Goal: Information Seeking & Learning: Get advice/opinions

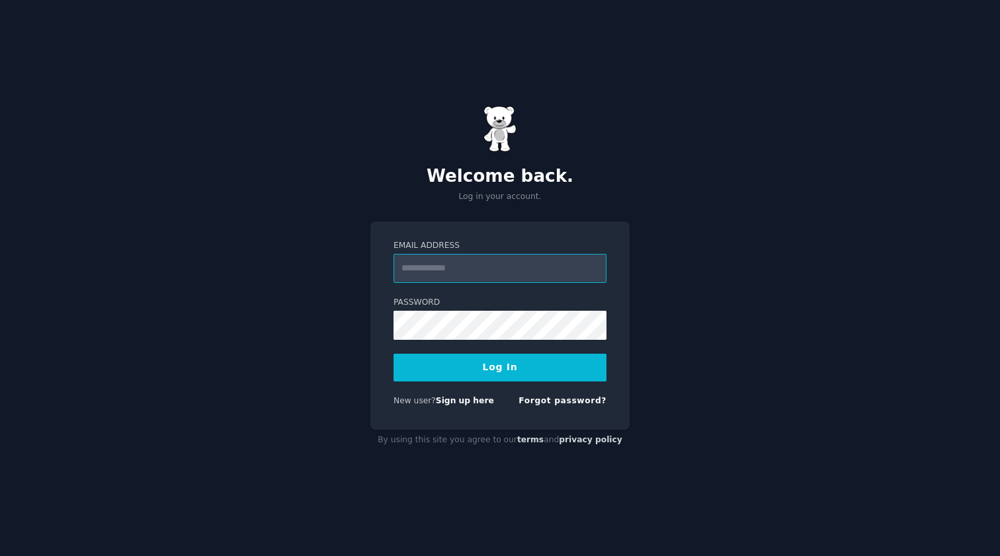
type input "**********"
click at [678, 257] on div "**********" at bounding box center [500, 278] width 1000 height 556
click at [240, 405] on div "**********" at bounding box center [500, 278] width 1000 height 556
click at [471, 365] on button "Log In" at bounding box center [499, 368] width 213 height 28
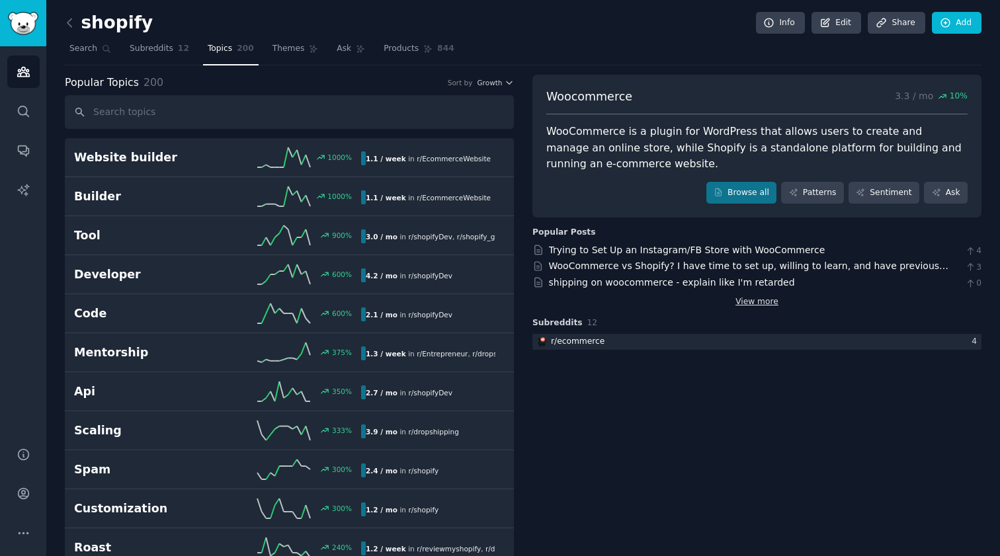
click at [752, 298] on link "View more" at bounding box center [756, 302] width 43 height 12
click at [90, 49] on span "Search" at bounding box center [83, 49] width 28 height 12
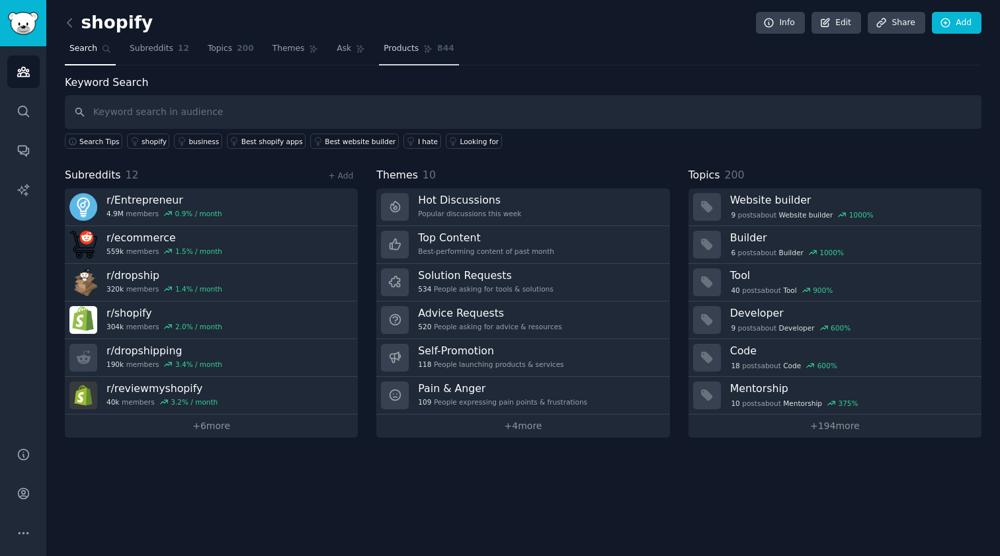
click at [447, 51] on span "844" at bounding box center [445, 49] width 17 height 12
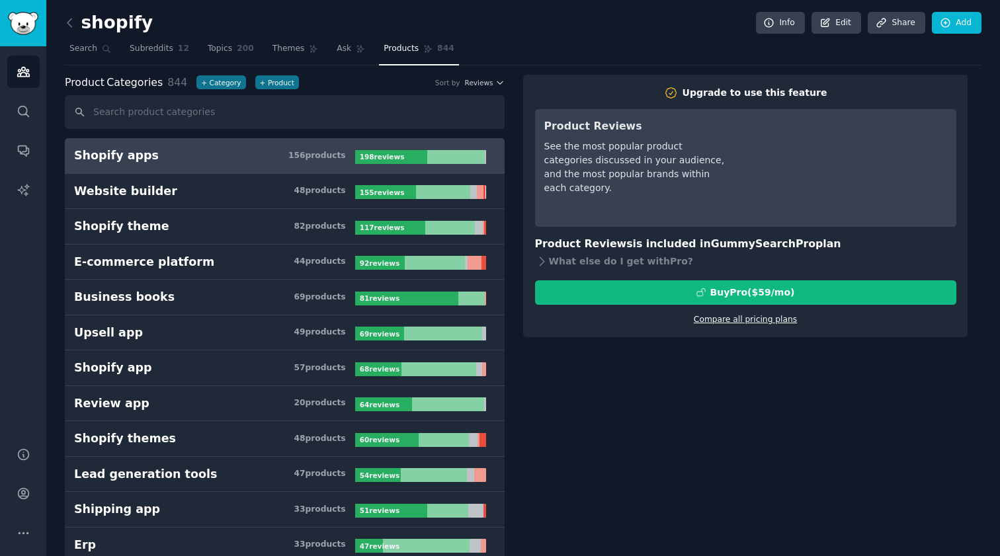
click at [721, 316] on link "Compare all pricing plans" at bounding box center [745, 319] width 103 height 9
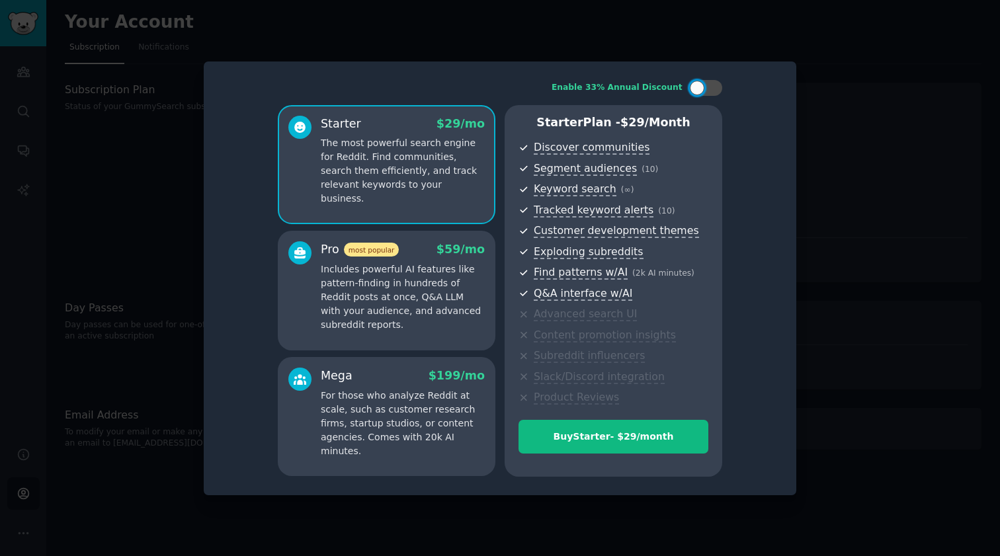
click at [448, 305] on p "Includes powerful AI features like pattern-finding in hundreds of Reddit posts …" at bounding box center [403, 296] width 164 height 69
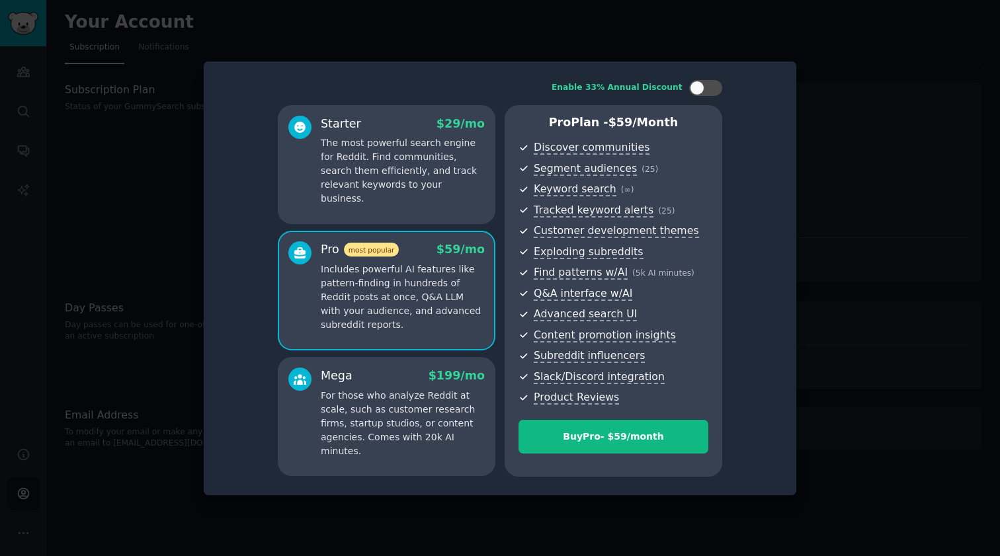
click at [440, 188] on p "The most powerful search engine for Reddit. Find communities, search them effic…" at bounding box center [403, 170] width 164 height 69
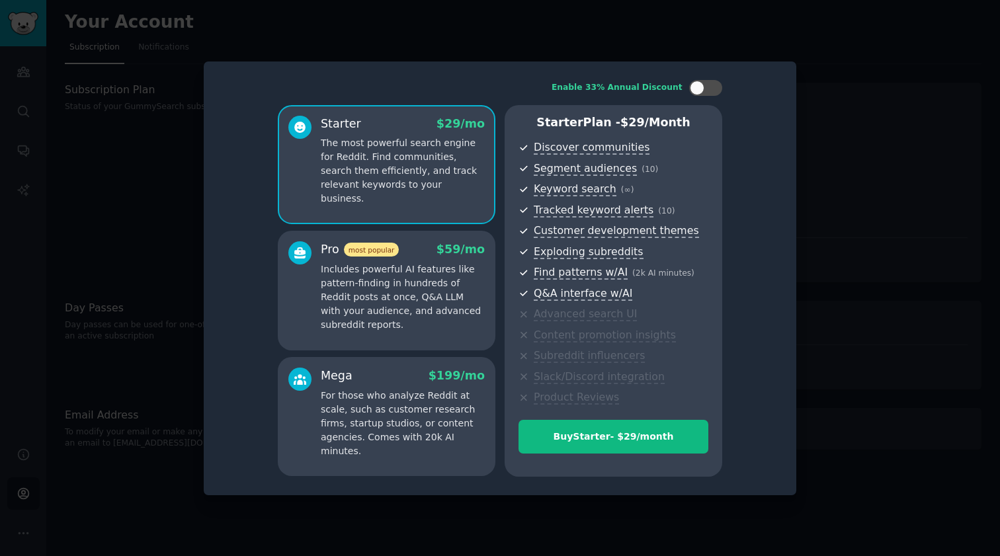
click at [946, 184] on div at bounding box center [500, 278] width 1000 height 556
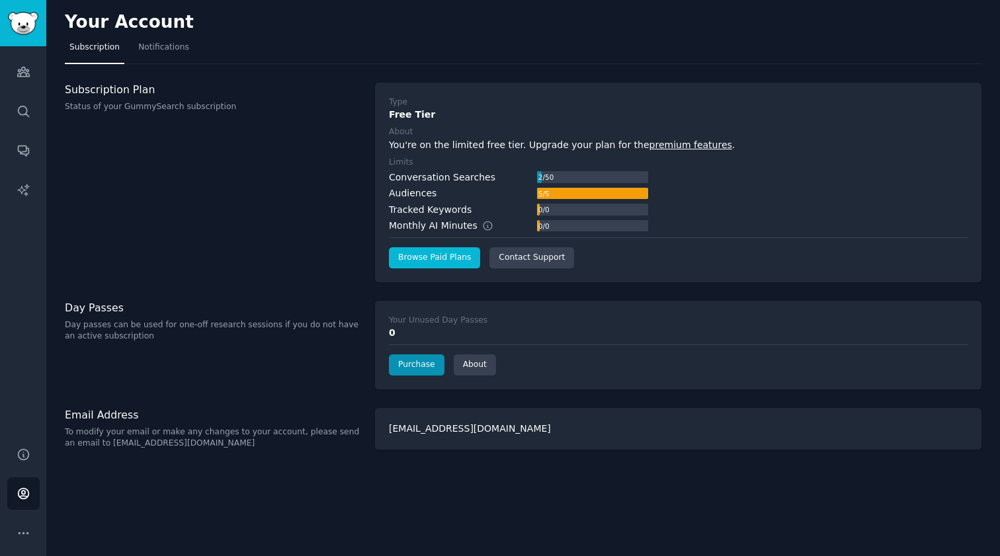
click at [420, 259] on link "Browse Paid Plans" at bounding box center [434, 257] width 91 height 21
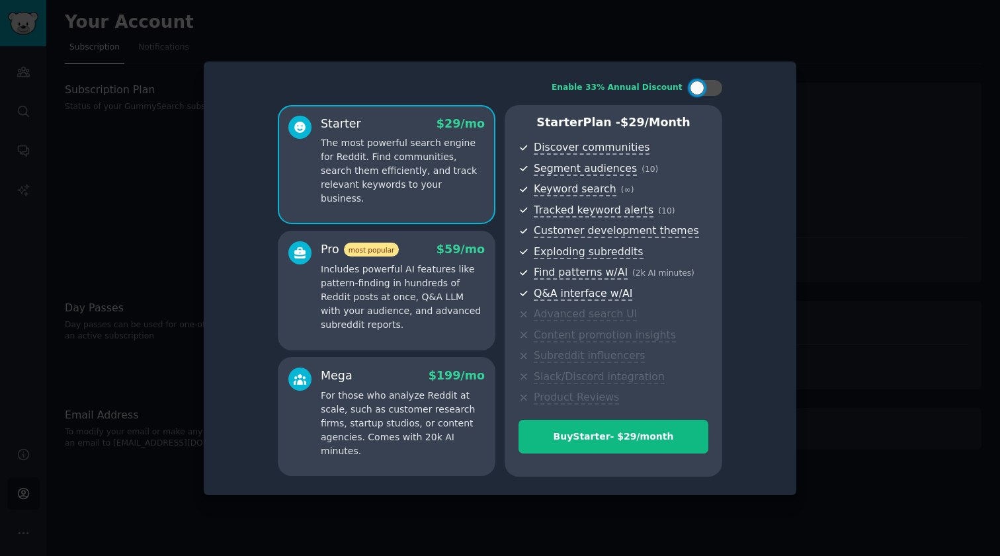
click at [877, 260] on div at bounding box center [500, 278] width 1000 height 556
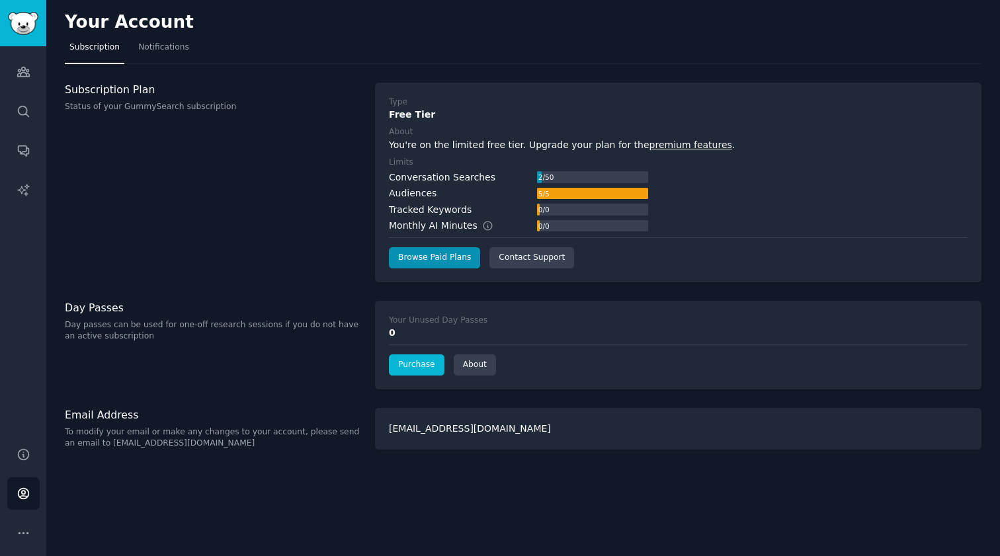
click at [412, 360] on link "Purchase" at bounding box center [417, 364] width 56 height 21
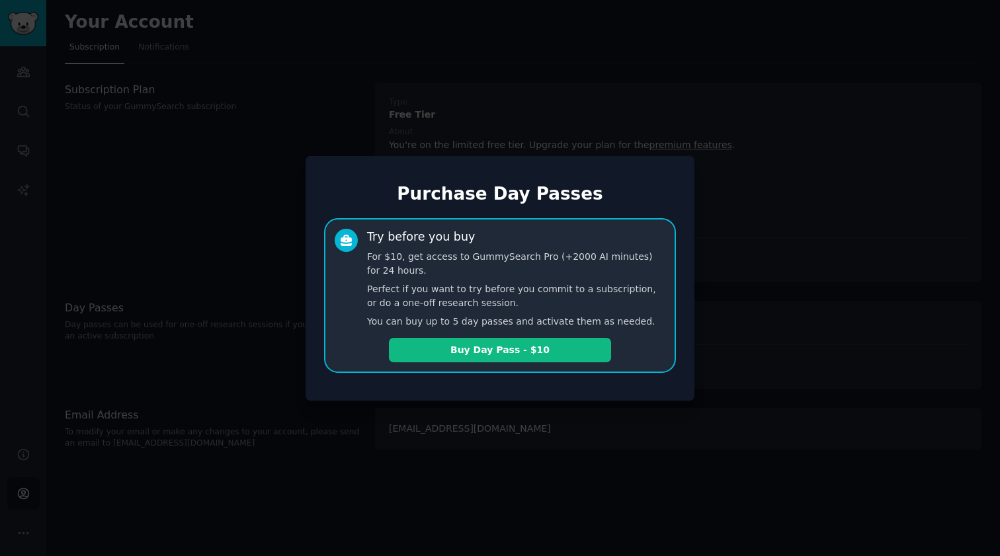
click at [719, 326] on div at bounding box center [500, 278] width 1000 height 556
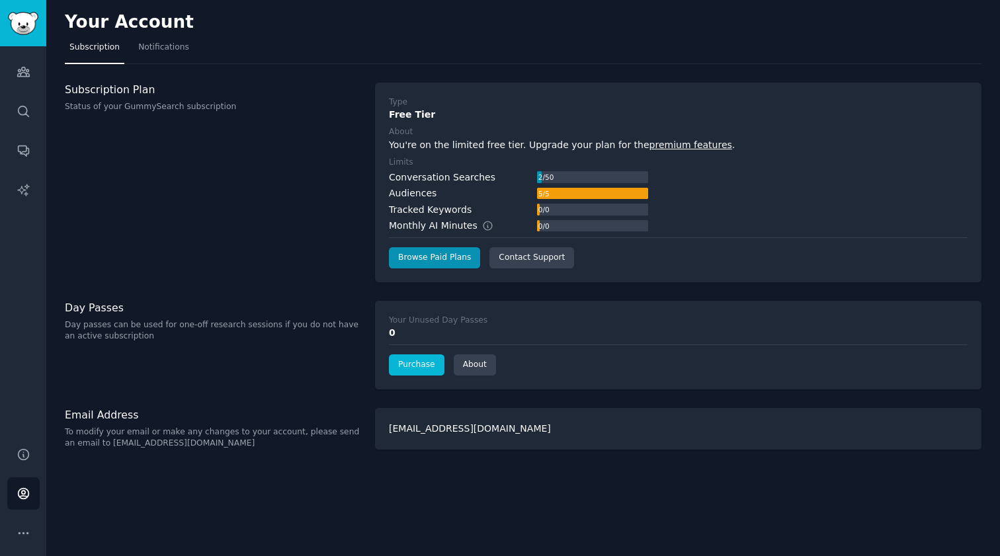
click at [410, 366] on link "Purchase" at bounding box center [417, 364] width 56 height 21
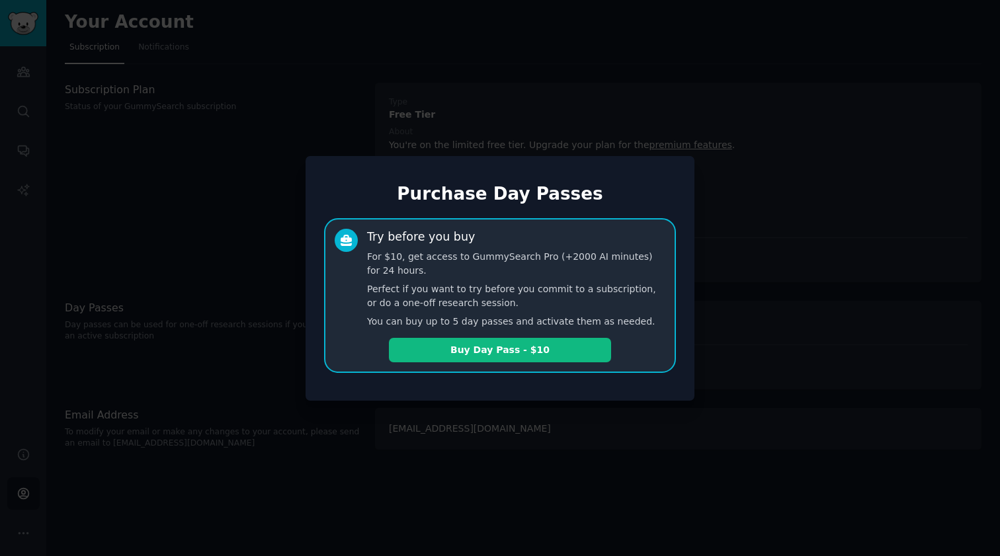
click at [724, 316] on div at bounding box center [500, 278] width 1000 height 556
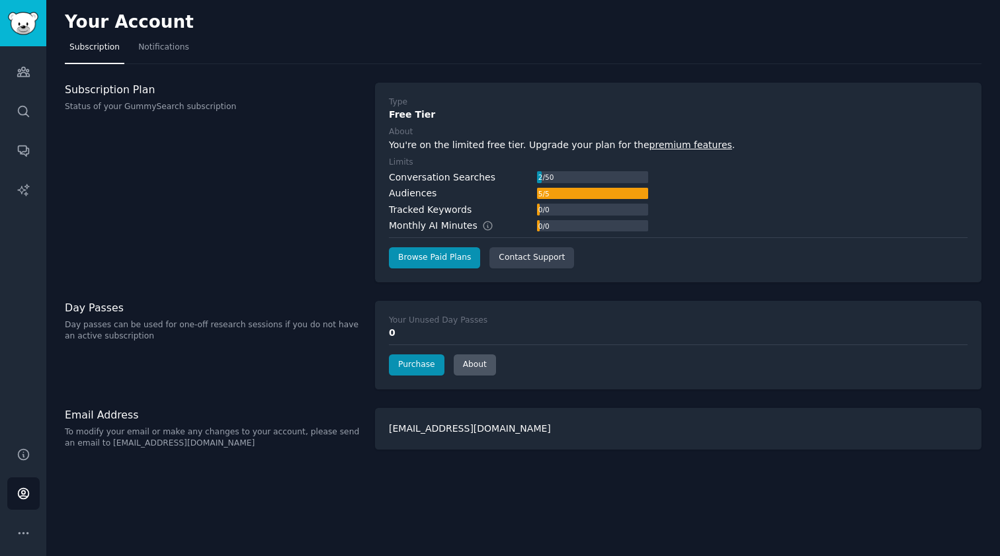
click at [476, 361] on link "About" at bounding box center [475, 364] width 42 height 21
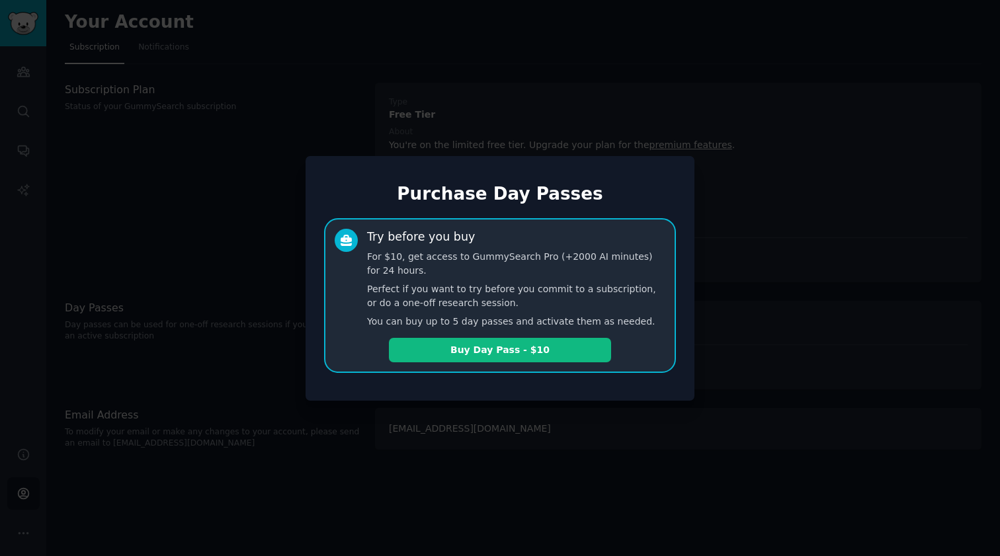
click at [751, 301] on div at bounding box center [500, 278] width 1000 height 556
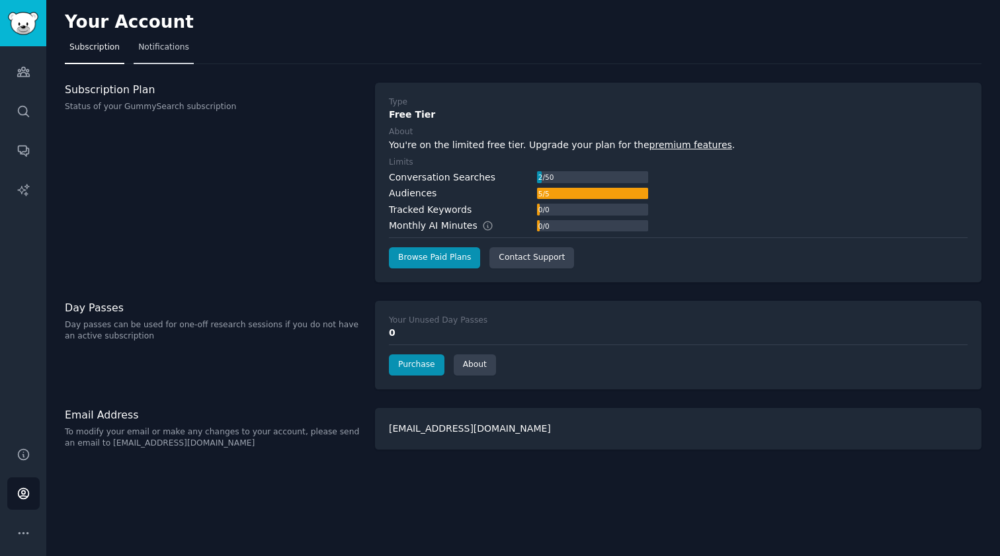
click at [171, 48] on span "Notifications" at bounding box center [163, 48] width 51 height 12
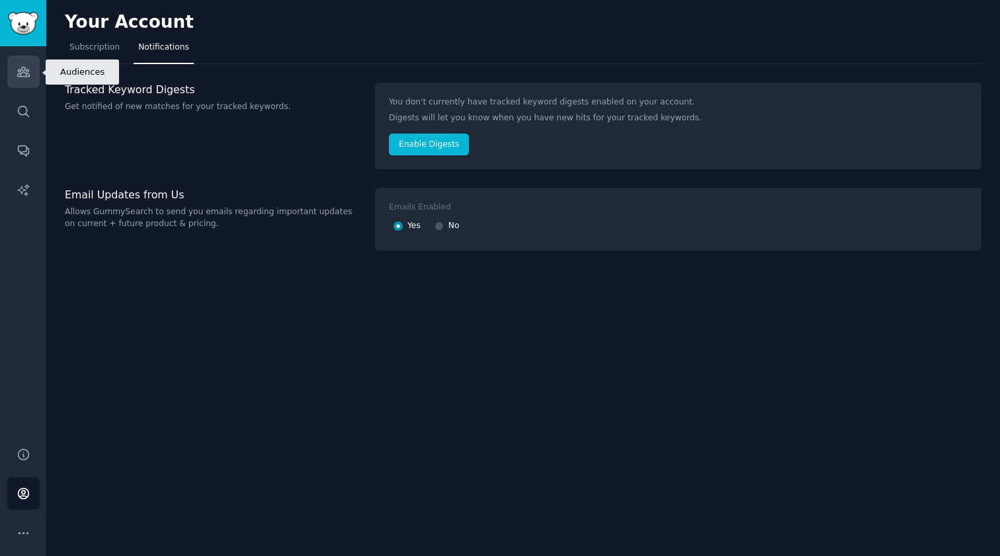
click at [21, 75] on icon "Sidebar" at bounding box center [24, 72] width 14 height 14
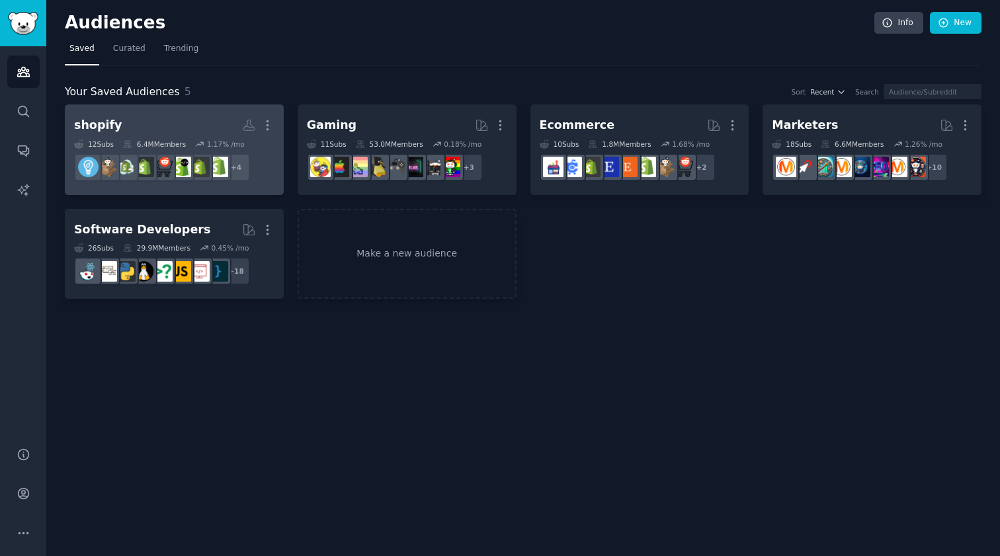
click at [143, 132] on h2 "shopify More" at bounding box center [174, 125] width 200 height 23
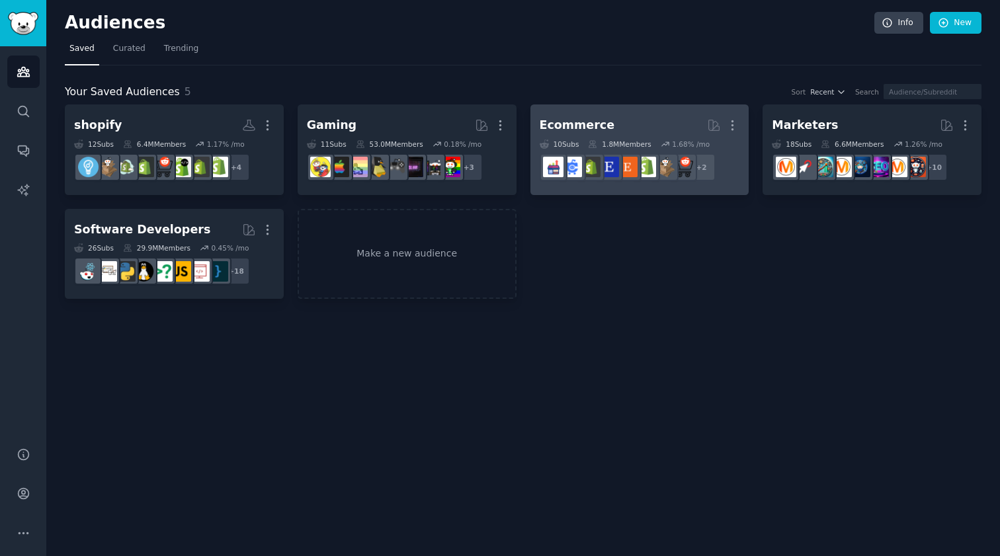
click at [634, 120] on h2 "Ecommerce More" at bounding box center [640, 125] width 200 height 23
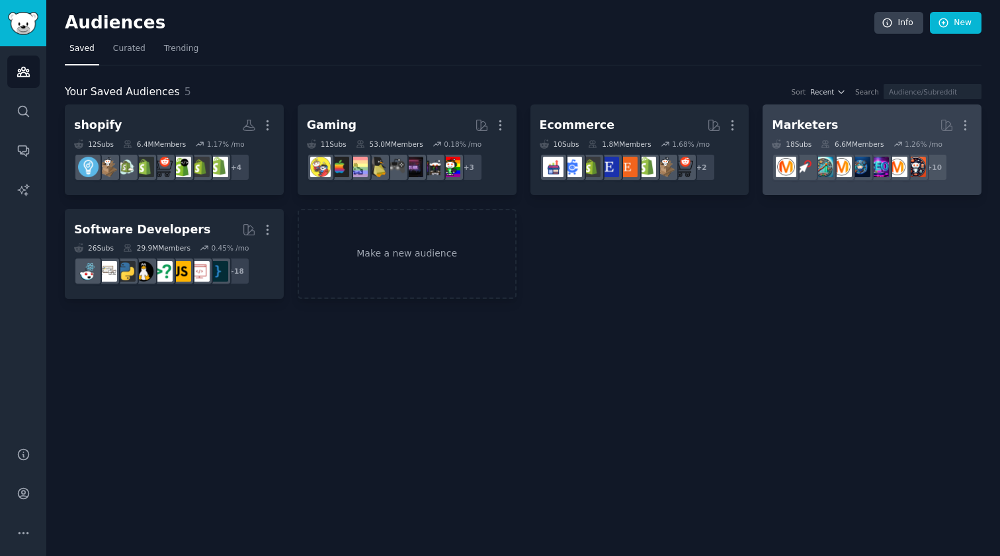
click at [832, 126] on h2 "Marketers More" at bounding box center [872, 125] width 200 height 23
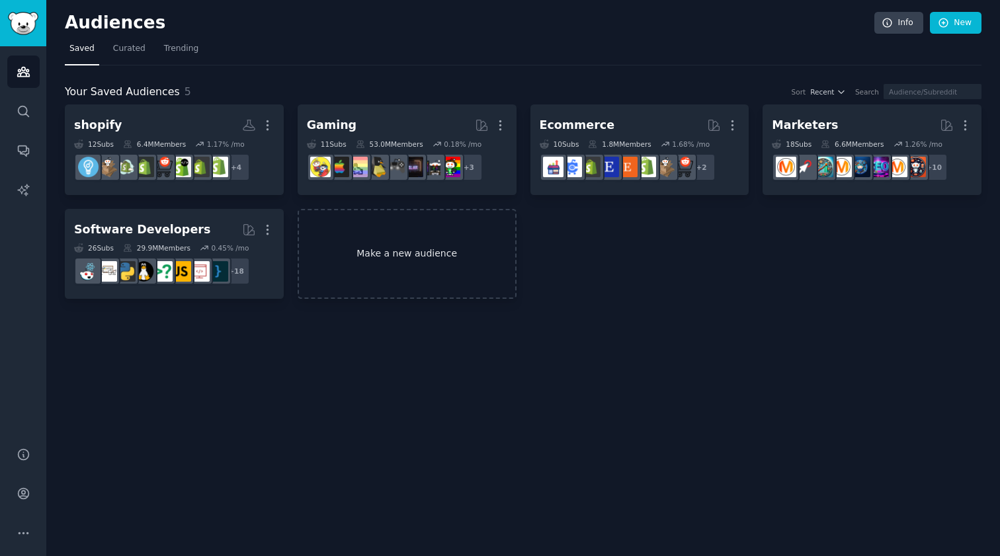
click at [474, 251] on link "Make a new audience" at bounding box center [407, 254] width 219 height 91
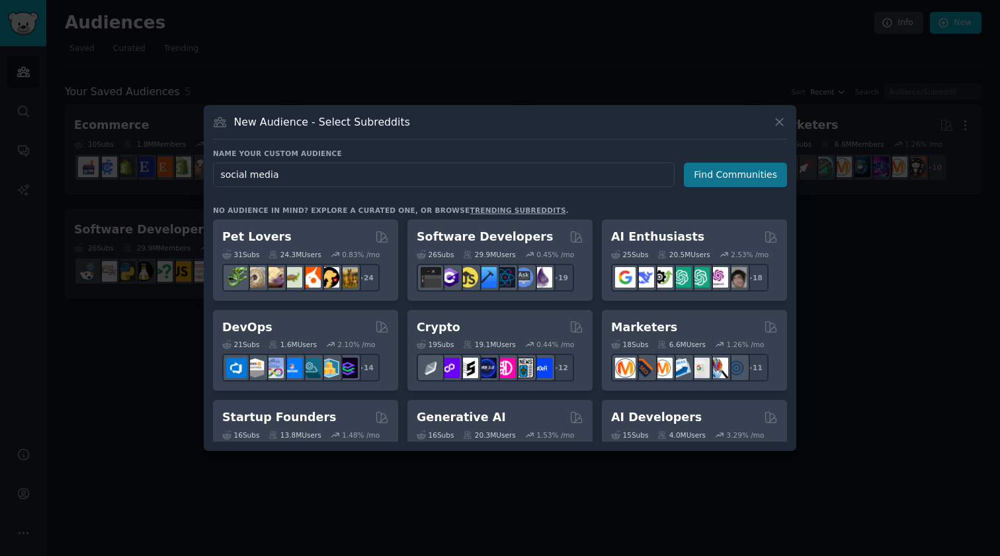
type input "social media"
click at [757, 164] on button "Find Communities" at bounding box center [735, 175] width 103 height 24
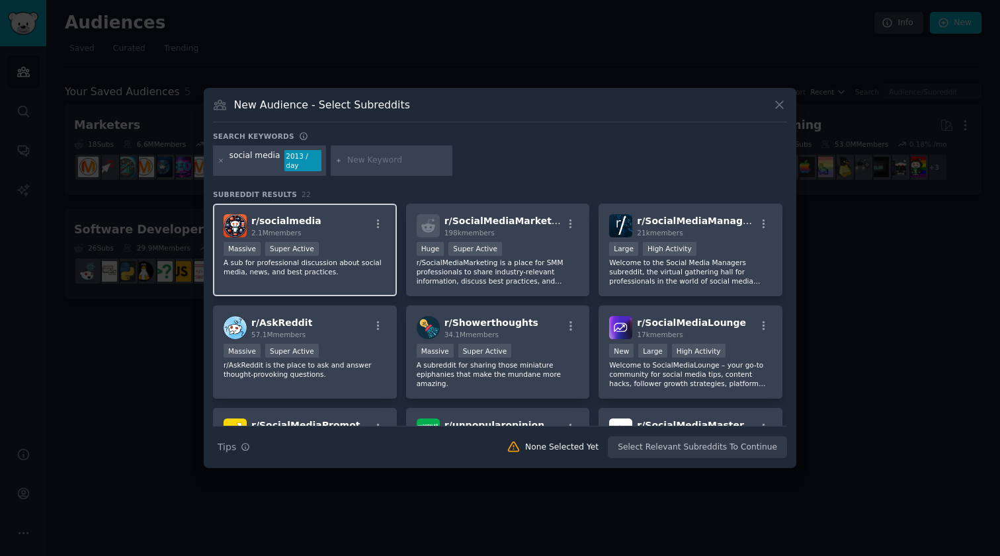
click at [322, 262] on p "A sub for professional discussion about social media, news, and best practices." at bounding box center [304, 267] width 163 height 19
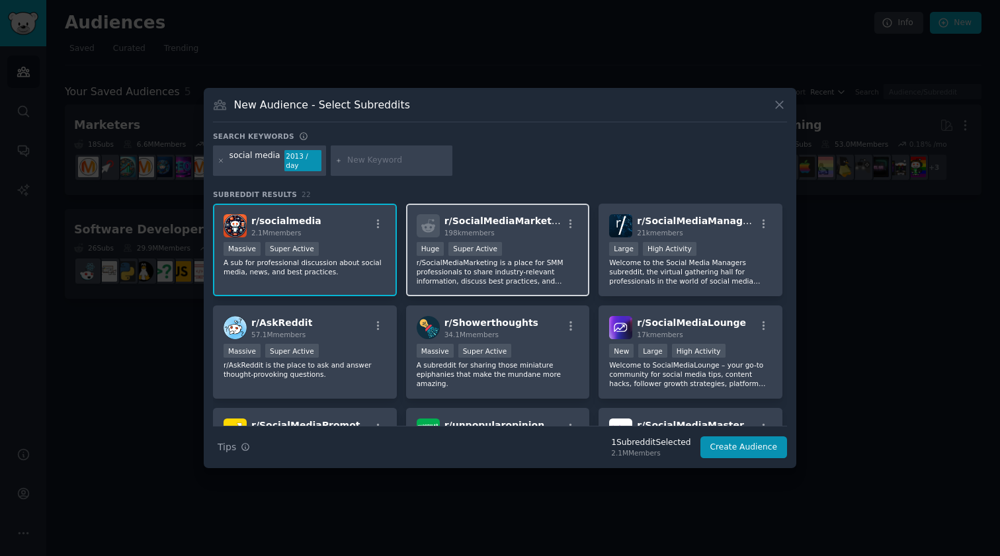
click at [471, 264] on p "r/SocialMediaMarketing is a place for SMM professionals to share industry-relev…" at bounding box center [498, 272] width 163 height 28
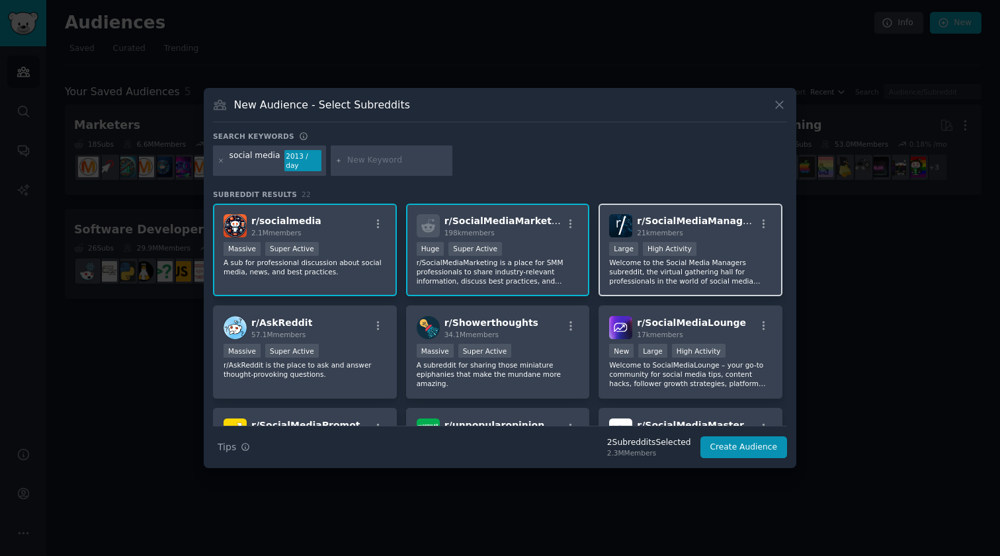
click at [666, 274] on p "Welcome to the Social Media Managers subreddit, the virtual gathering hall for …" at bounding box center [690, 272] width 163 height 28
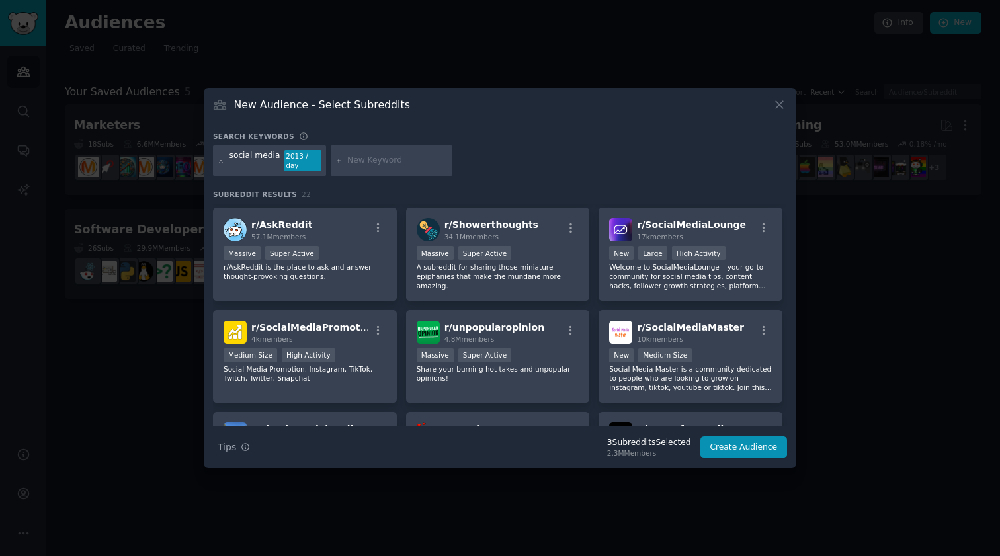
scroll to position [100, 0]
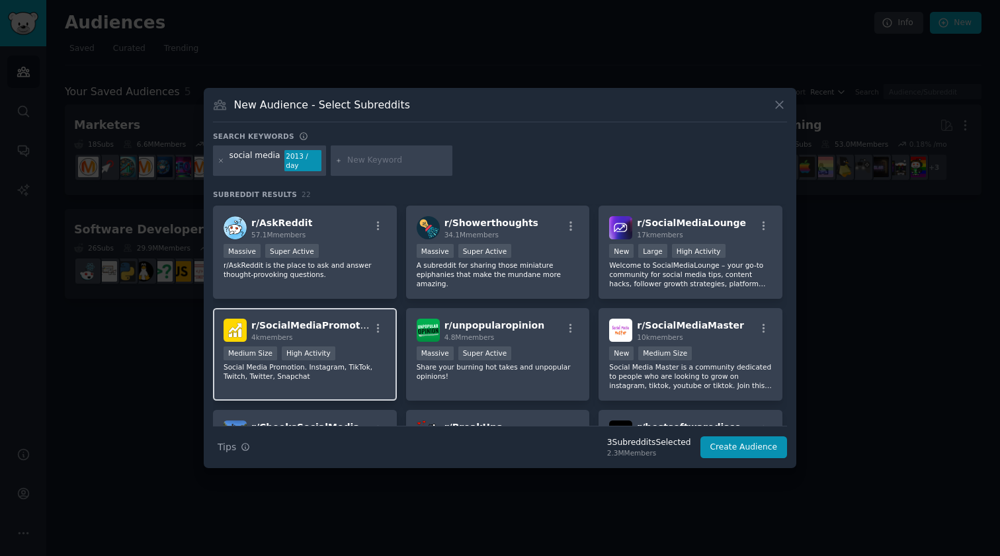
click at [352, 370] on p "Social Media Promotion. Instagram, TikTok, Twitch, Twitter, Snapchat" at bounding box center [304, 371] width 163 height 19
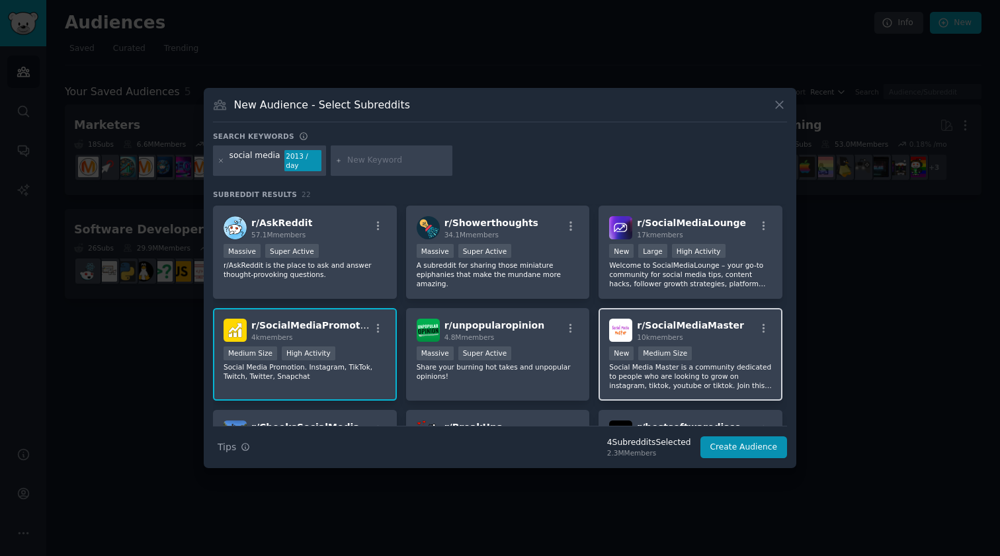
click at [661, 388] on div "r/ SocialMediaMaster 10k members New Medium Size Social Media Master is a commu…" at bounding box center [690, 354] width 184 height 93
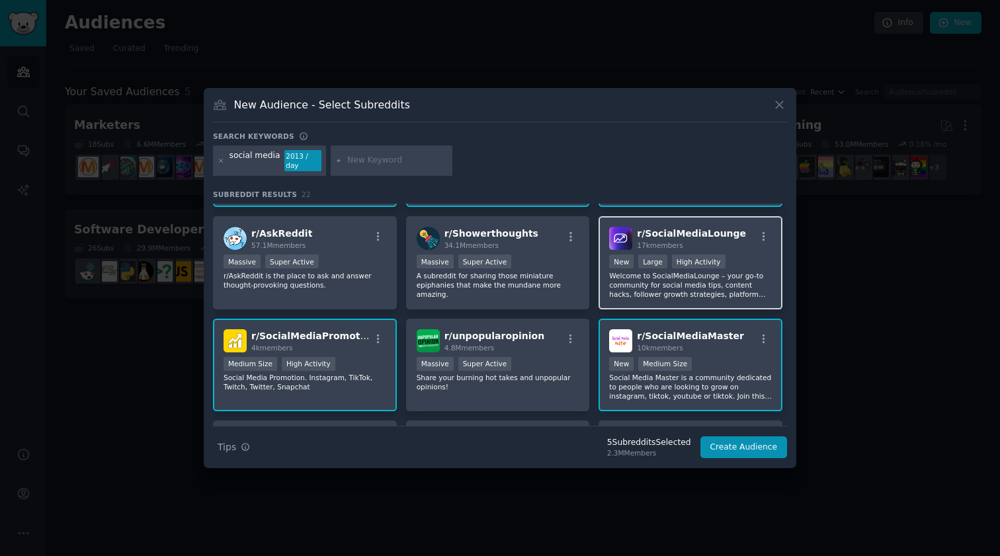
scroll to position [91, 0]
click at [655, 294] on div "r/ SocialMediaLounge 17k members New Large High Activity Welcome to SocialMedia…" at bounding box center [690, 261] width 184 height 93
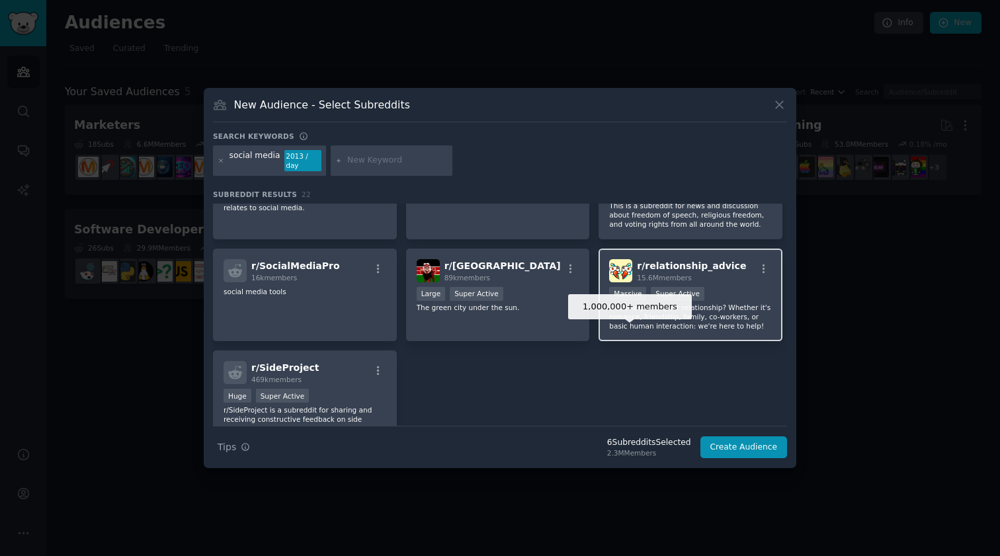
scroll to position [552, 0]
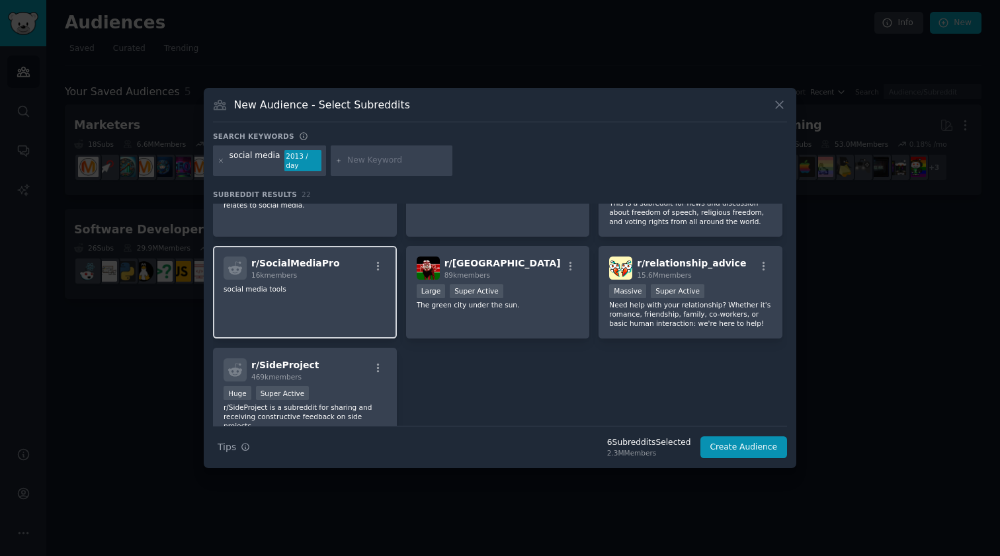
click at [372, 327] on div "r/ SocialMediaPro 16k members social media tools" at bounding box center [305, 292] width 184 height 93
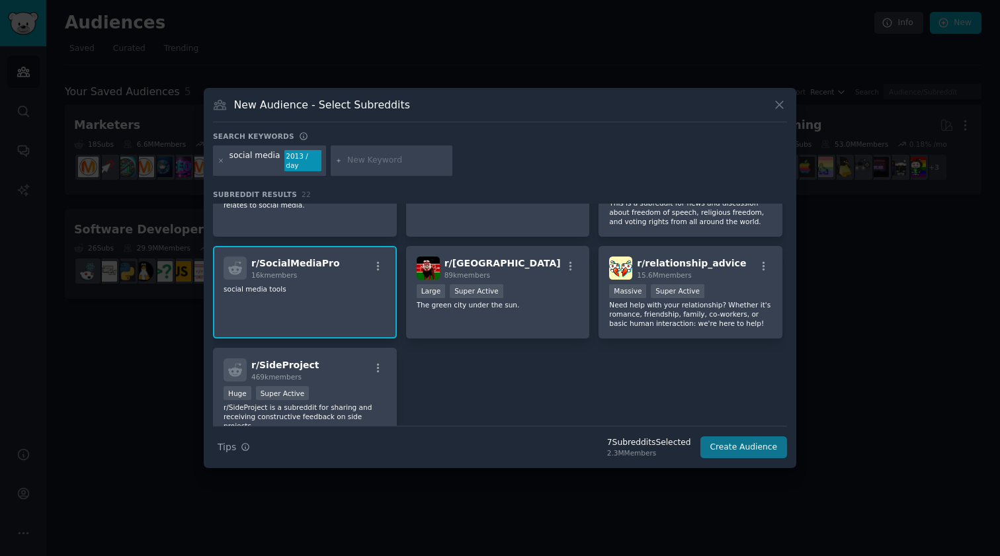
click at [749, 444] on button "Create Audience" at bounding box center [743, 447] width 87 height 22
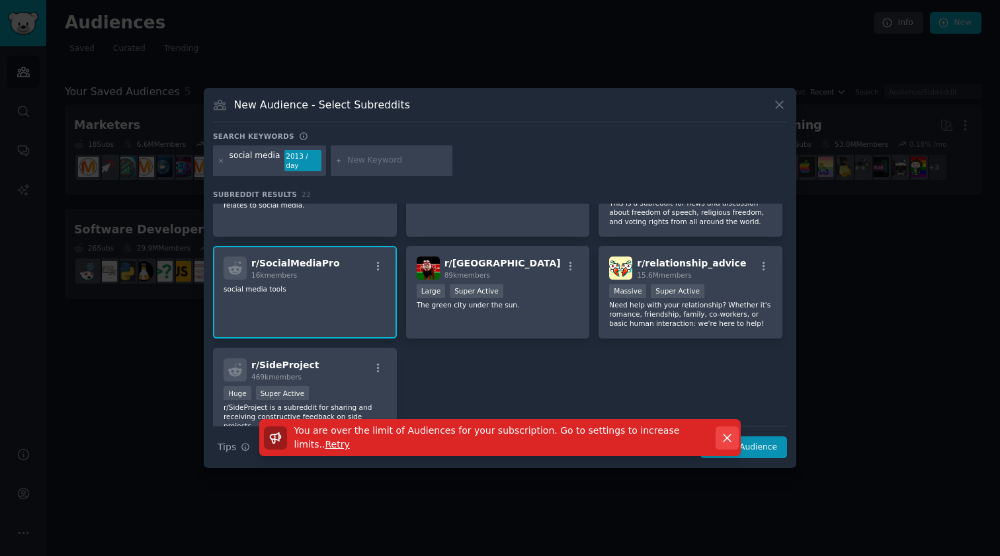
click at [729, 432] on icon "button" at bounding box center [727, 438] width 14 height 14
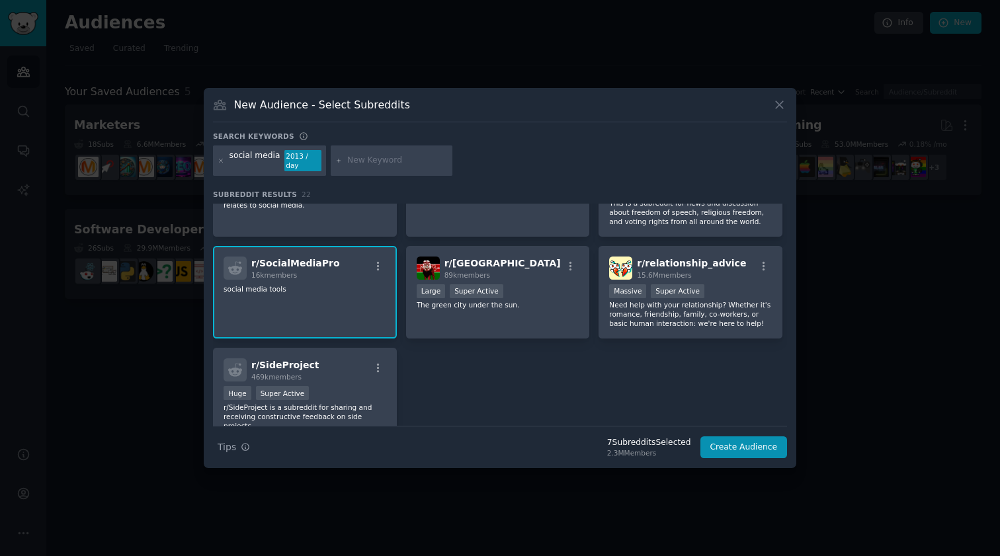
click at [344, 301] on div "r/ SocialMediaPro 16k members social media tools" at bounding box center [305, 292] width 184 height 93
click at [731, 444] on button "Create Audience" at bounding box center [743, 447] width 87 height 22
click at [731, 444] on div "Search Tips Tips 6 Subreddit s Selected 2.3M Members Create Audience" at bounding box center [500, 442] width 574 height 33
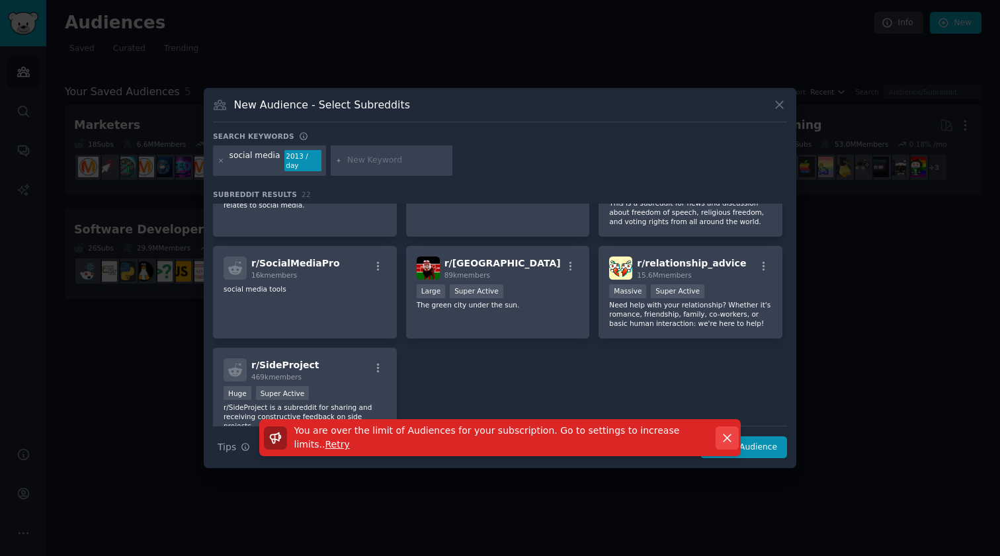
click at [730, 433] on icon "button" at bounding box center [727, 438] width 14 height 14
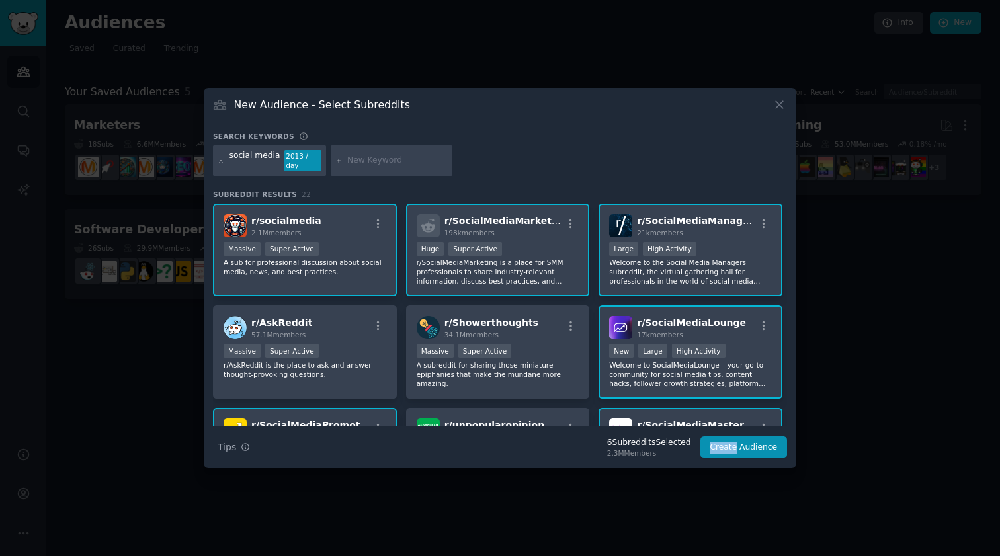
scroll to position [0, 0]
click at [781, 112] on icon at bounding box center [779, 105] width 14 height 14
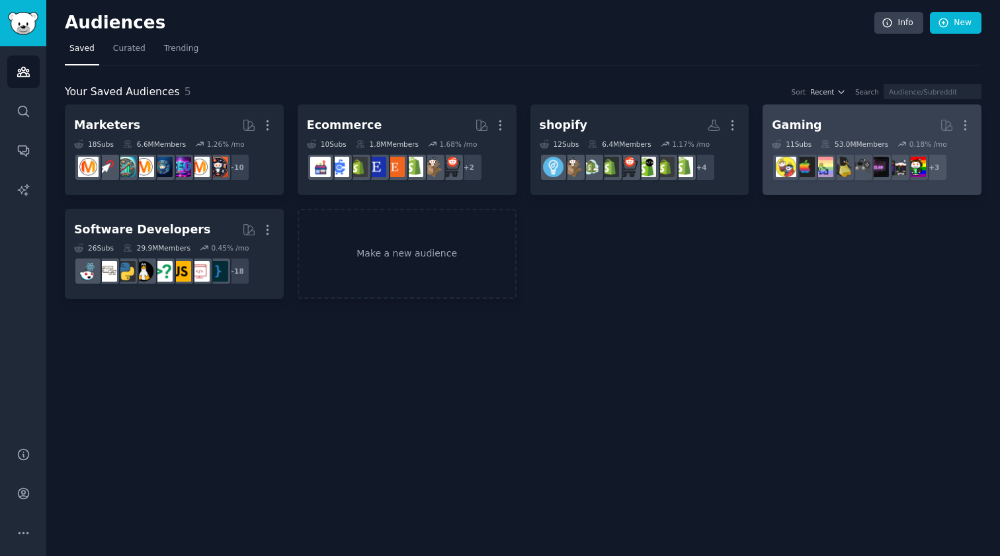
click at [882, 126] on h2 "Gaming Curated by GummySearch More" at bounding box center [872, 125] width 200 height 23
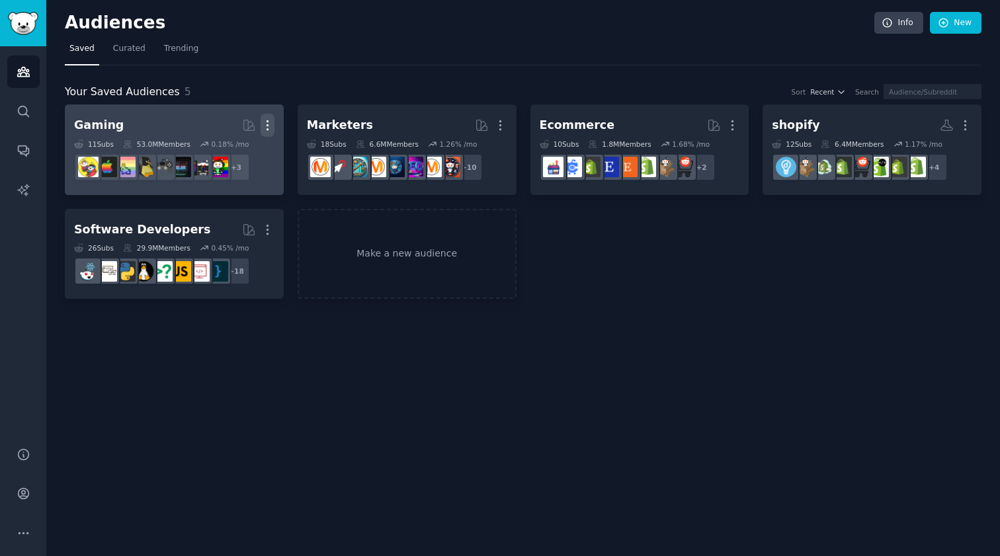
click at [267, 130] on icon "button" at bounding box center [266, 125] width 1 height 9
click at [244, 151] on p "Delete" at bounding box center [231, 153] width 30 height 14
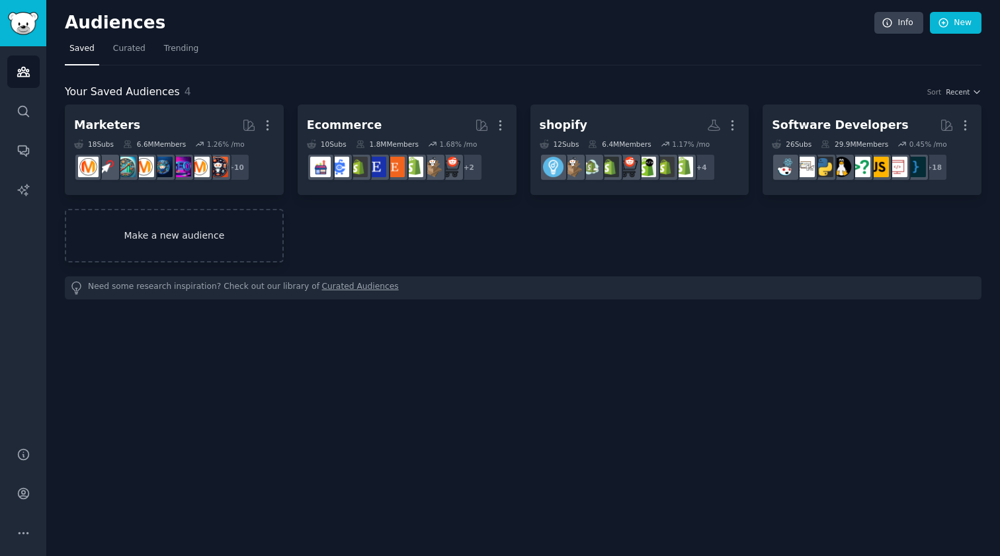
click at [204, 232] on link "Make a new audience" at bounding box center [174, 236] width 219 height 54
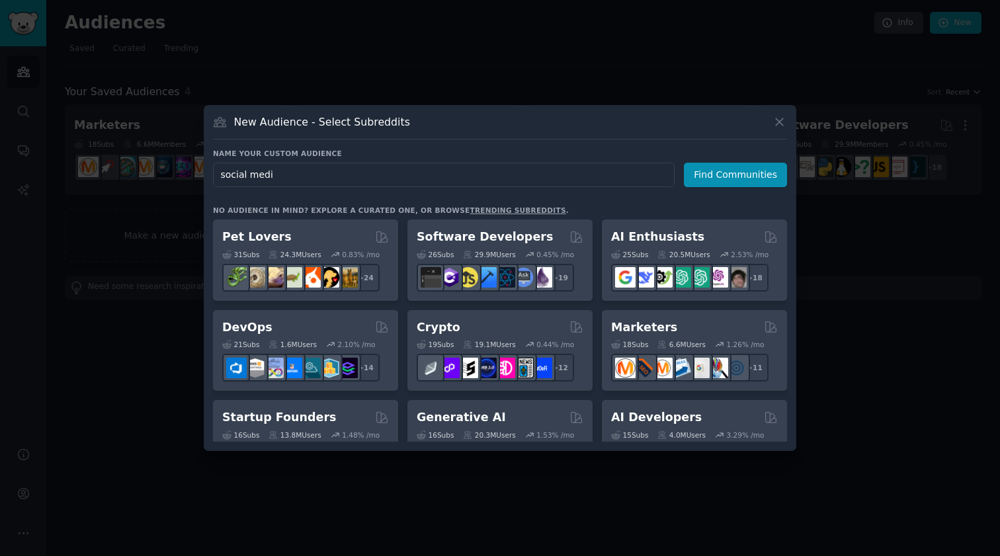
type input "social media"
click at [737, 175] on button "Find Communities" at bounding box center [735, 175] width 103 height 24
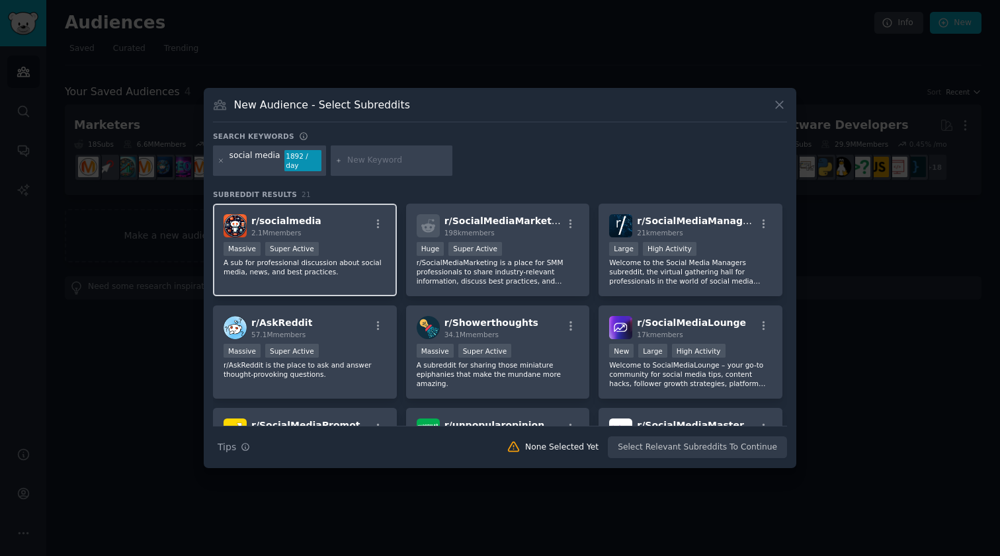
click at [356, 270] on p "A sub for professional discussion about social media, news, and best practices." at bounding box center [304, 267] width 163 height 19
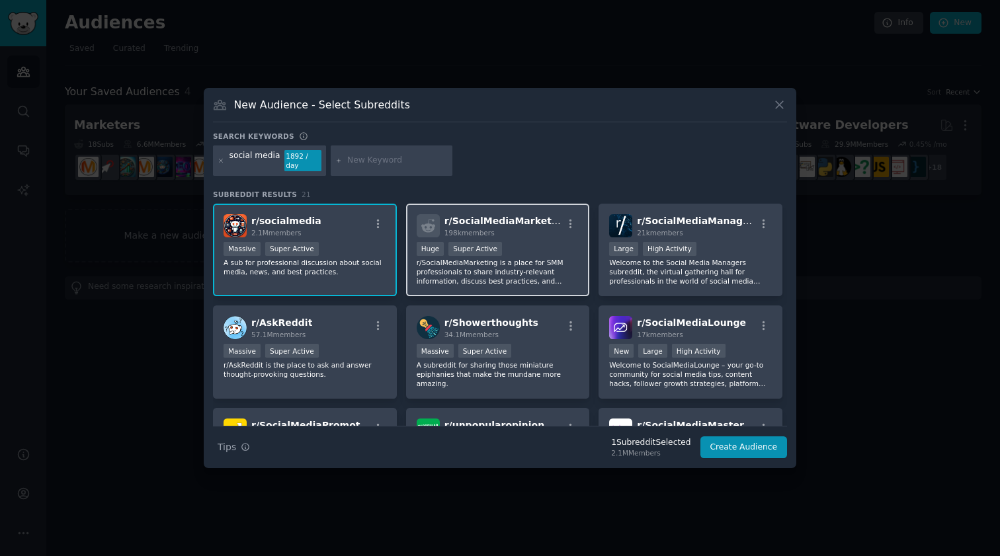
click at [479, 270] on p "r/SocialMediaMarketing is a place for SMM professionals to share industry-relev…" at bounding box center [498, 272] width 163 height 28
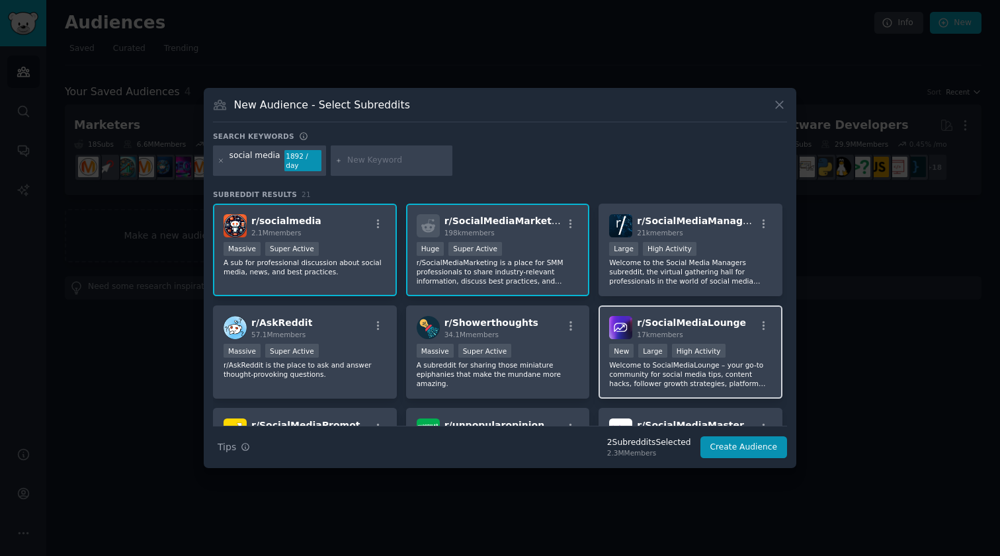
click at [645, 381] on p "Welcome to SocialMediaLounge – your go-to community for social media tips, cont…" at bounding box center [690, 374] width 163 height 28
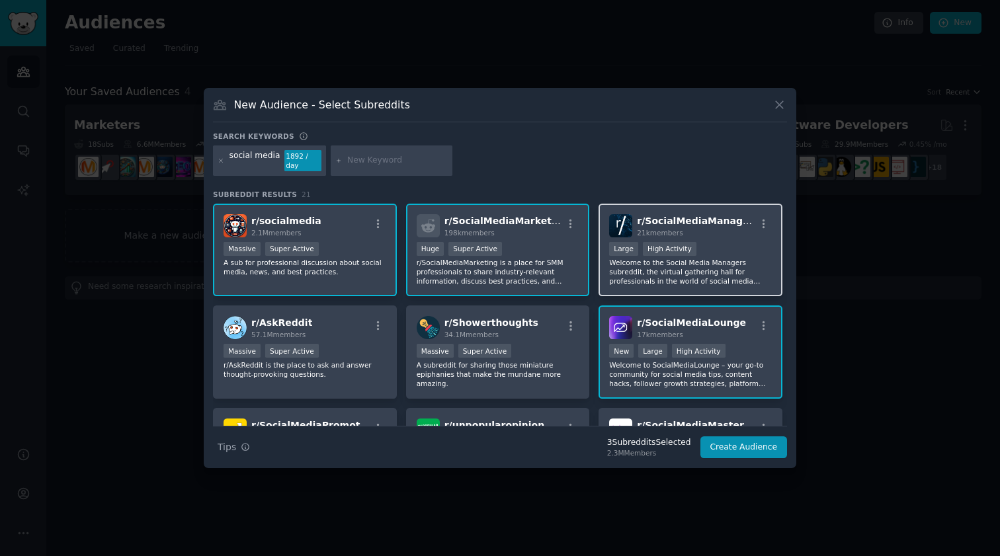
click at [678, 270] on p "Welcome to the Social Media Managers subreddit, the virtual gathering hall for …" at bounding box center [690, 272] width 163 height 28
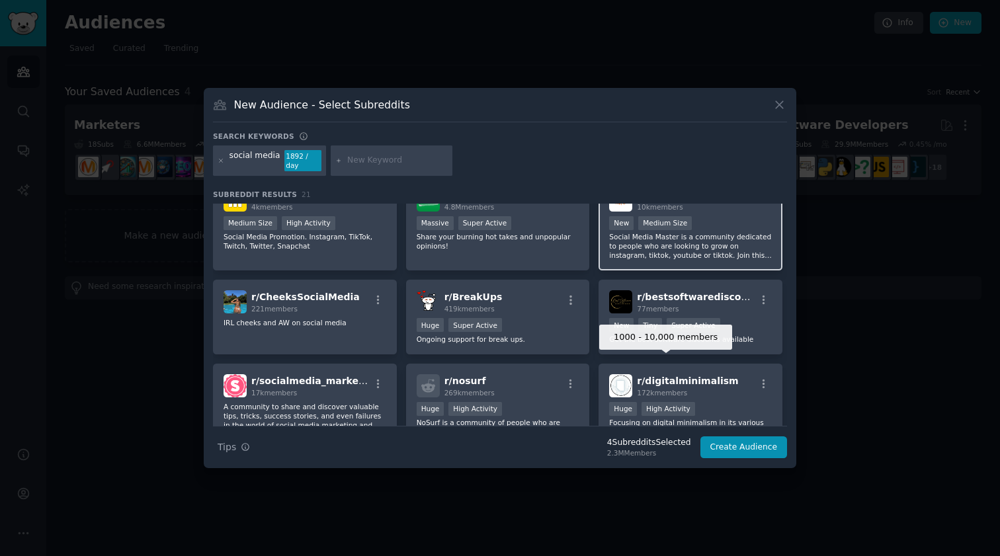
scroll to position [231, 0]
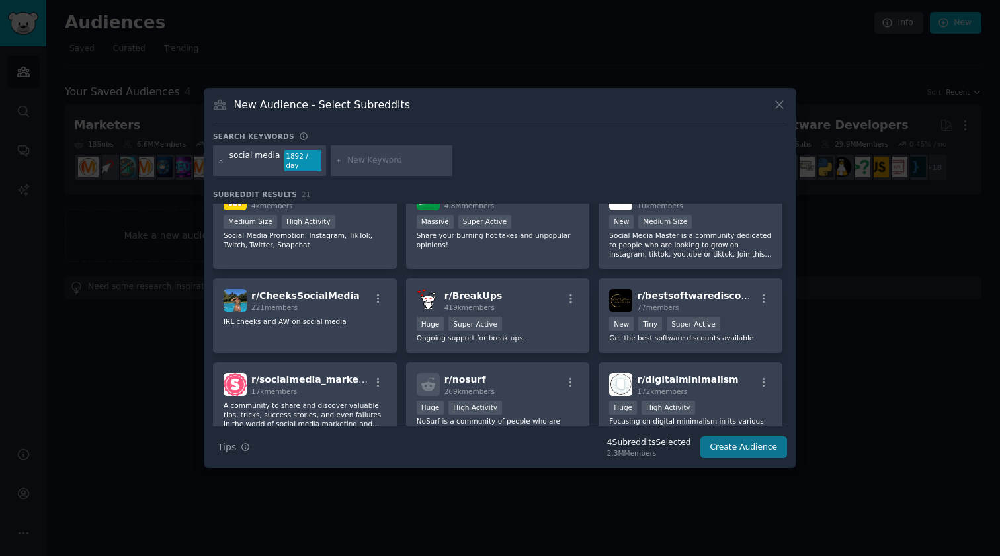
click at [728, 448] on button "Create Audience" at bounding box center [743, 447] width 87 height 22
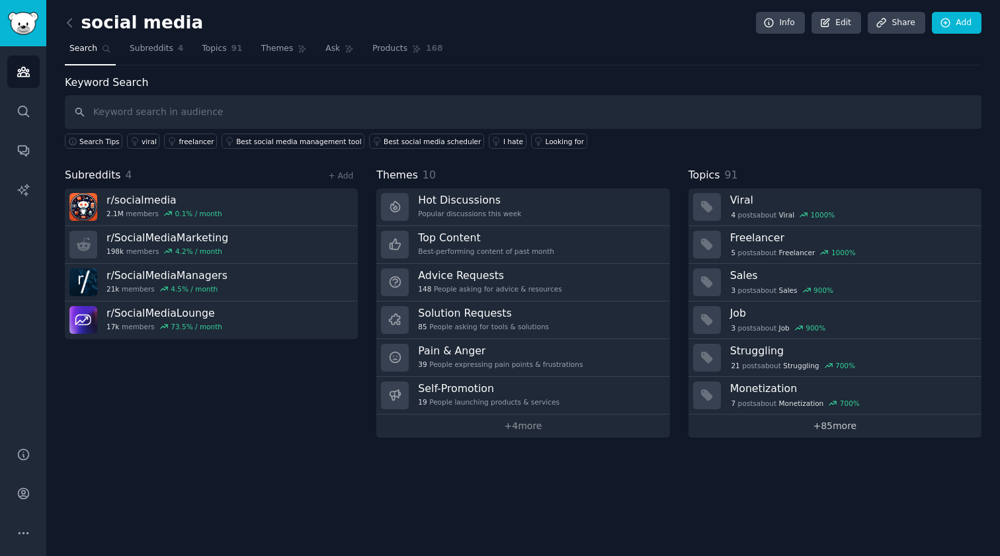
click at [827, 420] on link "+ 85 more" at bounding box center [834, 426] width 293 height 23
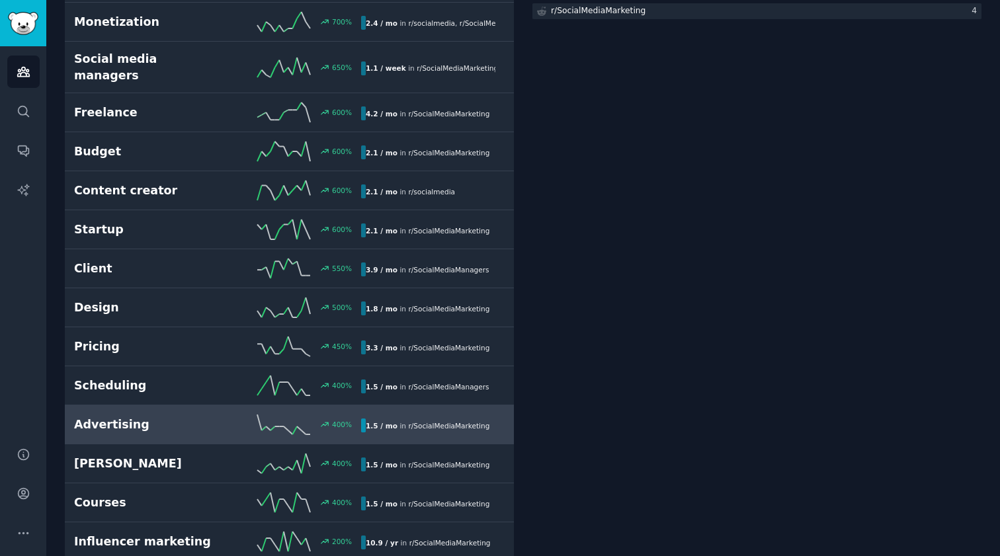
scroll to position [438, 0]
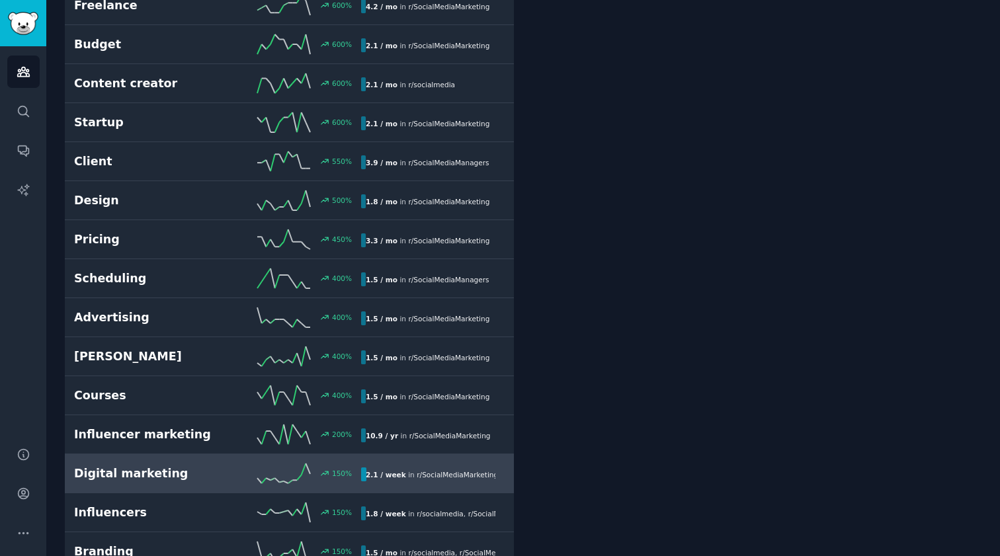
click at [200, 465] on h2 "Digital marketing" at bounding box center [145, 473] width 143 height 17
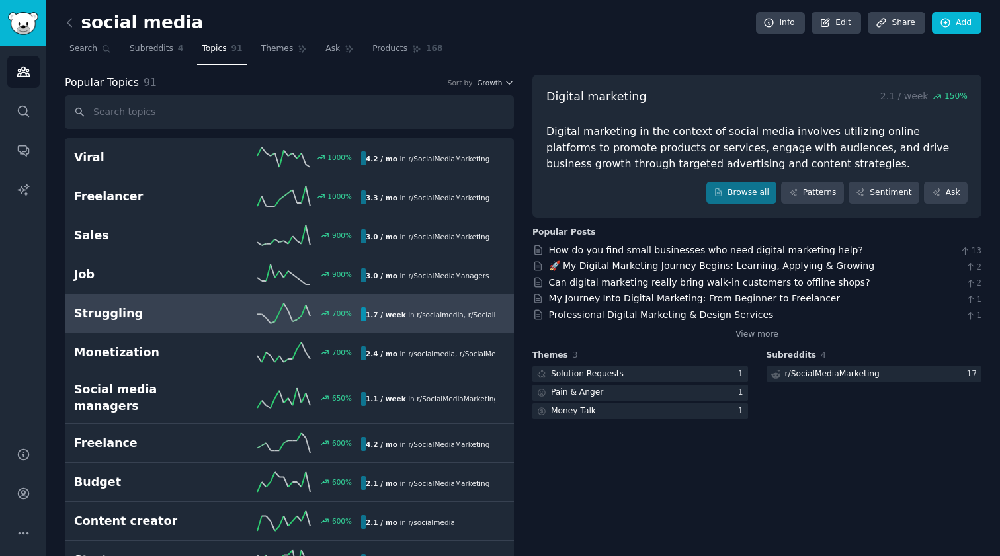
click at [206, 316] on h2 "Struggling" at bounding box center [145, 313] width 143 height 17
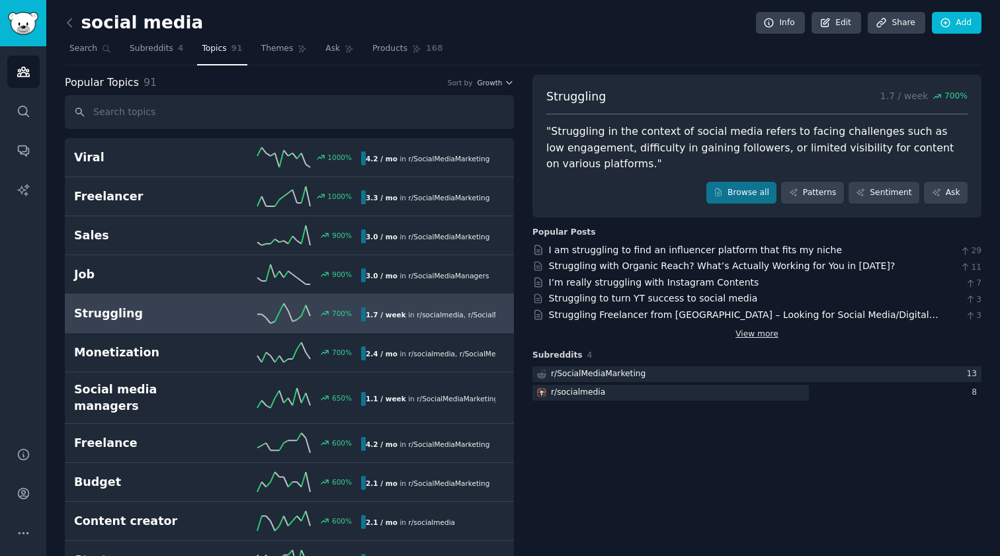
click at [768, 330] on link "View more" at bounding box center [756, 335] width 43 height 12
click at [150, 55] on link "Subreddits 4" at bounding box center [156, 51] width 63 height 27
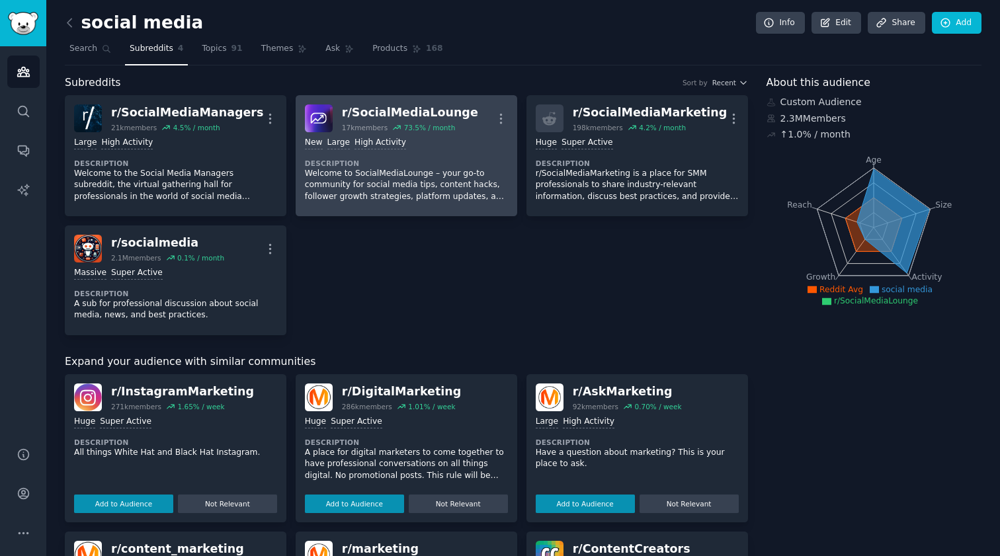
click at [416, 176] on p "Welcome to SocialMediaLounge – your go-to community for social media tips, cont…" at bounding box center [406, 185] width 203 height 35
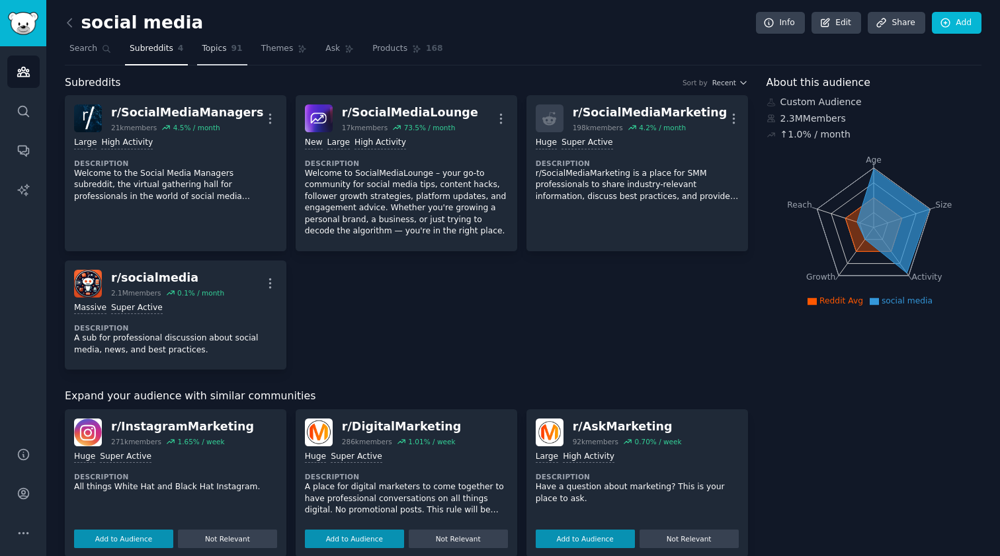
click at [227, 59] on link "Topics 91" at bounding box center [222, 51] width 50 height 27
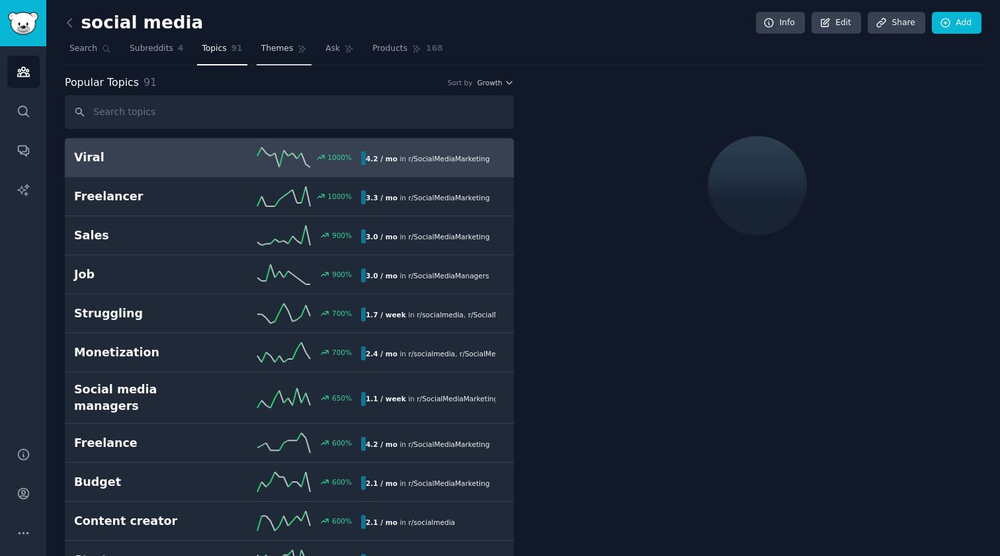
click at [262, 56] on link "Themes" at bounding box center [285, 51] width 56 height 27
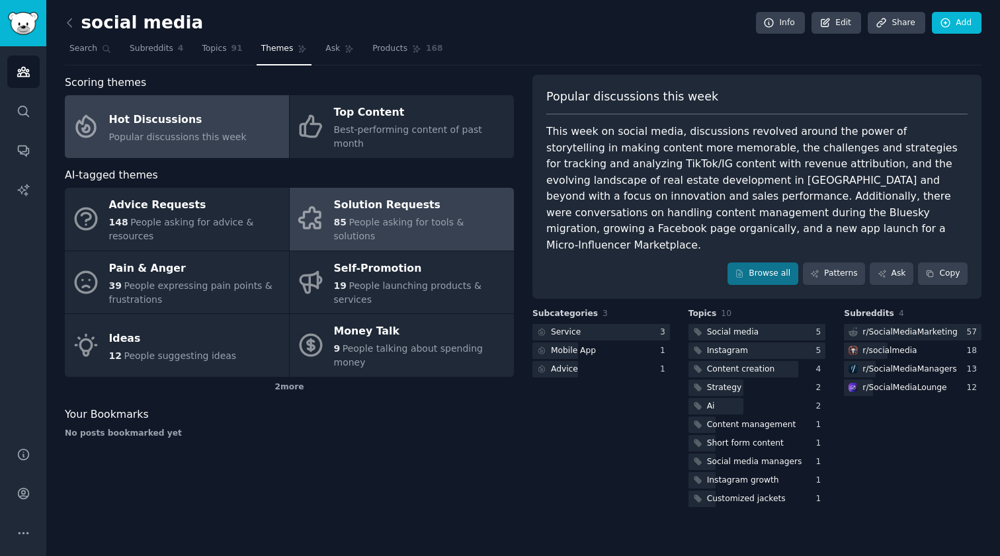
click at [413, 217] on span "People asking for tools & solutions" at bounding box center [399, 229] width 130 height 24
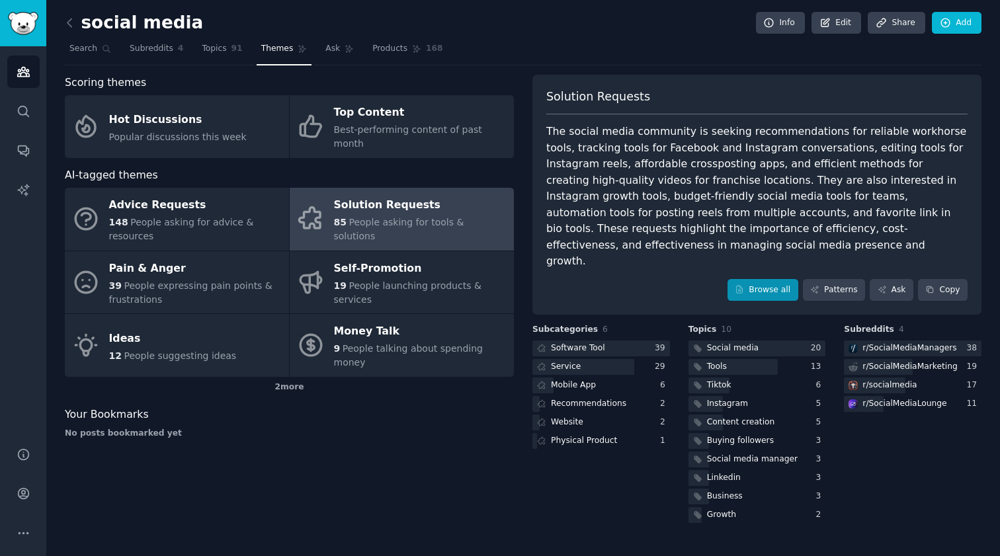
click at [756, 279] on link "Browse all" at bounding box center [762, 290] width 71 height 22
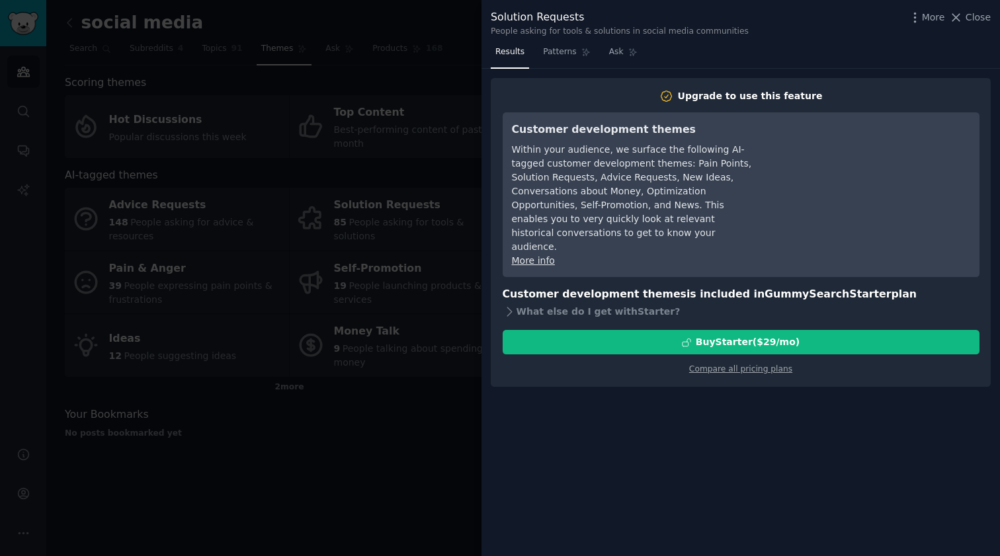
click at [448, 450] on div at bounding box center [500, 278] width 1000 height 556
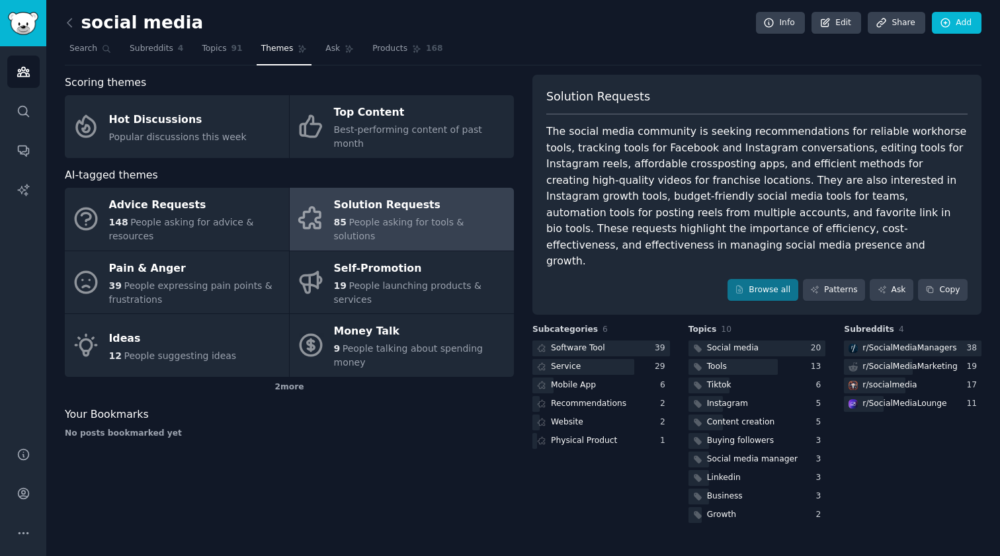
click at [483, 487] on div "Scoring themes Hot Discussions Popular discussions this week Top Content Best-p…" at bounding box center [289, 300] width 449 height 451
click at [83, 50] on span "Search" at bounding box center [83, 49] width 28 height 12
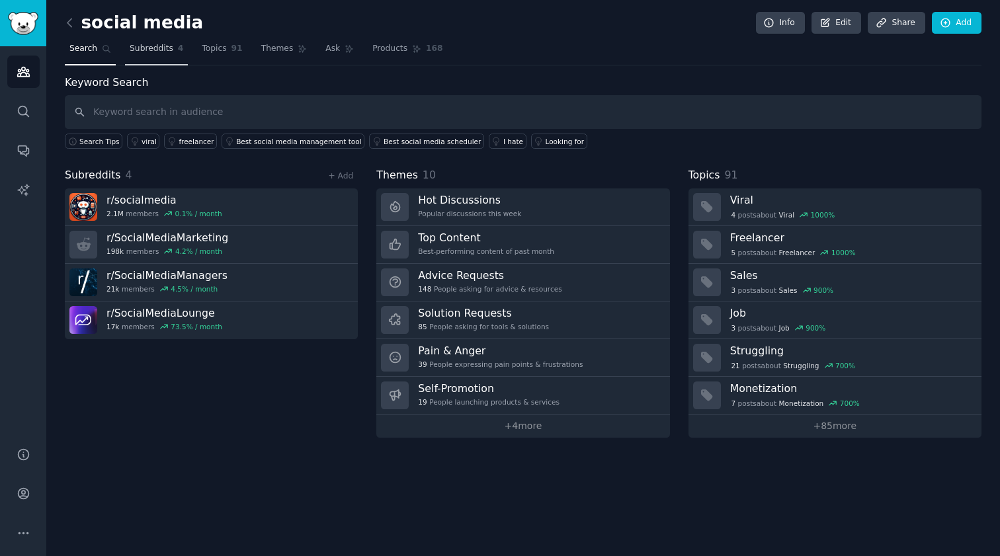
click at [151, 60] on link "Subreddits 4" at bounding box center [156, 51] width 63 height 27
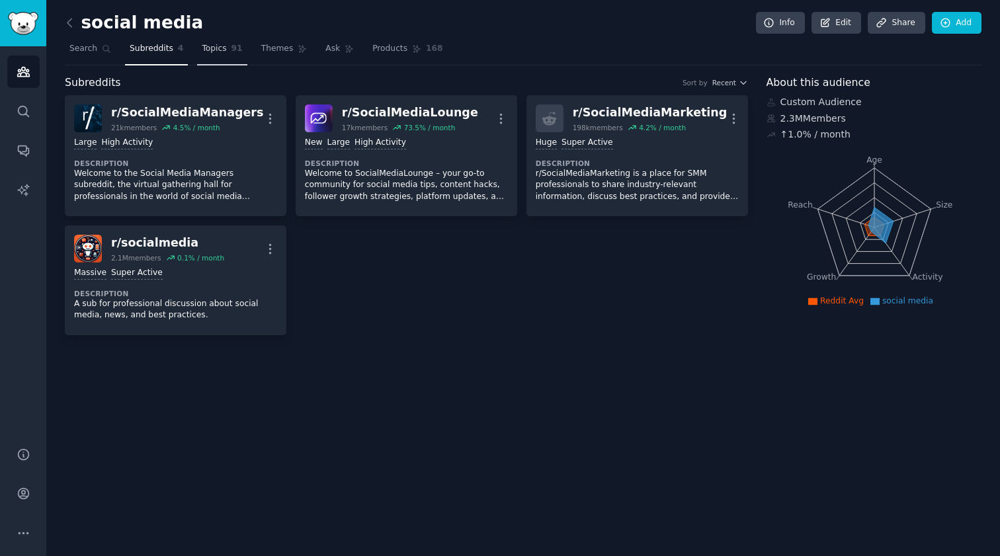
click at [229, 59] on link "Topics 91" at bounding box center [222, 51] width 50 height 27
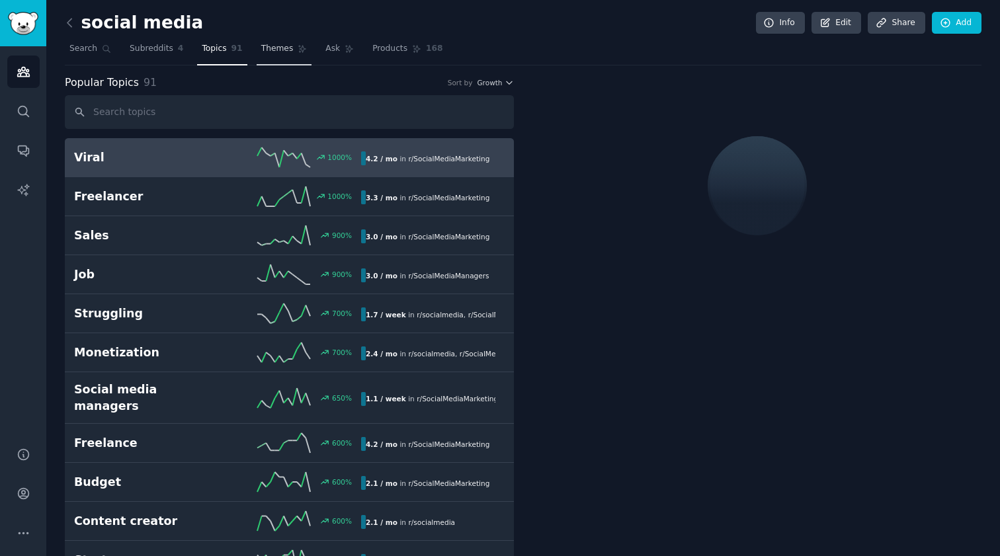
click at [288, 58] on link "Themes" at bounding box center [285, 51] width 56 height 27
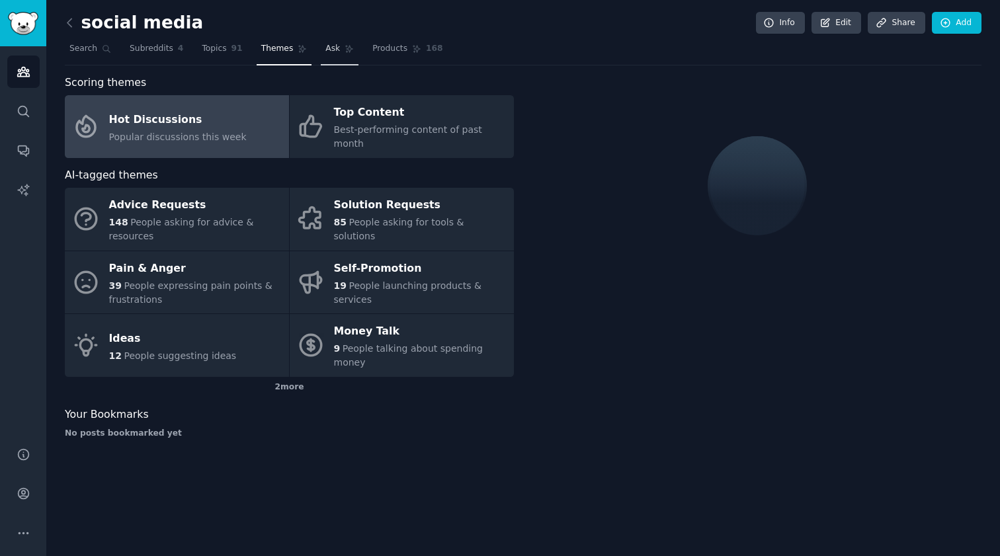
click at [339, 58] on link "Ask" at bounding box center [340, 51] width 38 height 27
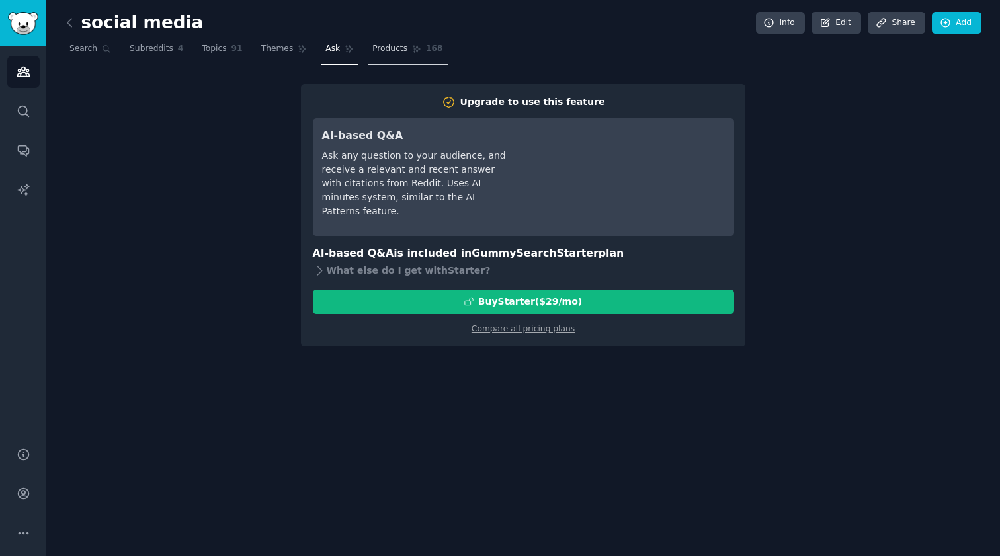
click at [402, 56] on link "Products 168" at bounding box center [407, 51] width 79 height 27
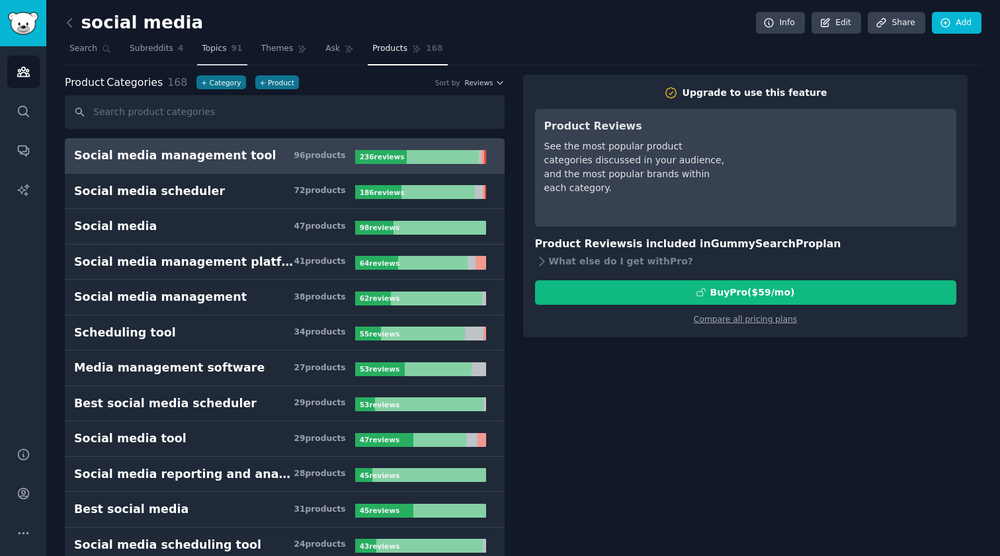
click at [231, 53] on span "91" at bounding box center [236, 49] width 11 height 12
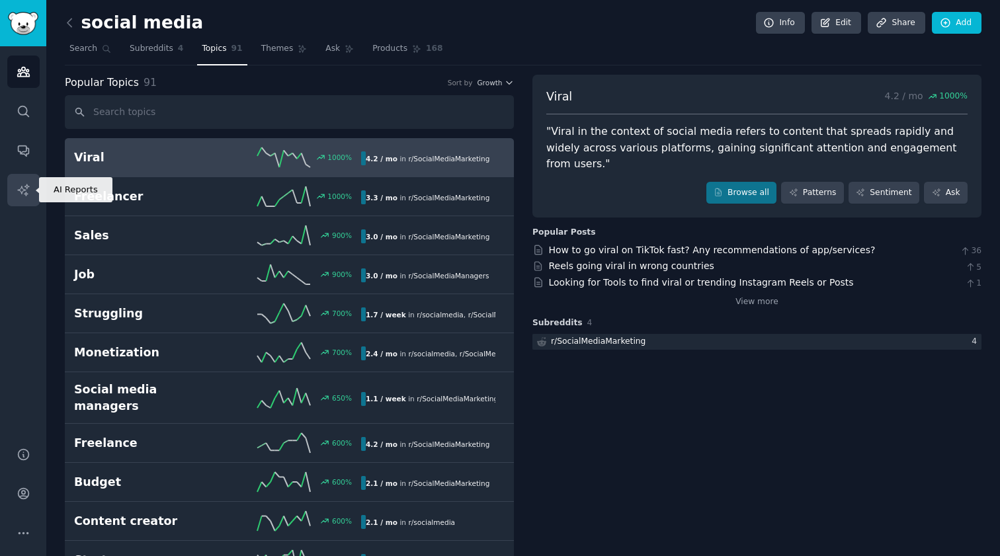
click at [21, 183] on icon "Sidebar" at bounding box center [24, 190] width 14 height 14
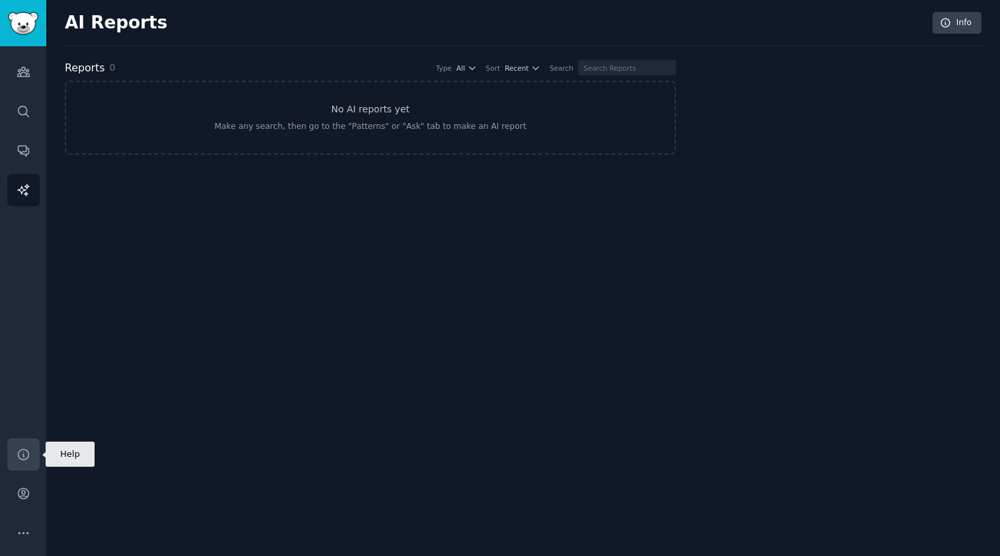
click at [28, 452] on icon "Sidebar" at bounding box center [24, 455] width 14 height 14
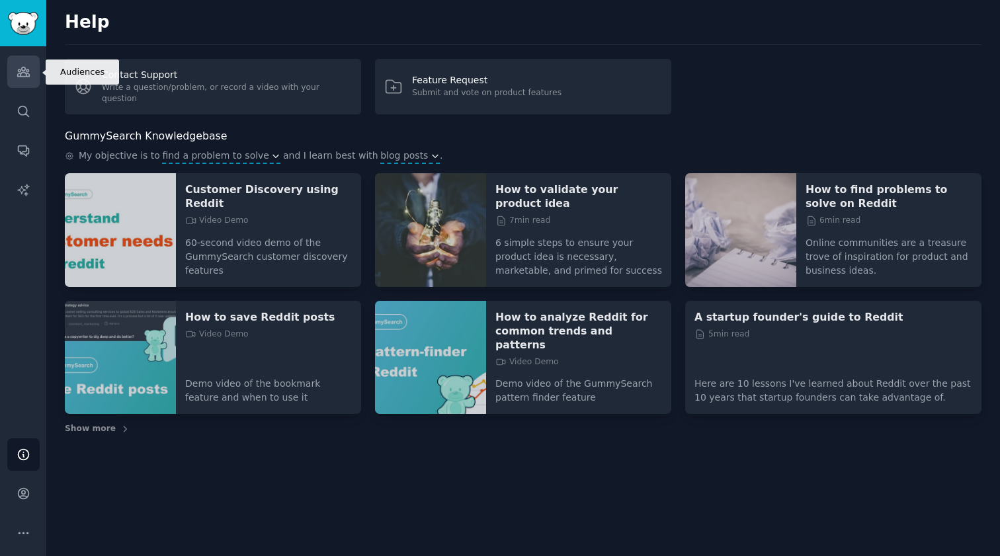
click at [23, 71] on icon "Sidebar" at bounding box center [24, 72] width 14 height 14
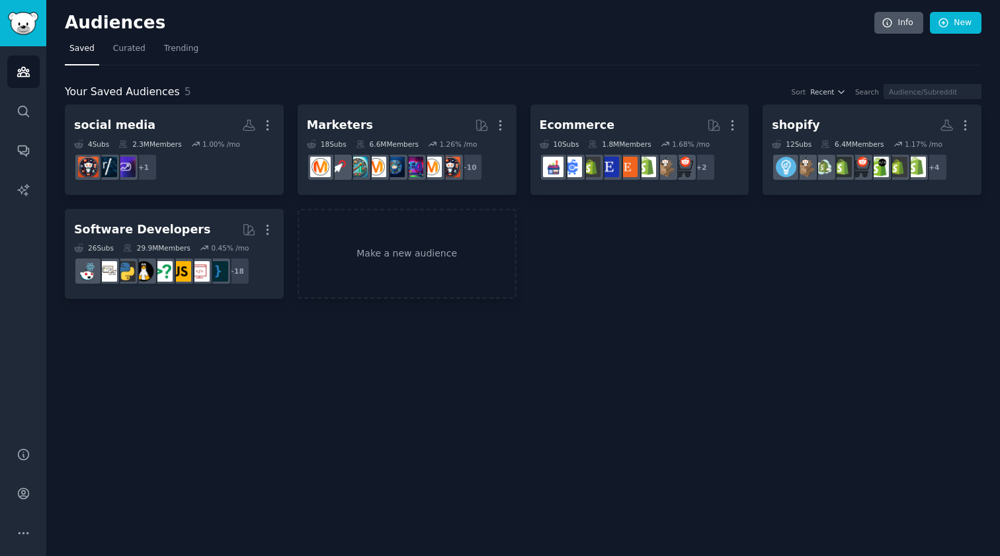
click at [891, 20] on icon at bounding box center [887, 23] width 9 height 9
click at [35, 32] on img "Sidebar" at bounding box center [23, 23] width 30 height 23
click at [20, 494] on icon "Sidebar" at bounding box center [24, 494] width 14 height 14
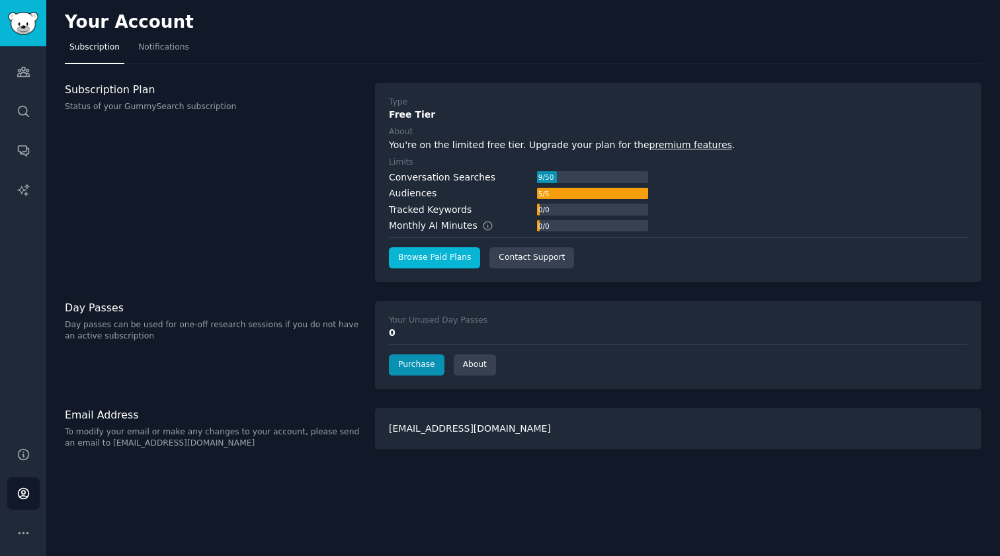
click at [434, 260] on link "Browse Paid Plans" at bounding box center [434, 257] width 91 height 21
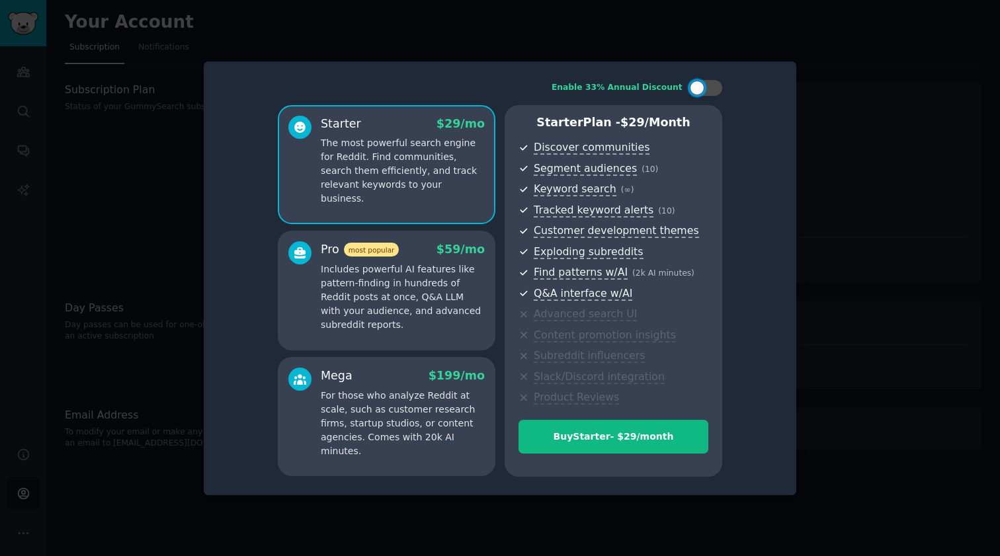
click at [414, 308] on p "Includes powerful AI features like pattern-finding in hundreds of Reddit posts …" at bounding box center [403, 296] width 164 height 69
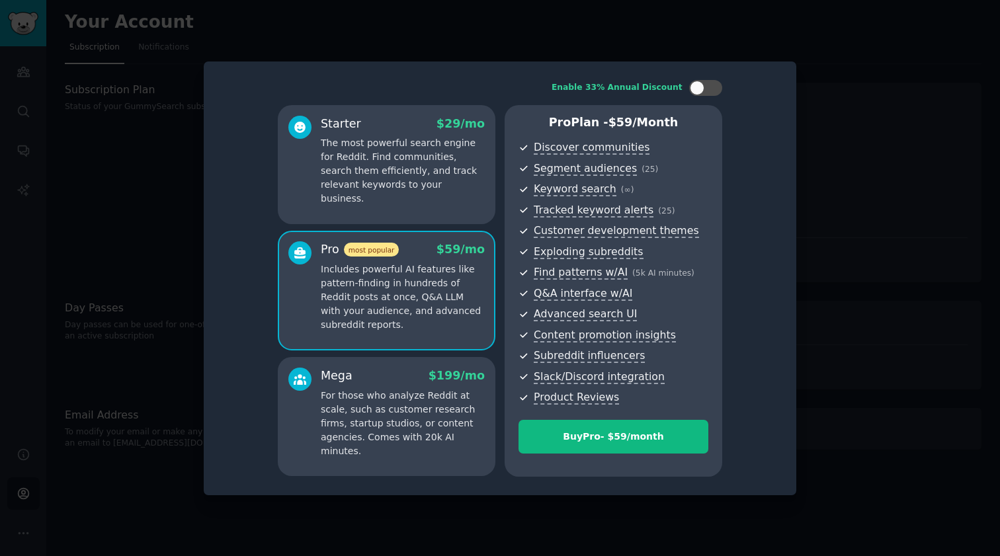
click at [383, 193] on p "The most powerful search engine for Reddit. Find communities, search them effic…" at bounding box center [403, 170] width 164 height 69
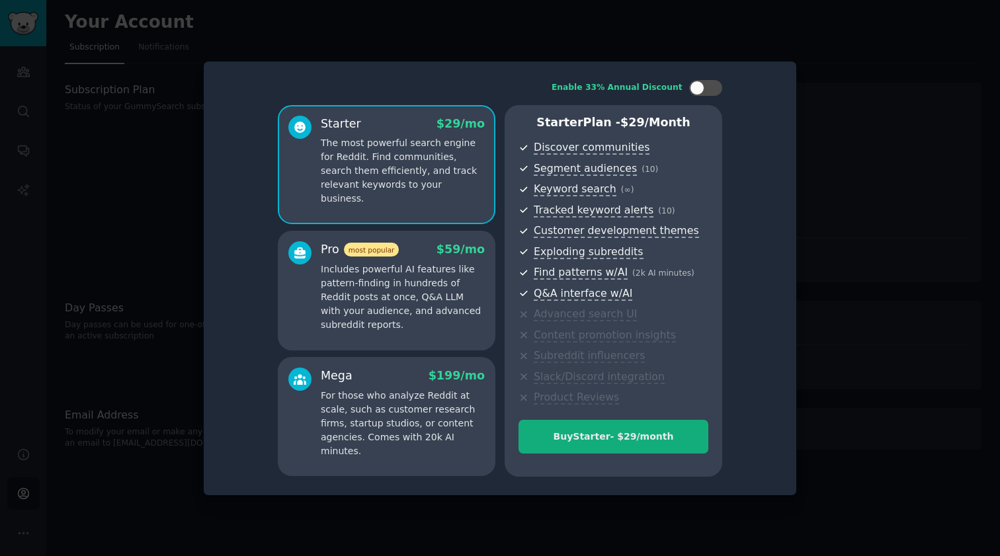
click at [628, 438] on div "Buy Starter - $ 29 /month" at bounding box center [613, 437] width 188 height 14
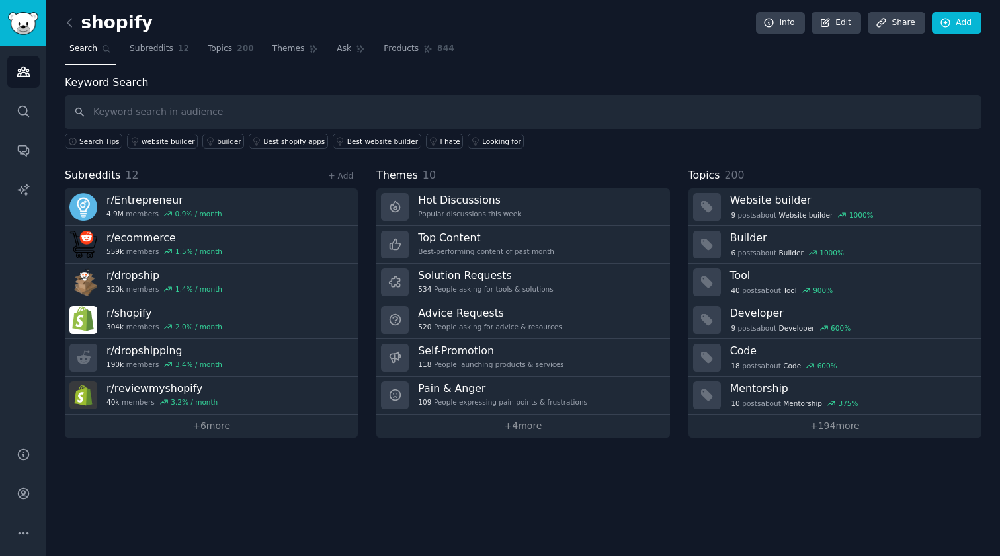
click at [78, 23] on link at bounding box center [73, 23] width 17 height 21
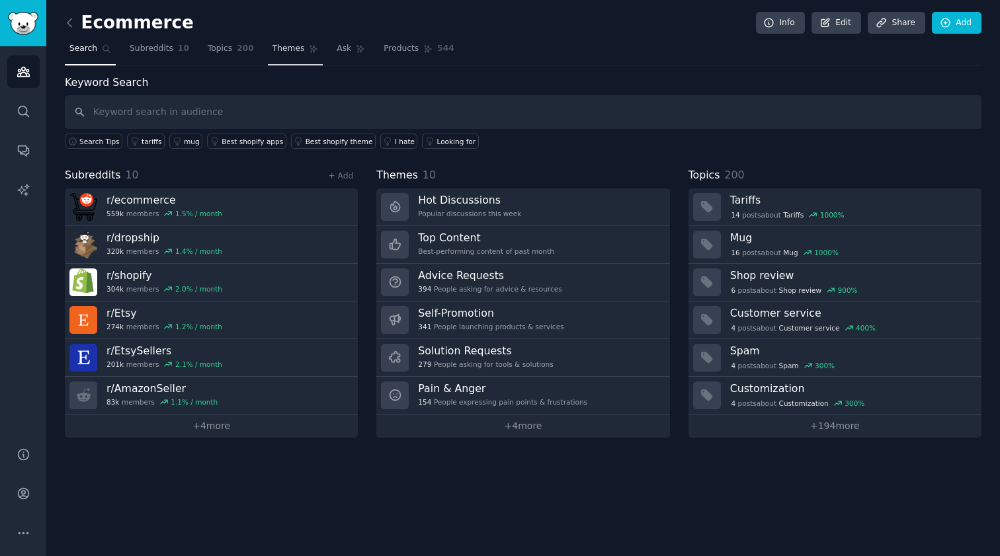
click at [276, 50] on span "Themes" at bounding box center [288, 49] width 32 height 12
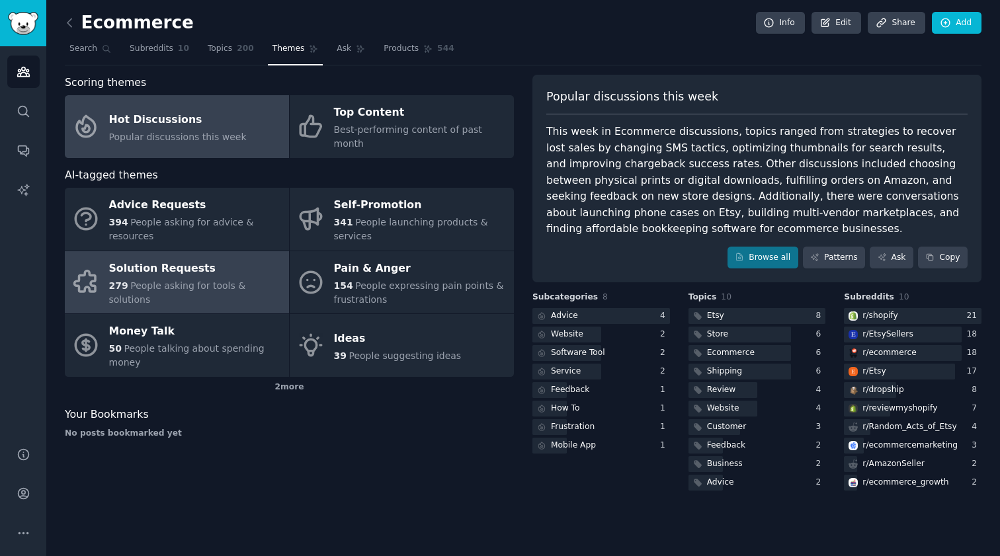
click at [231, 280] on span "People asking for tools & solutions" at bounding box center [177, 292] width 137 height 24
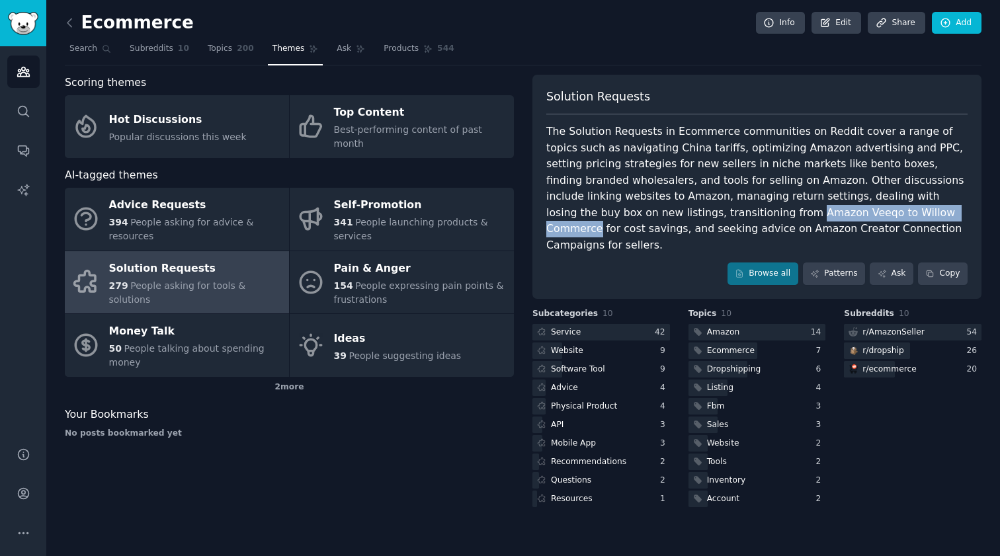
drag, startPoint x: 571, startPoint y: 209, endPoint x: 742, endPoint y: 210, distance: 171.9
click at [742, 210] on div "The Solution Requests in Ecommerce communities on Reddit cover a range of topic…" at bounding box center [756, 189] width 421 height 130
copy div "Amazon Veeqo to Willow Commerce"
click at [627, 361] on div "Software Tool" at bounding box center [601, 369] width 138 height 17
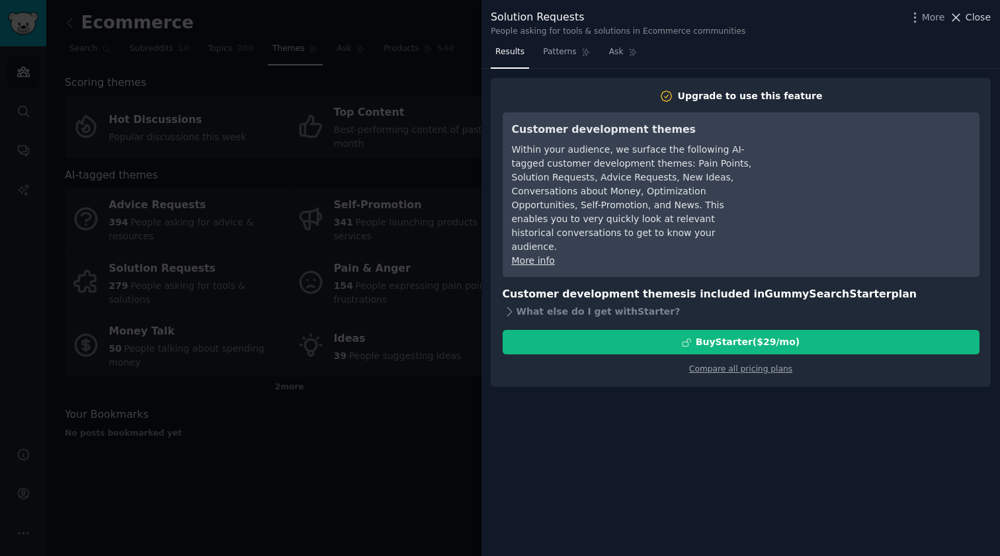
click at [967, 20] on span "Close" at bounding box center [977, 18] width 25 height 14
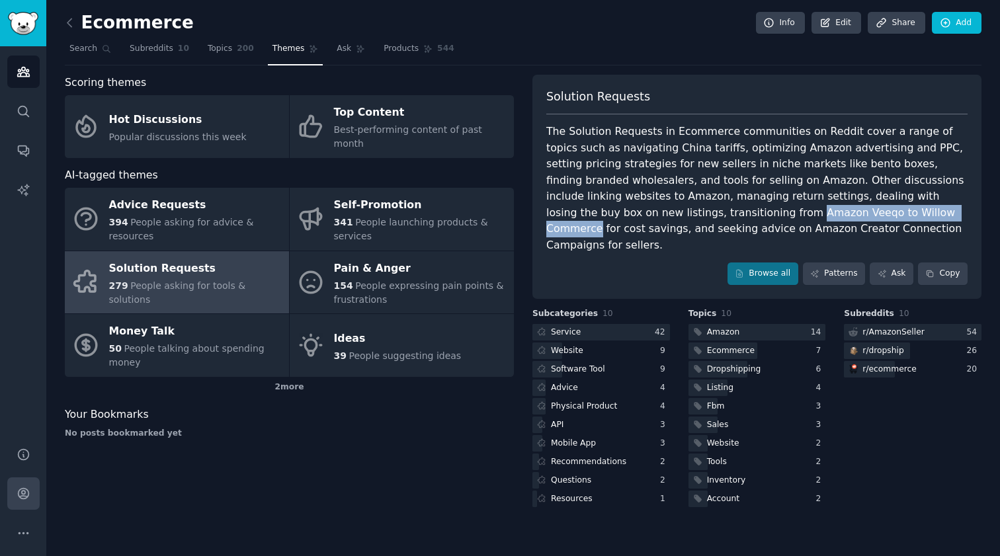
click at [27, 483] on link "Account" at bounding box center [23, 493] width 32 height 32
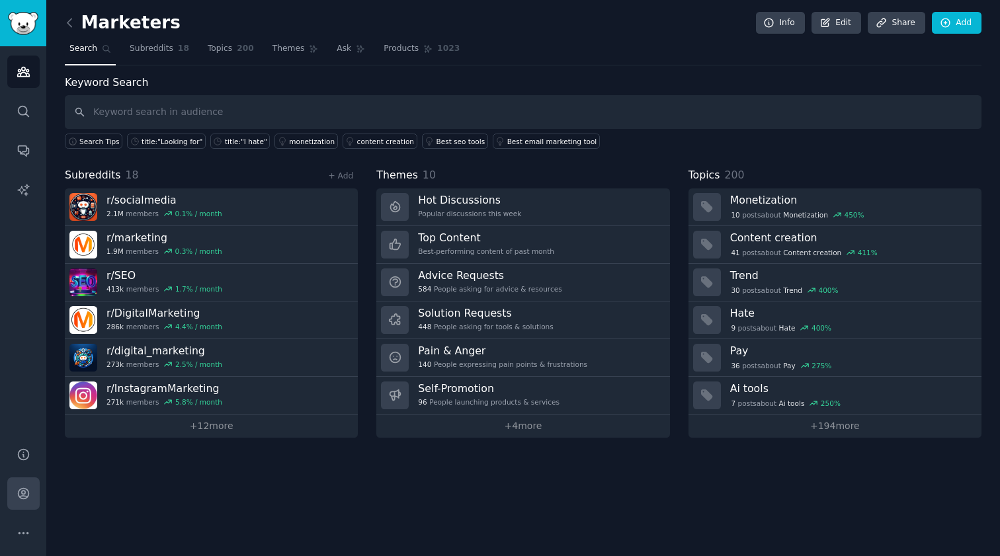
click at [29, 499] on icon "Sidebar" at bounding box center [24, 494] width 14 height 14
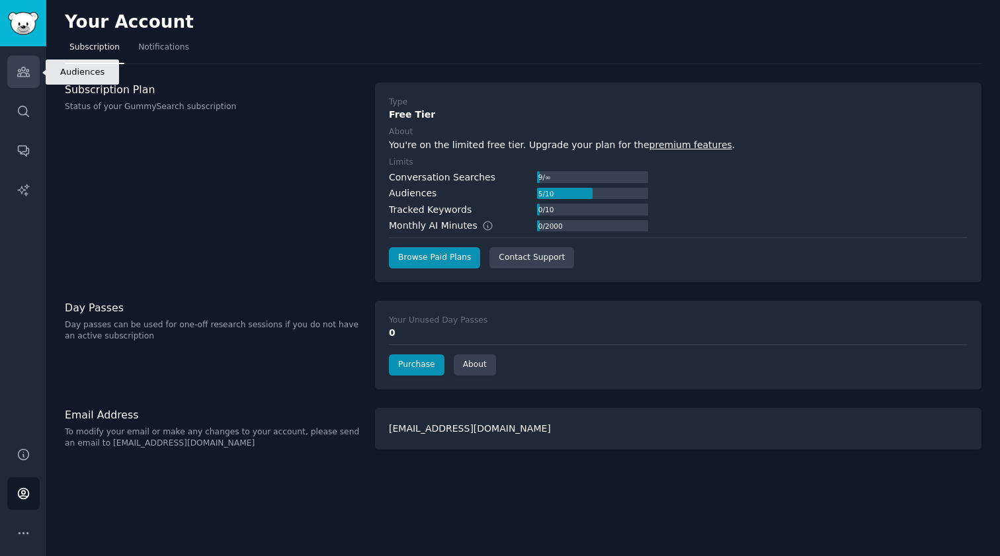
click at [23, 79] on link "Audiences" at bounding box center [23, 72] width 32 height 32
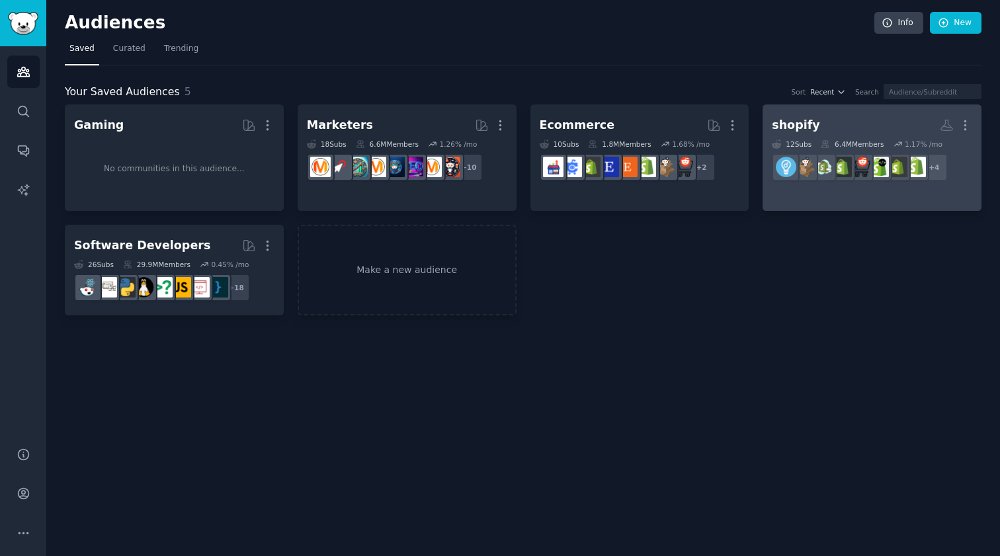
click at [836, 128] on h2 "shopify More" at bounding box center [872, 125] width 200 height 23
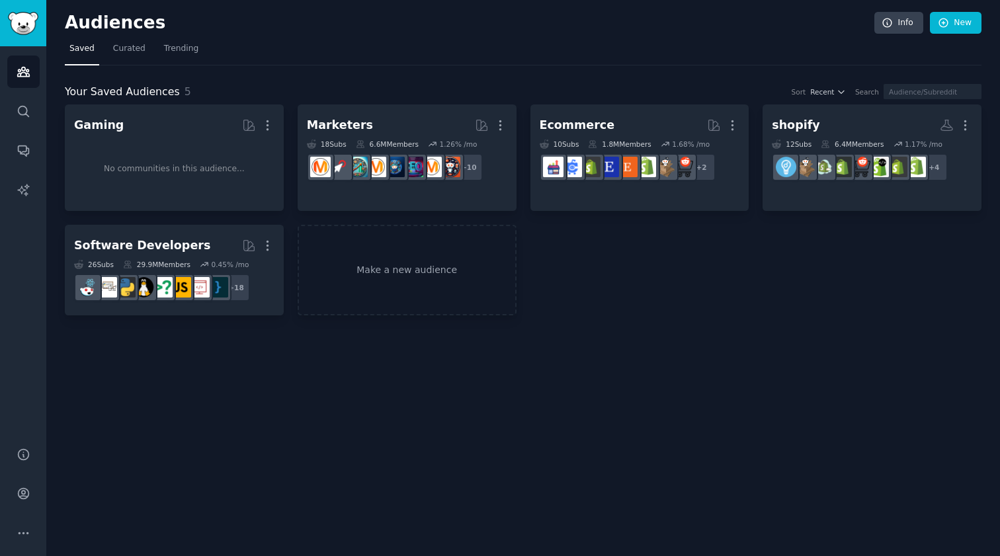
click at [674, 1] on div "Audiences Info New Saved Curated Trending Your Saved Audiences 5 Sort Recent Se…" at bounding box center [522, 278] width 953 height 556
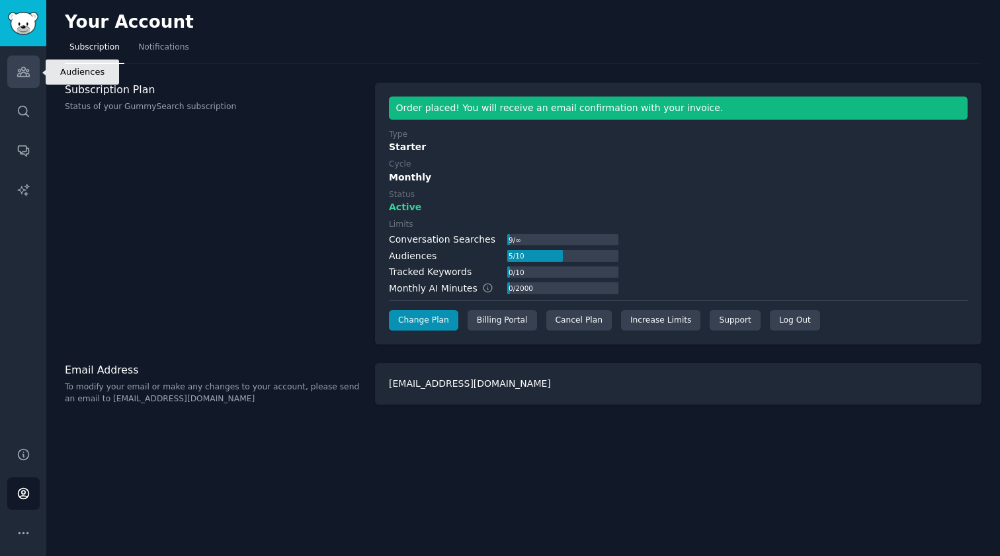
click at [26, 77] on icon "Sidebar" at bounding box center [23, 71] width 12 height 9
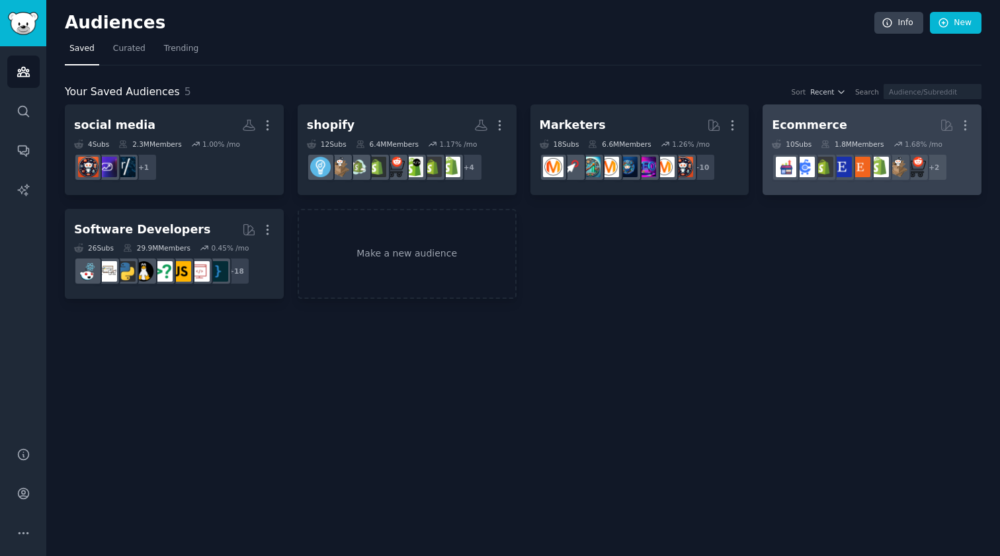
click at [846, 122] on h2 "Ecommerce More" at bounding box center [872, 125] width 200 height 23
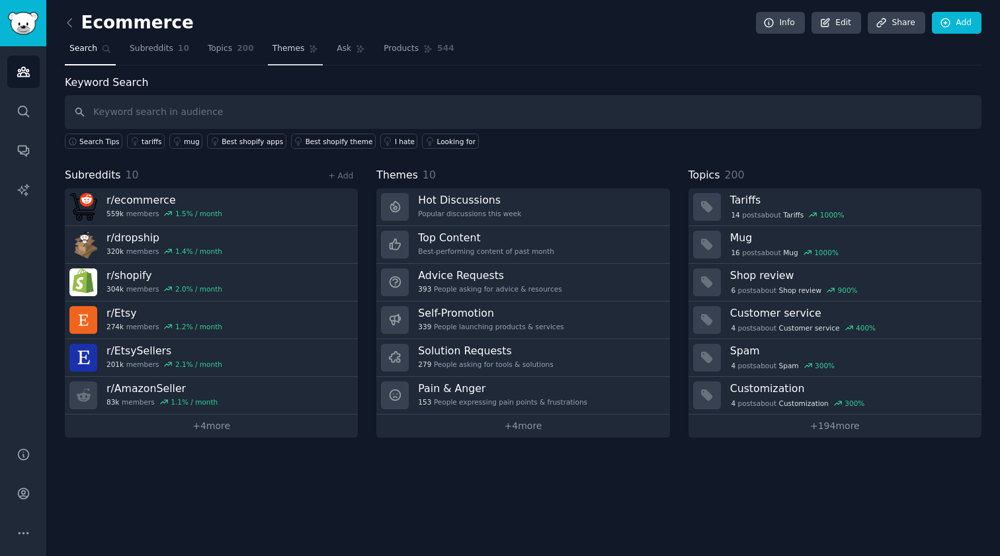
click at [290, 53] on span "Themes" at bounding box center [288, 49] width 32 height 12
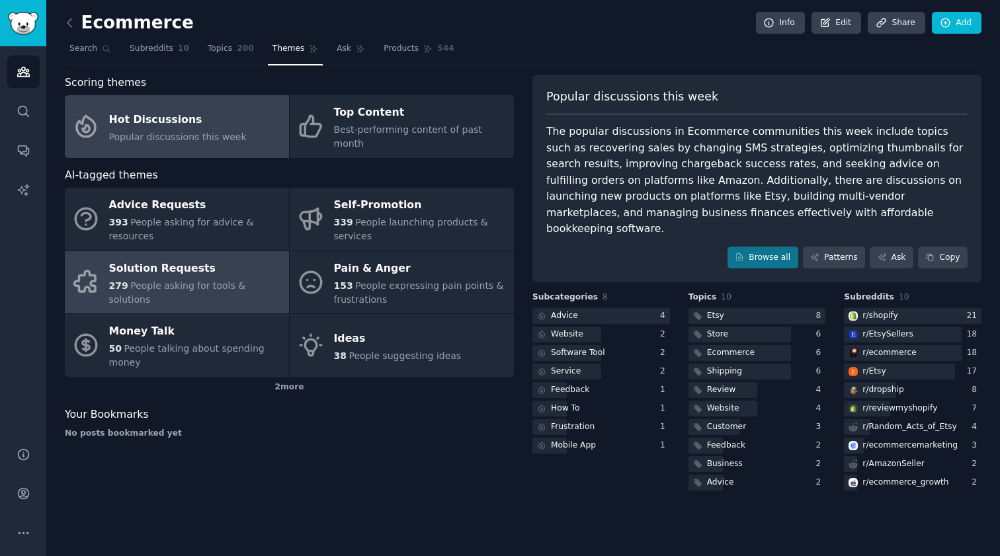
click at [198, 268] on div "Solution Requests" at bounding box center [195, 268] width 173 height 21
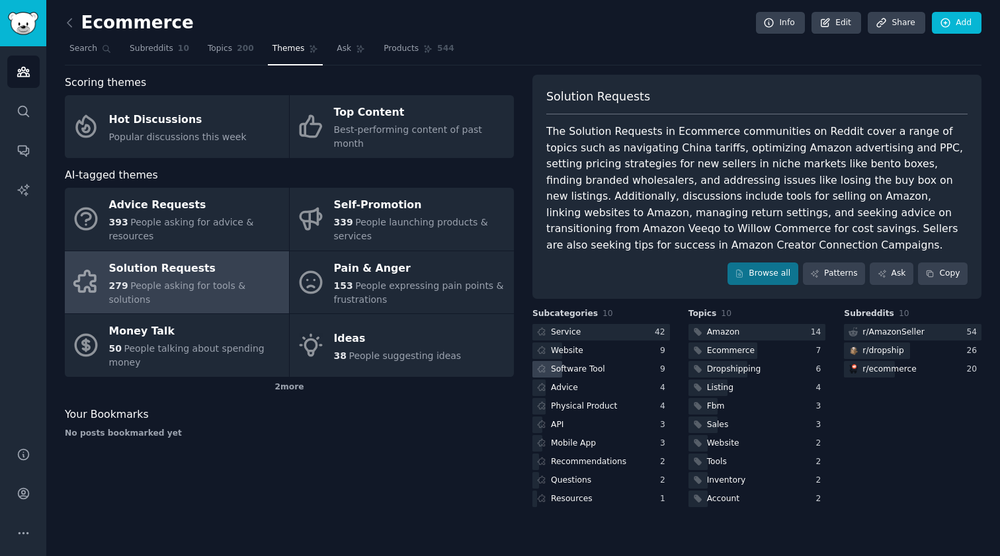
click at [564, 361] on div "Software Tool" at bounding box center [569, 369] width 75 height 17
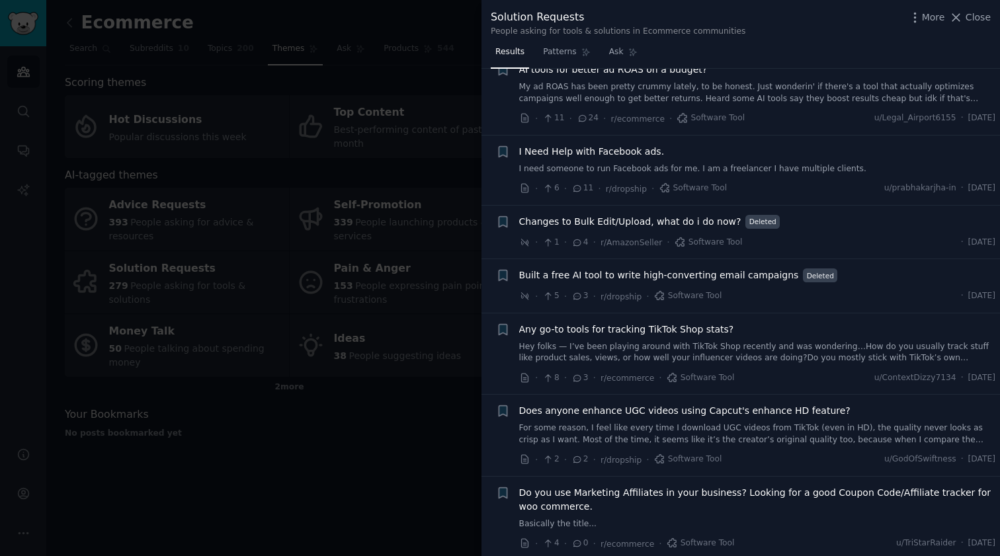
scroll to position [198, 0]
click at [409, 442] on div at bounding box center [500, 278] width 1000 height 556
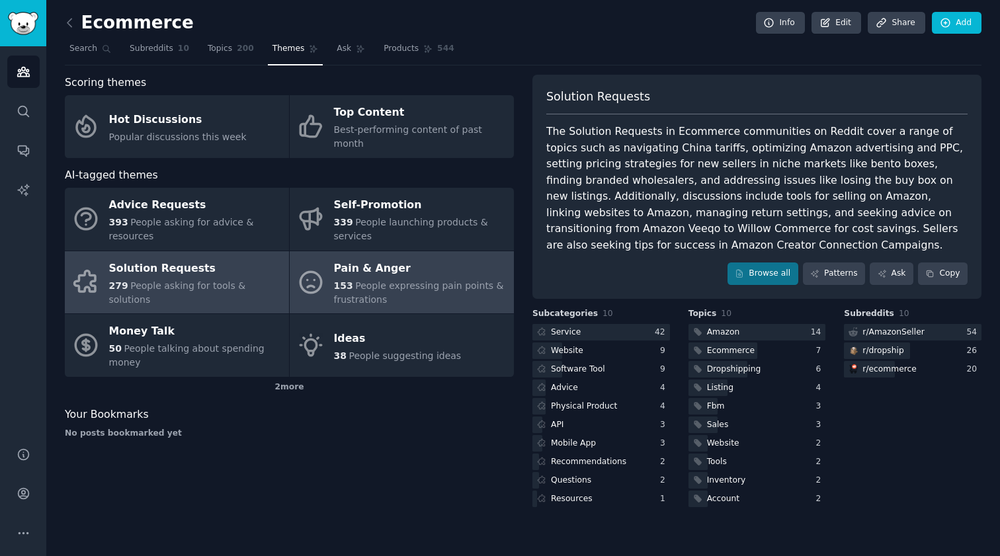
click at [359, 280] on span "People expressing pain points & frustrations" at bounding box center [419, 292] width 170 height 24
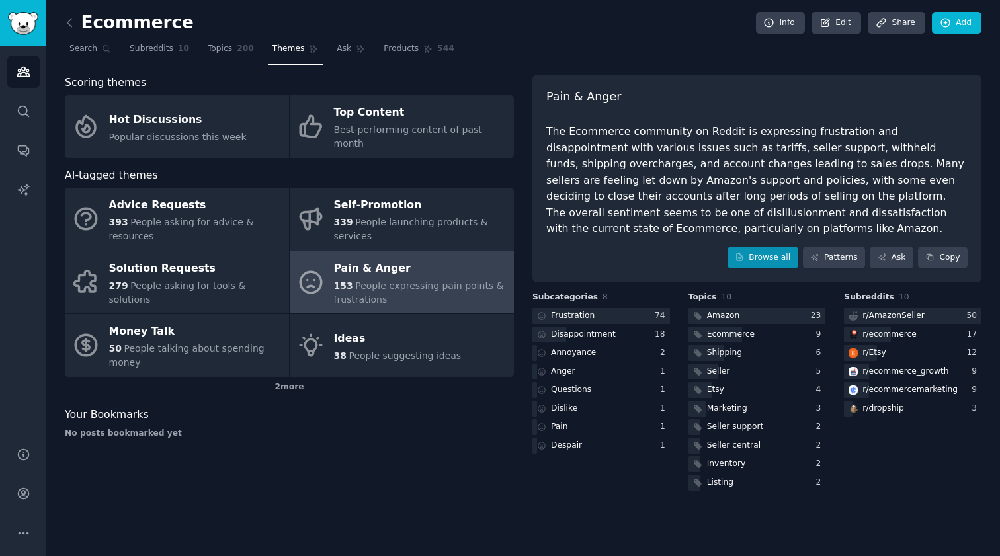
click at [741, 256] on icon at bounding box center [739, 257] width 9 height 9
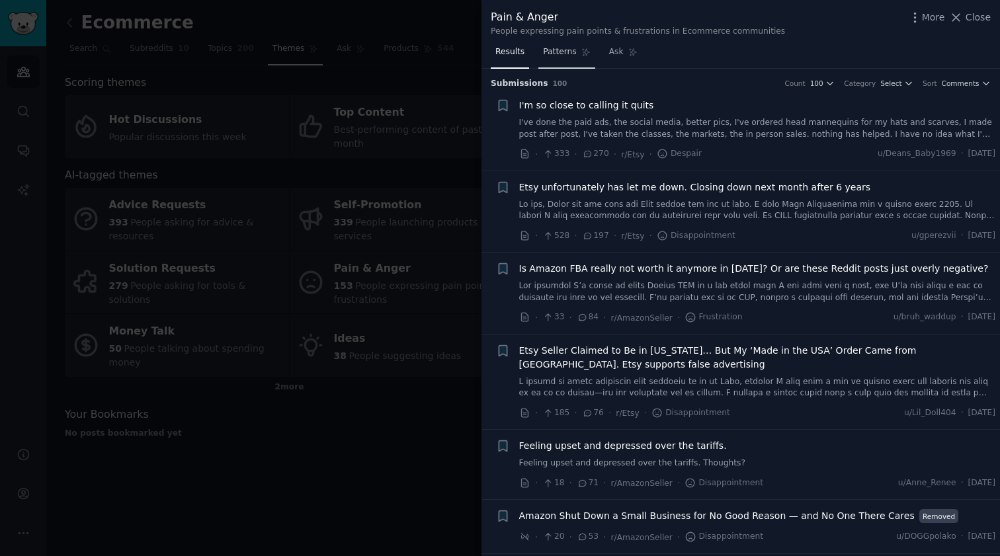
click at [569, 54] on span "Patterns" at bounding box center [559, 52] width 33 height 12
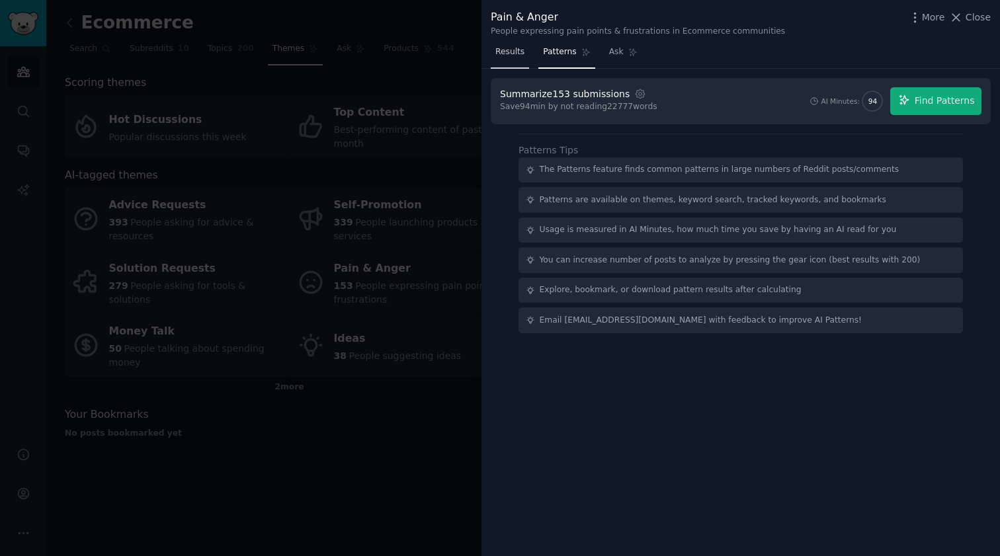
click at [515, 54] on span "Results" at bounding box center [509, 52] width 29 height 12
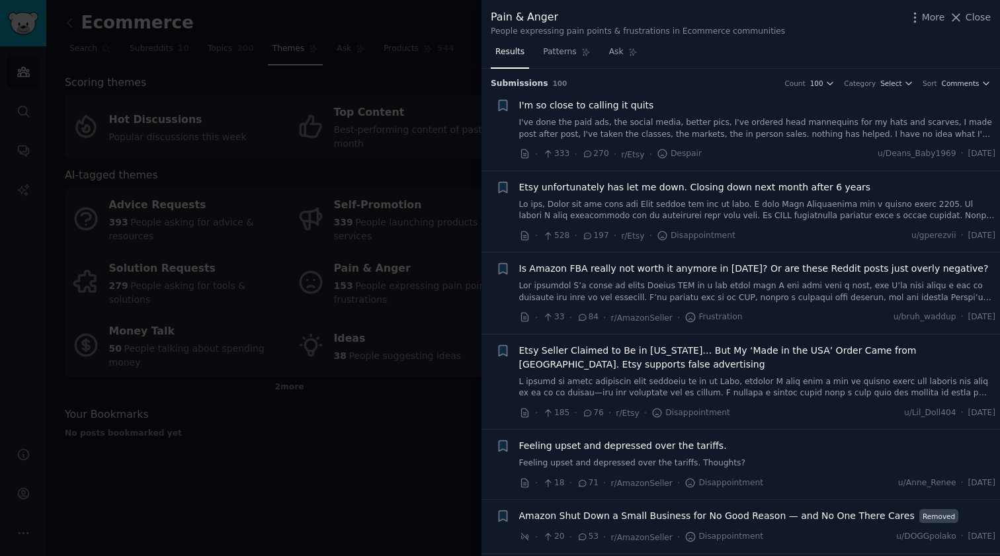
click at [455, 399] on div at bounding box center [500, 278] width 1000 height 556
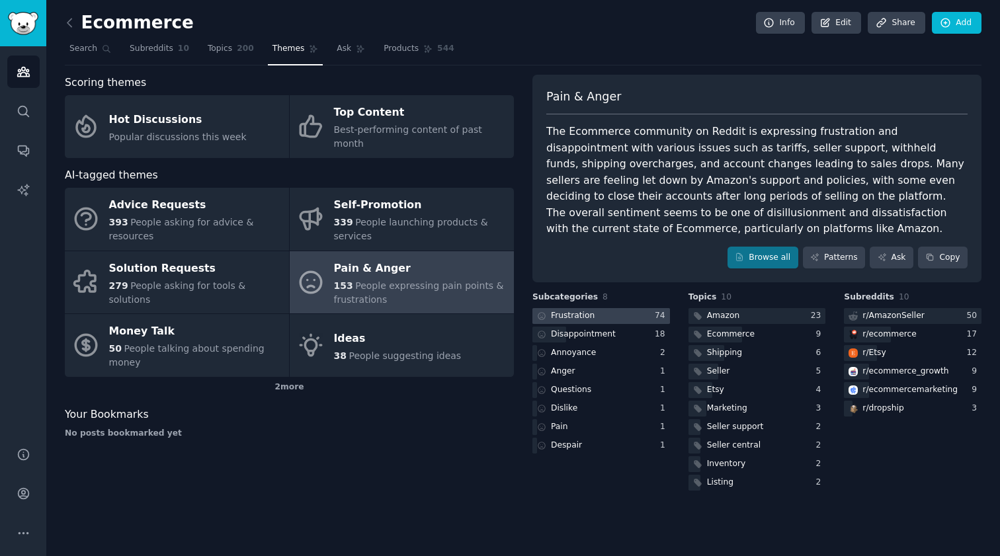
click at [613, 315] on div at bounding box center [601, 316] width 138 height 17
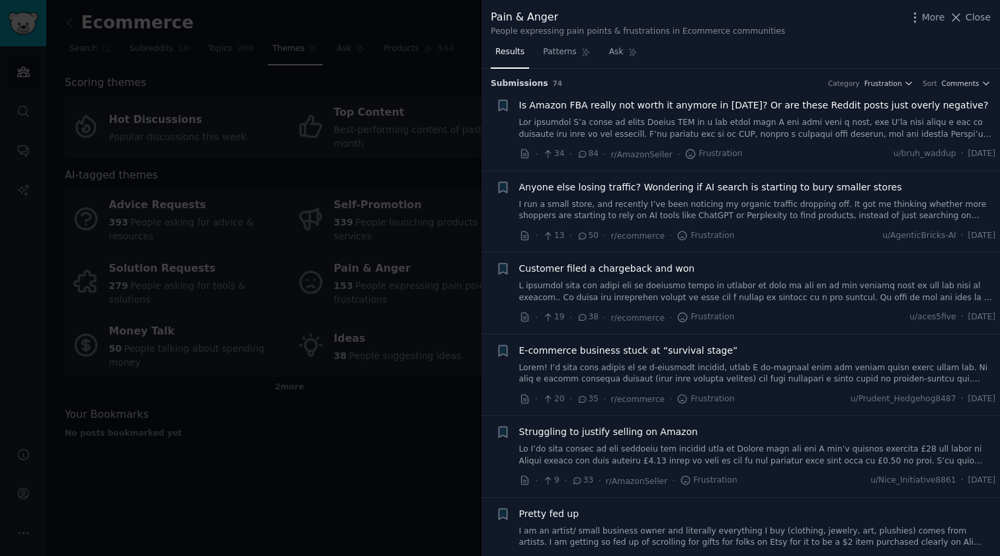
click at [807, 126] on link at bounding box center [757, 128] width 477 height 23
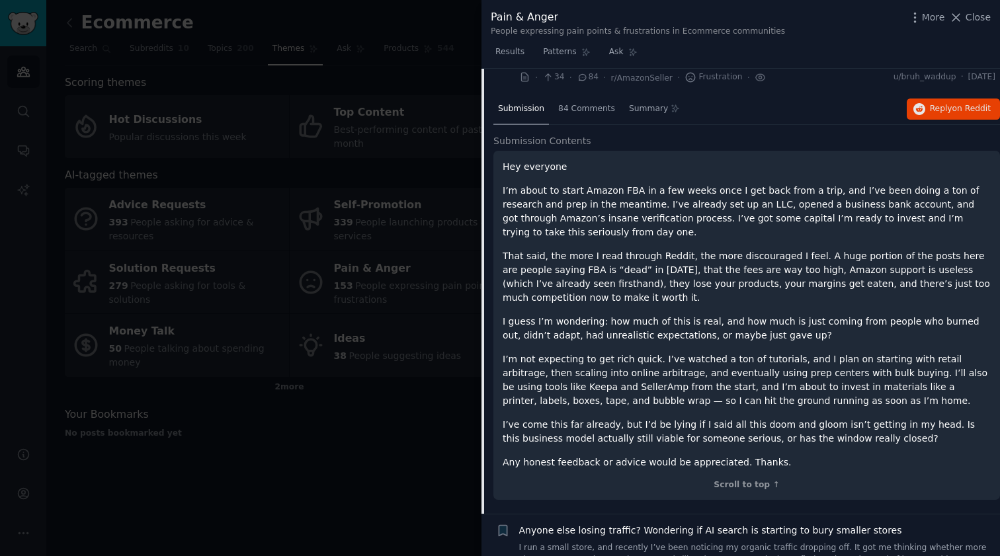
scroll to position [69, 0]
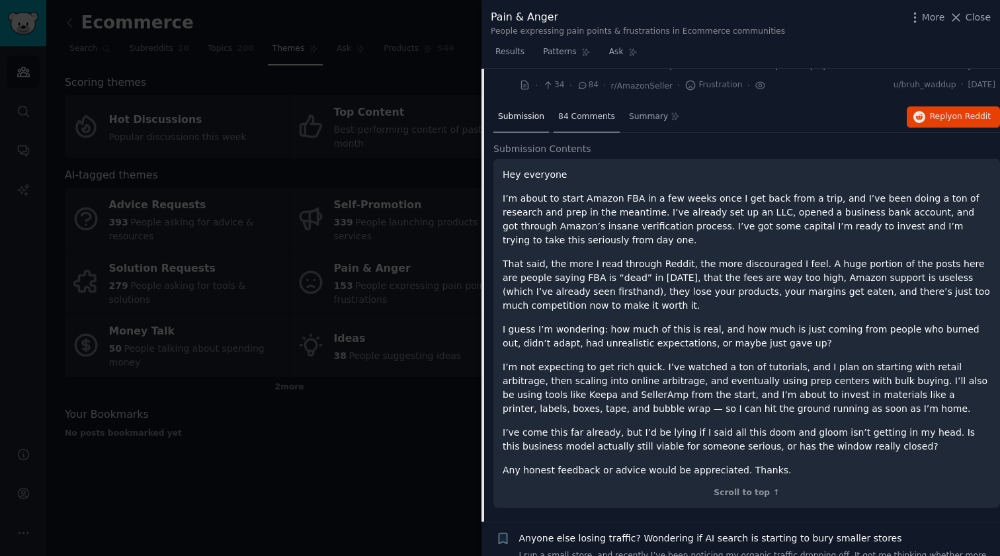
click at [583, 114] on span "84 Comments" at bounding box center [586, 117] width 57 height 12
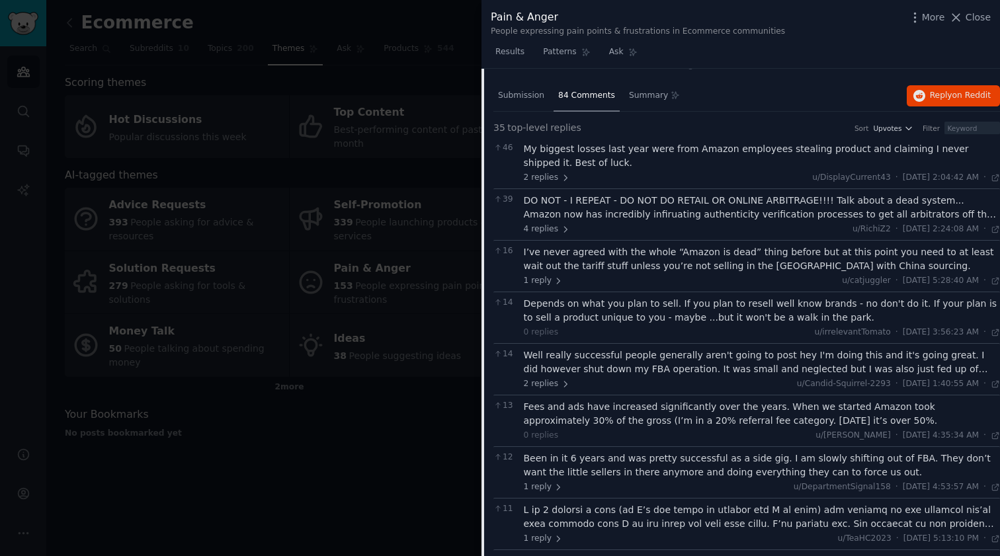
scroll to position [38, 0]
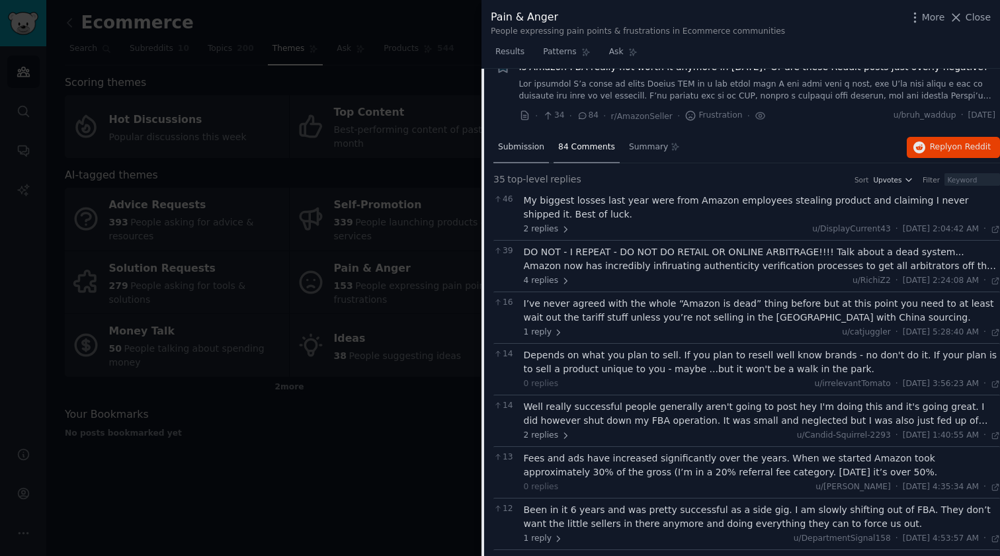
click at [518, 137] on div "Submission" at bounding box center [521, 148] width 56 height 32
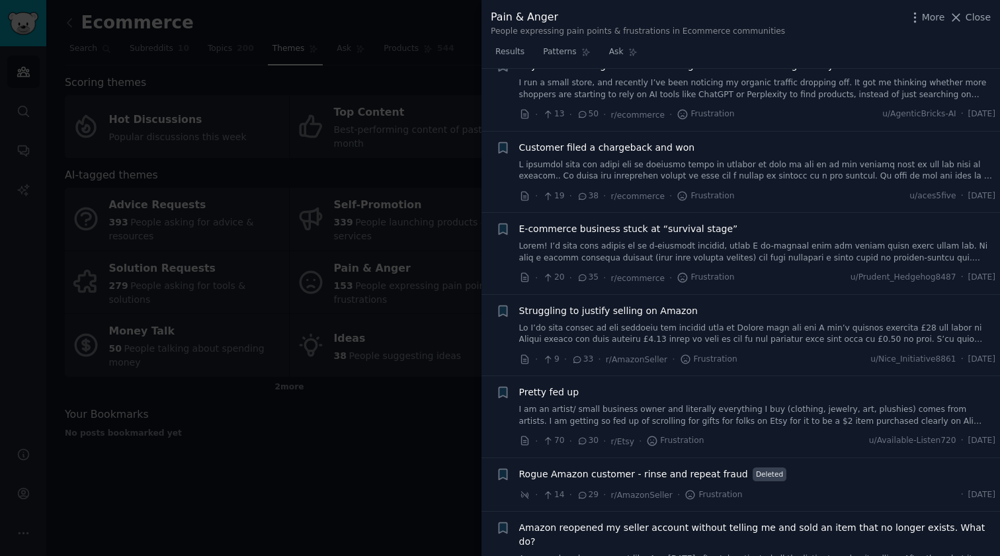
scroll to position [596, 0]
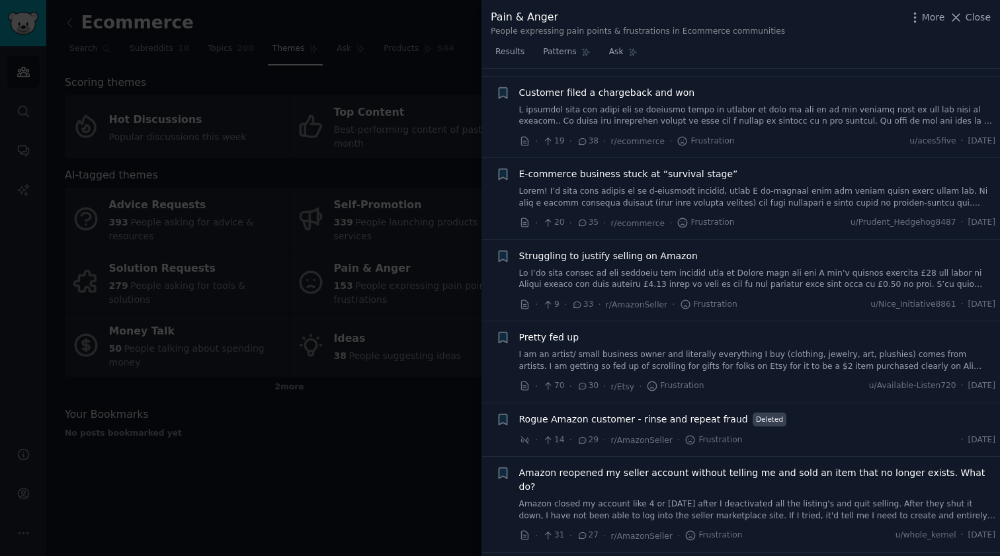
click at [780, 188] on link at bounding box center [757, 197] width 477 height 23
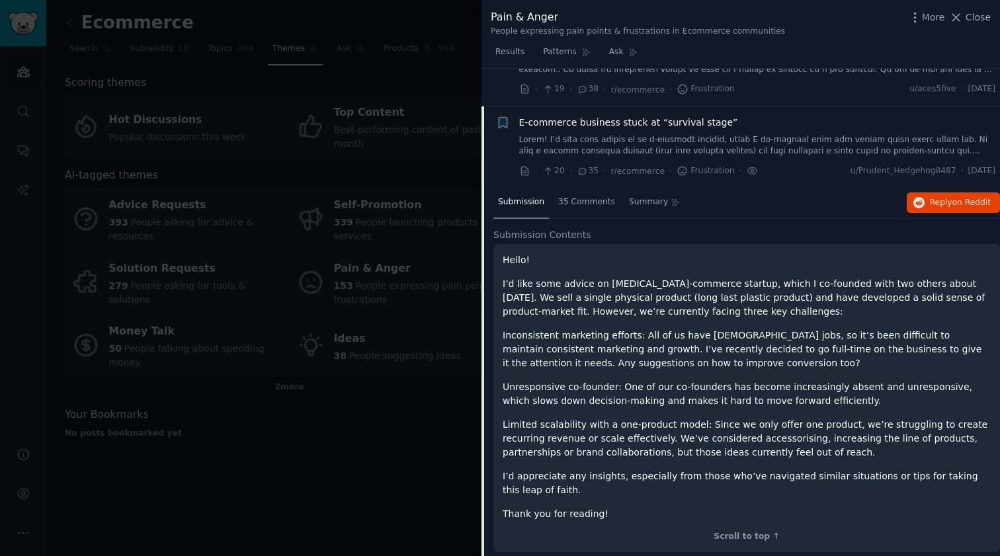
scroll to position [225, 0]
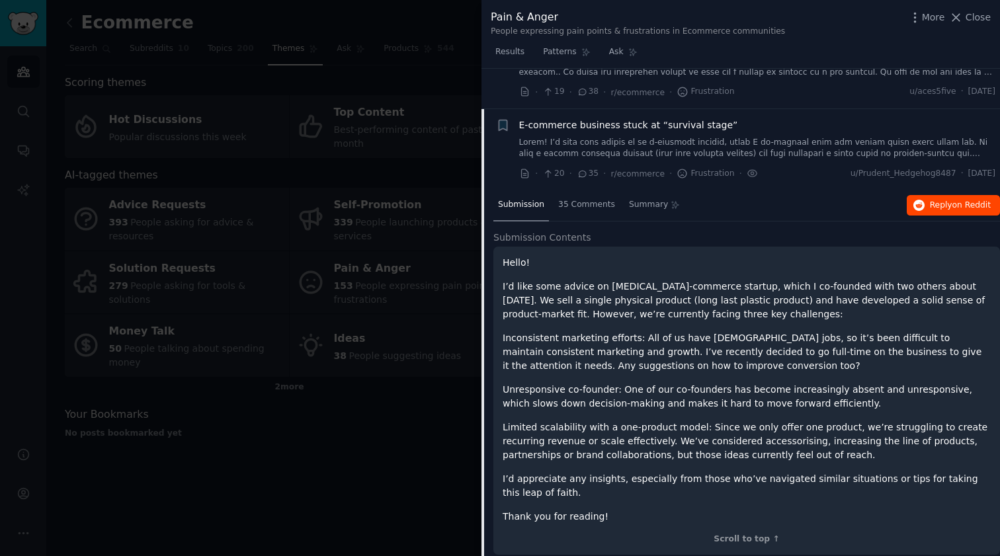
click at [940, 206] on span "Reply on Reddit" at bounding box center [960, 206] width 61 height 12
click at [385, 448] on div at bounding box center [500, 278] width 1000 height 556
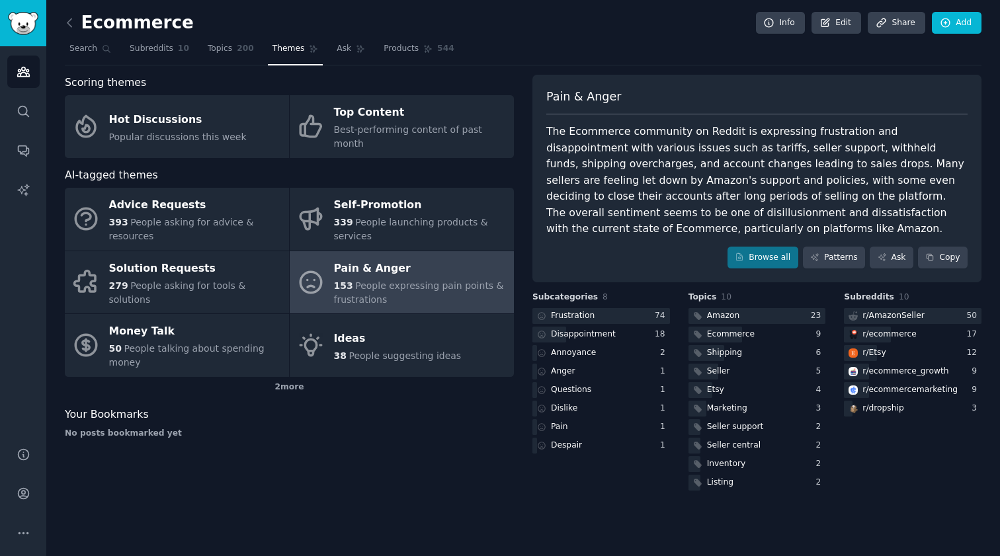
click at [77, 28] on link at bounding box center [73, 23] width 17 height 21
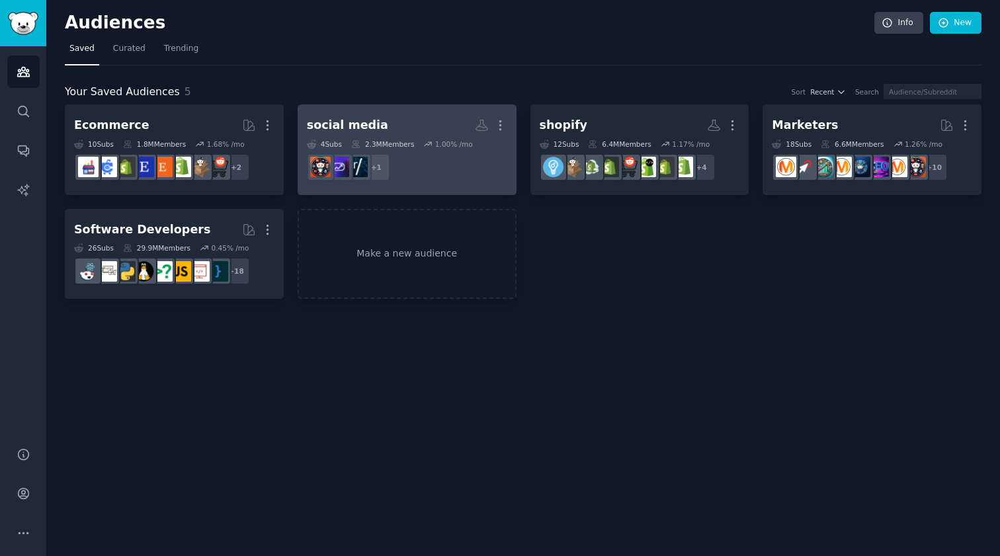
click at [383, 128] on h2 "social media More" at bounding box center [407, 125] width 200 height 23
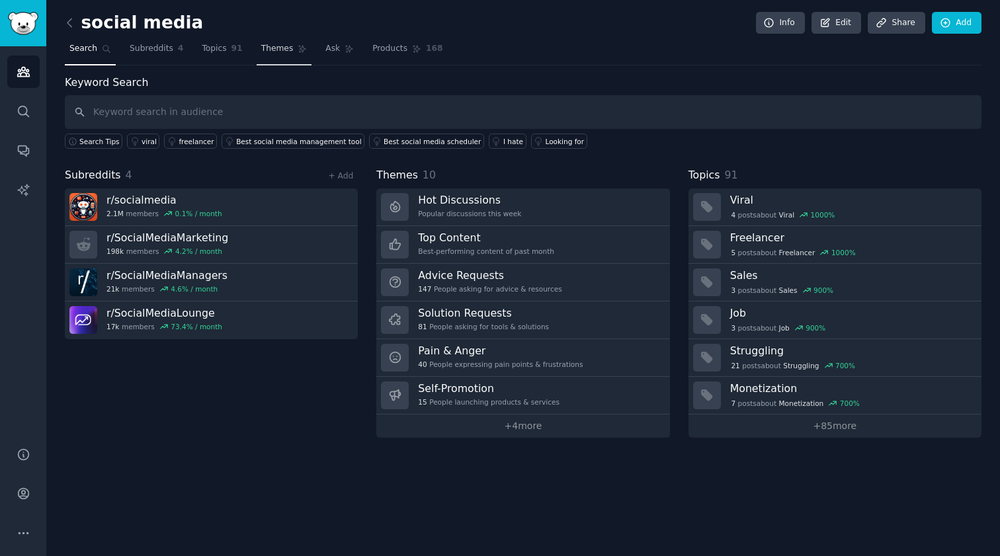
click at [266, 48] on span "Themes" at bounding box center [277, 49] width 32 height 12
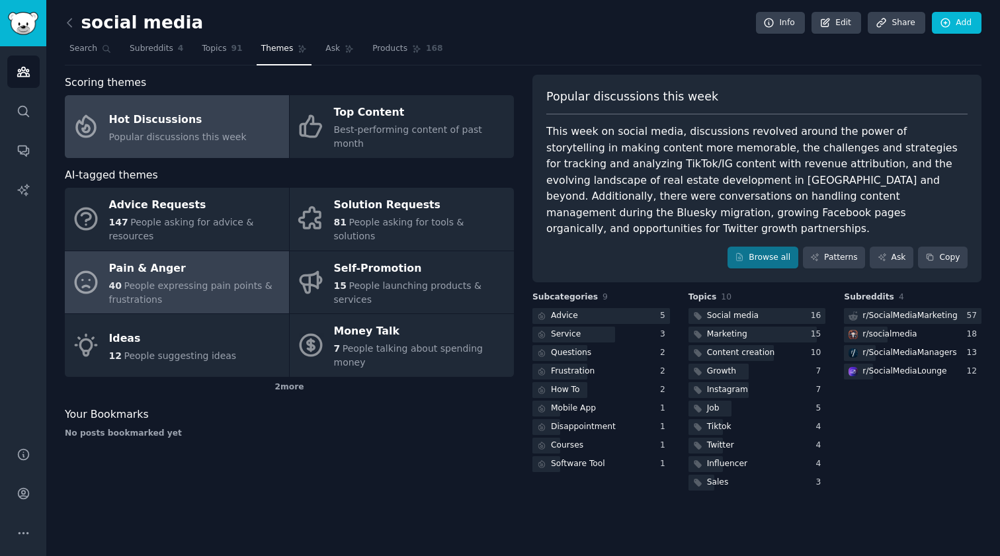
click at [180, 287] on div "40 People expressing pain points & frustrations" at bounding box center [195, 293] width 173 height 28
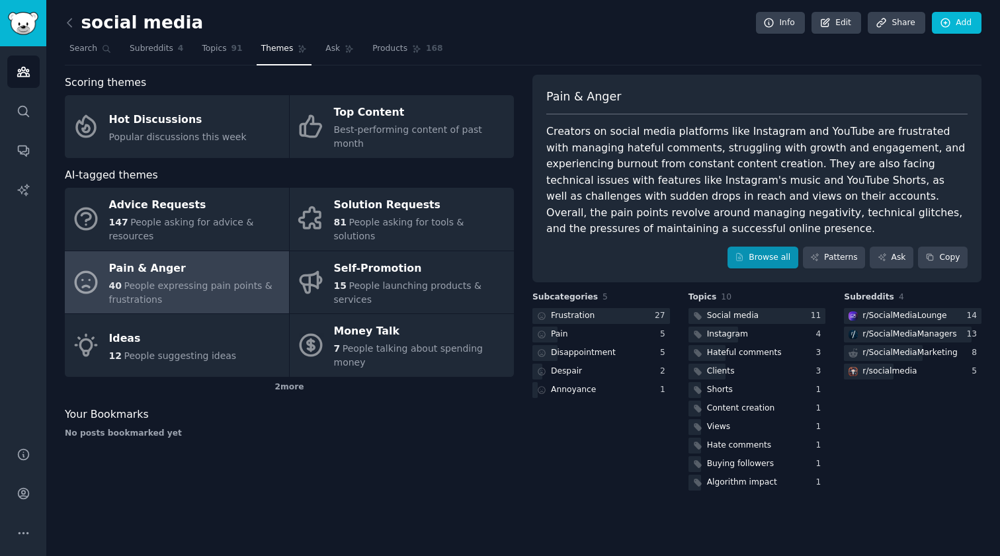
click at [764, 260] on link "Browse all" at bounding box center [762, 258] width 71 height 22
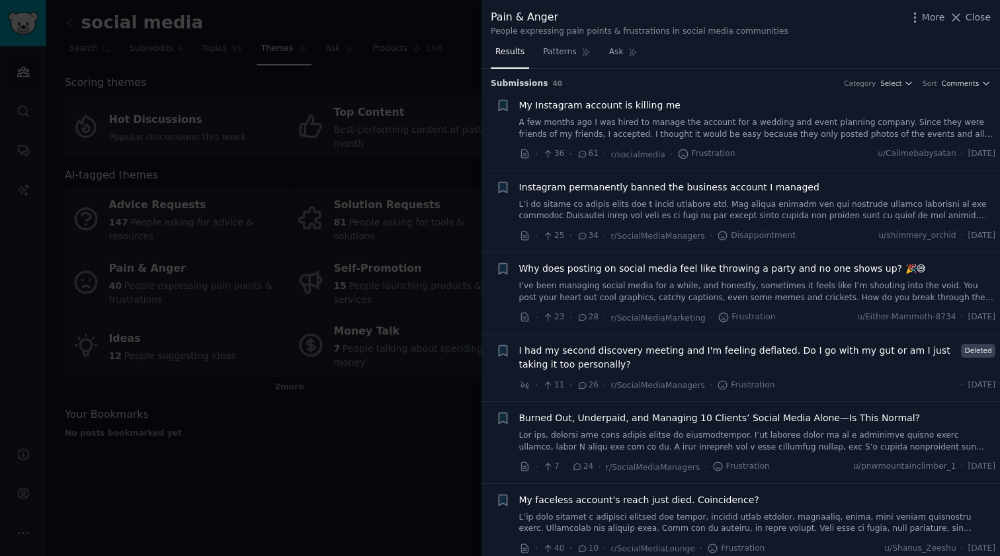
click at [748, 124] on link "A few months ago I was hired to manage the account for a wedding and event plan…" at bounding box center [757, 128] width 477 height 23
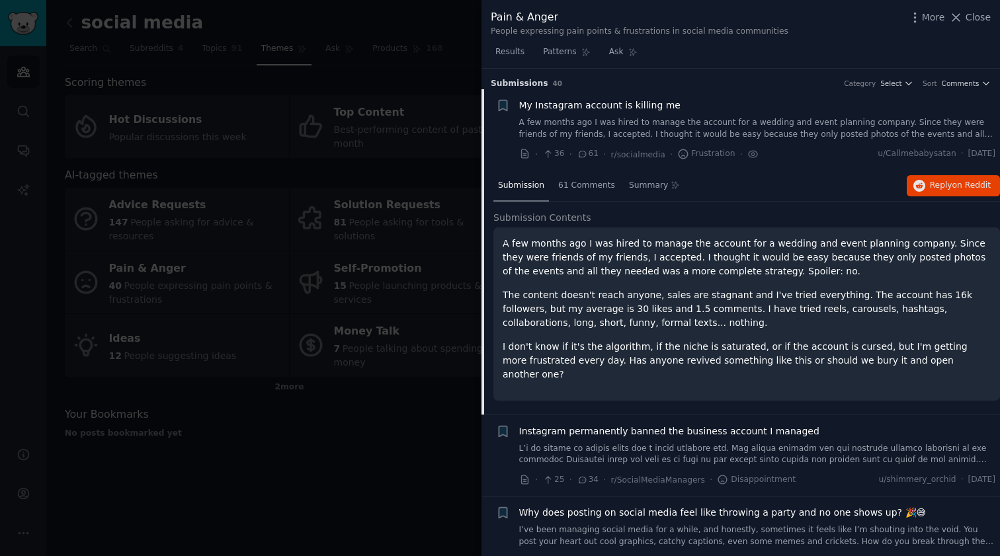
scroll to position [20, 0]
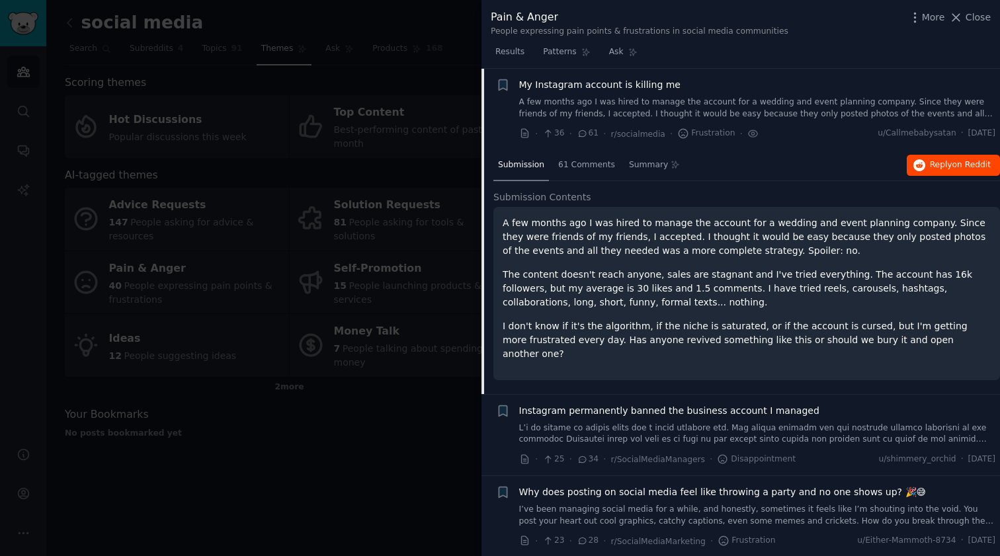
click at [930, 166] on span "Reply on Reddit" at bounding box center [960, 165] width 61 height 12
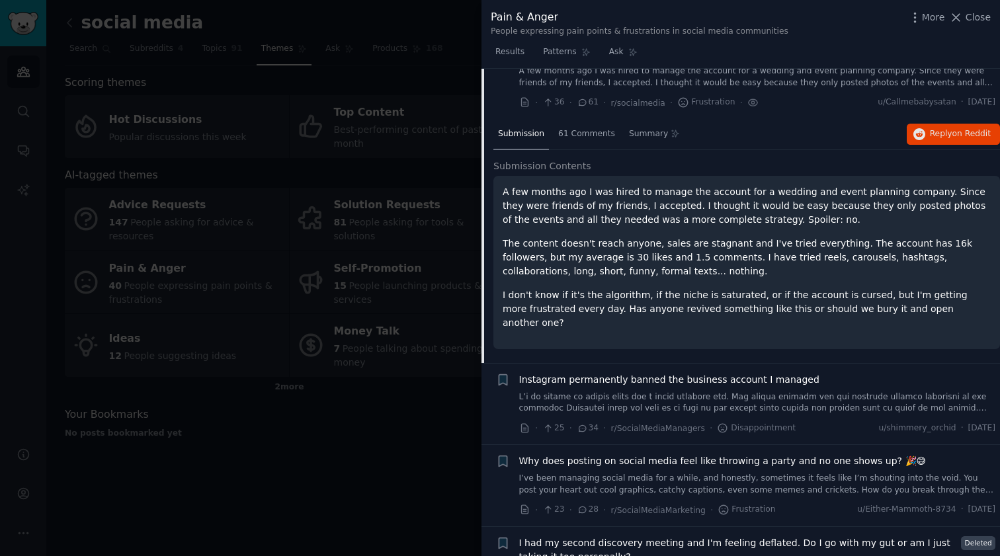
scroll to position [54, 0]
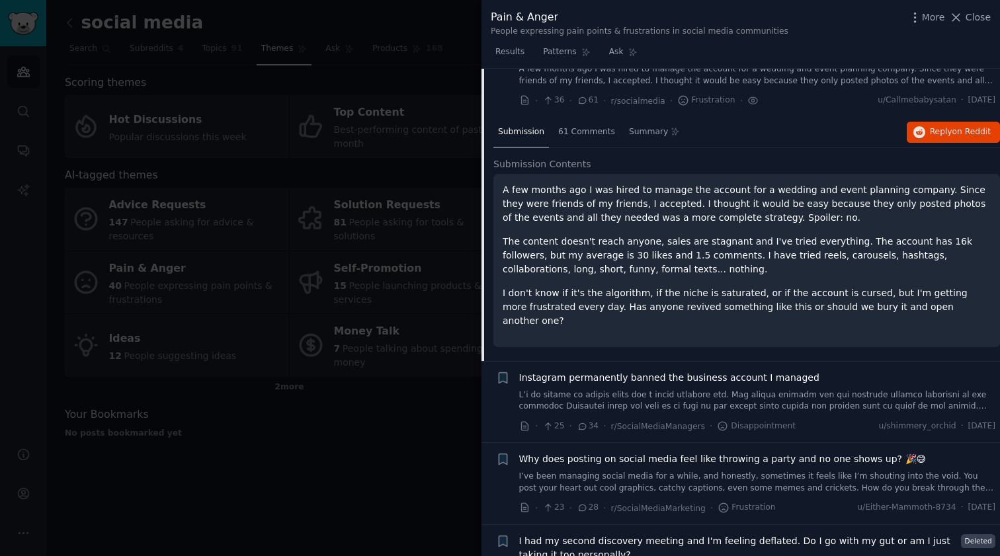
click at [715, 471] on link "I’ve been managing social media for a while, and honestly, sometimes it feels l…" at bounding box center [757, 482] width 477 height 23
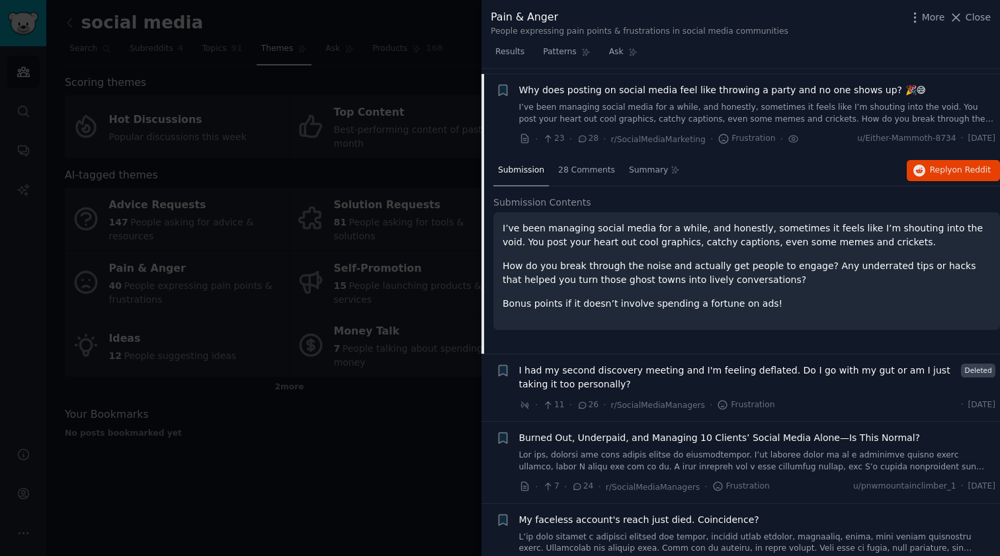
scroll to position [182, 0]
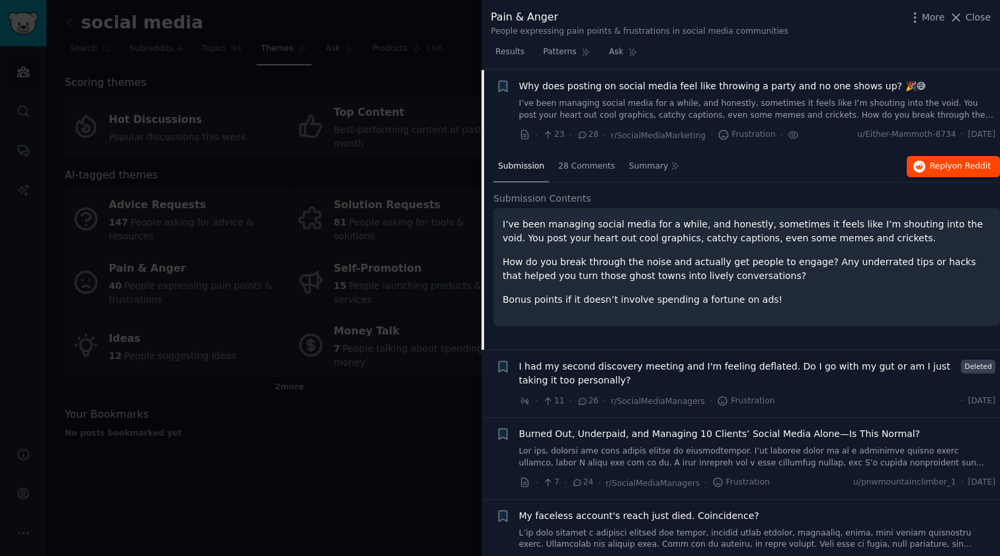
click at [940, 166] on span "Reply on Reddit" at bounding box center [960, 167] width 61 height 12
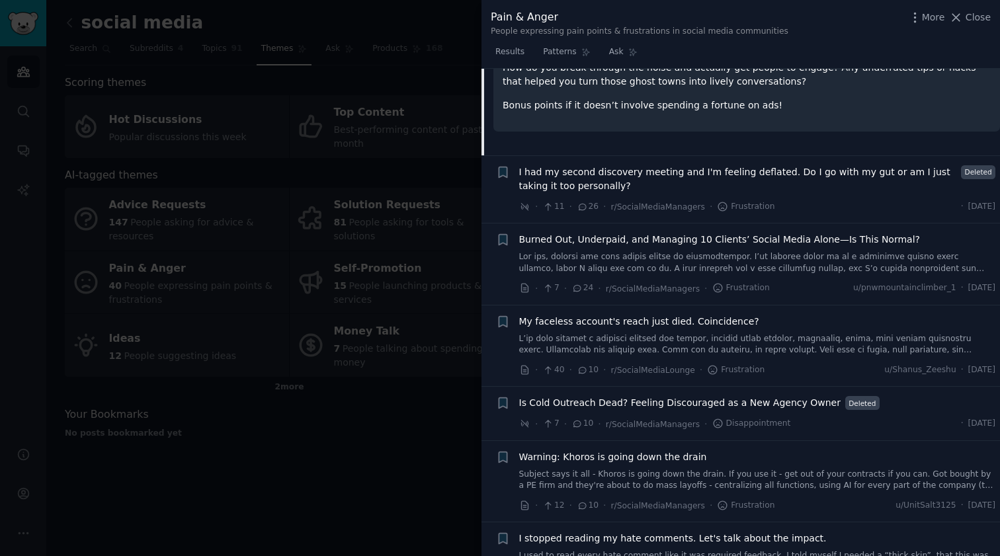
click at [674, 333] on link at bounding box center [757, 344] width 477 height 23
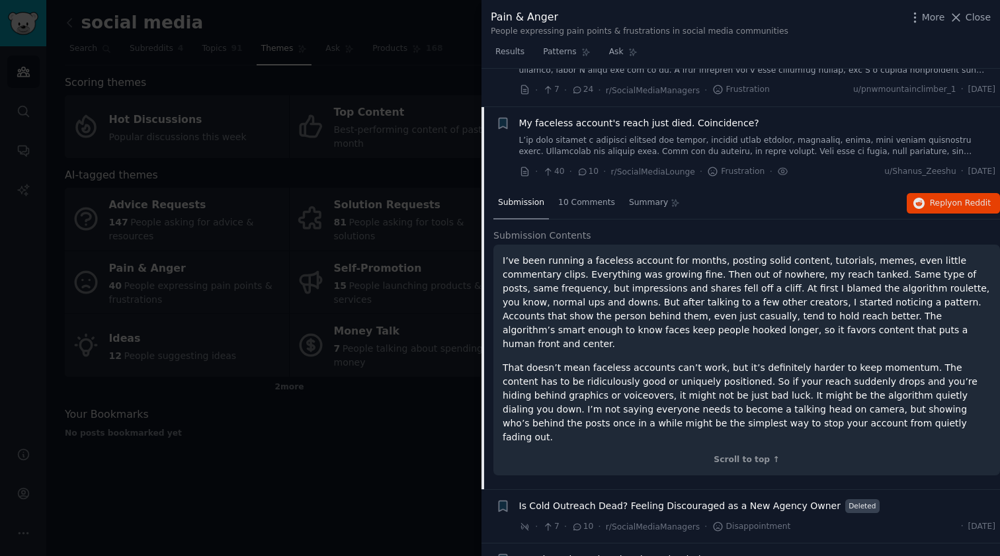
scroll to position [413, 0]
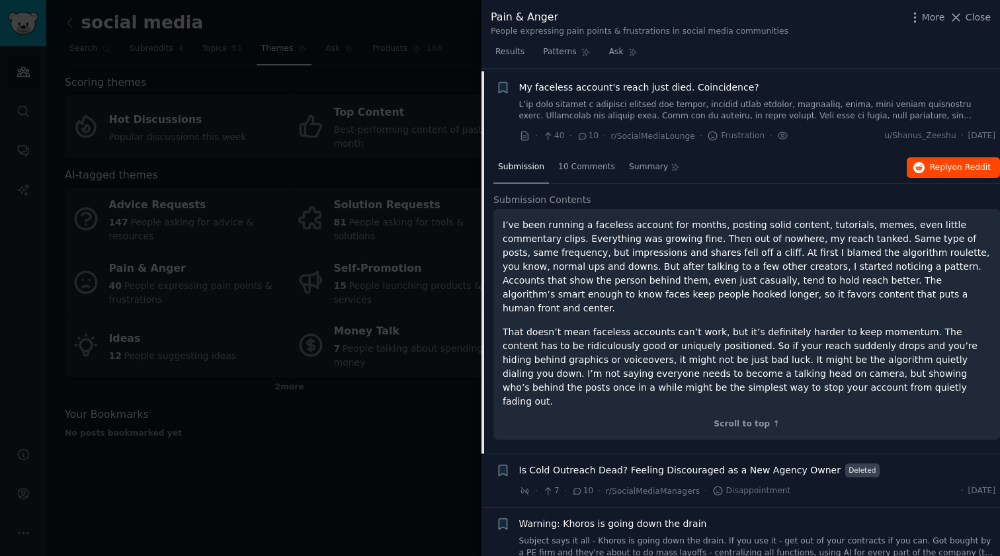
click at [951, 157] on button "Reply on Reddit" at bounding box center [952, 167] width 93 height 21
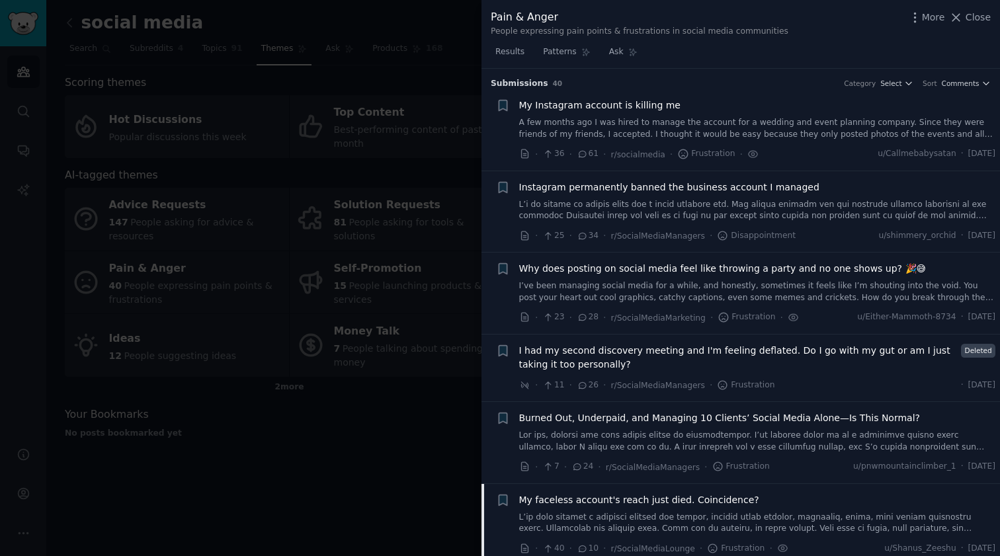
scroll to position [0, 0]
click at [421, 473] on div at bounding box center [500, 278] width 1000 height 556
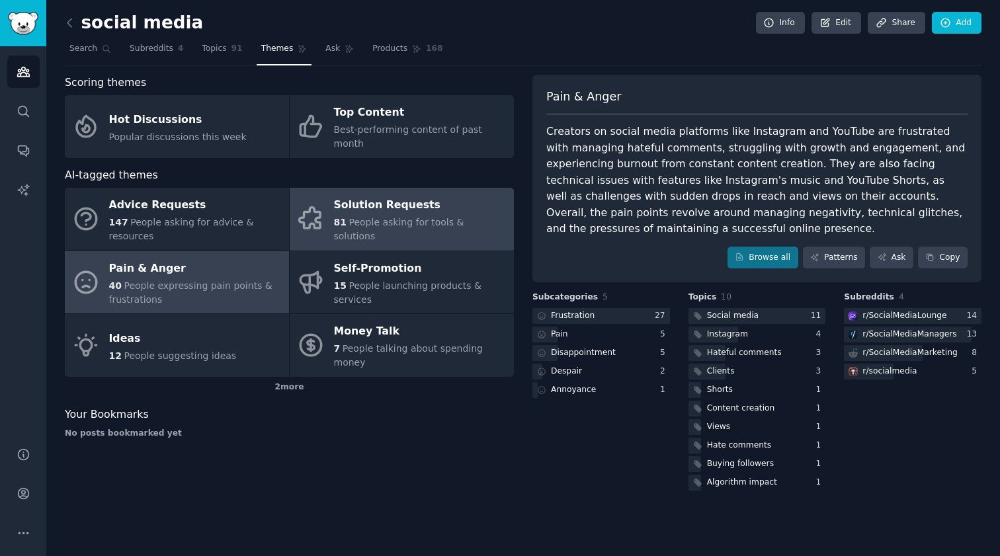
click at [366, 218] on span "People asking for tools & solutions" at bounding box center [399, 229] width 130 height 24
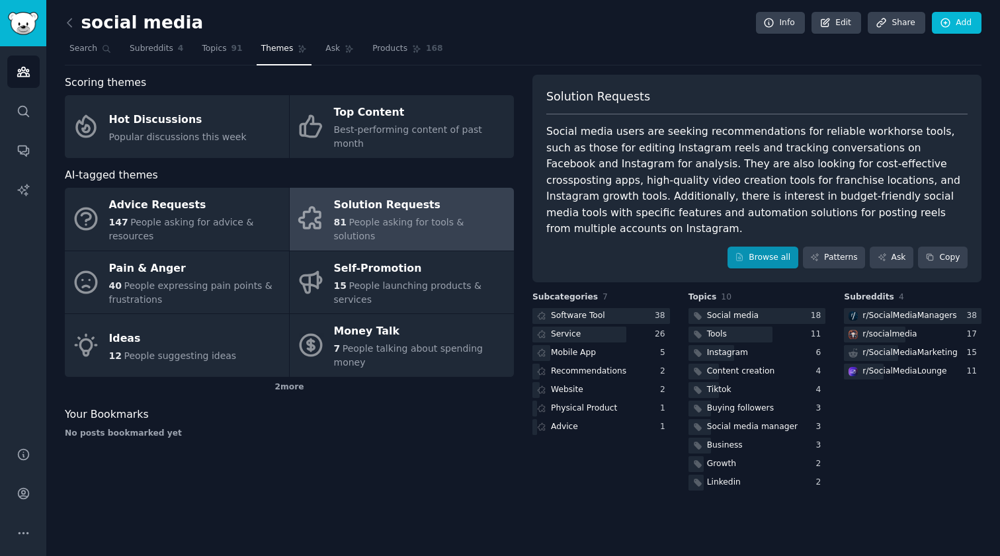
click at [782, 247] on link "Browse all" at bounding box center [762, 258] width 71 height 22
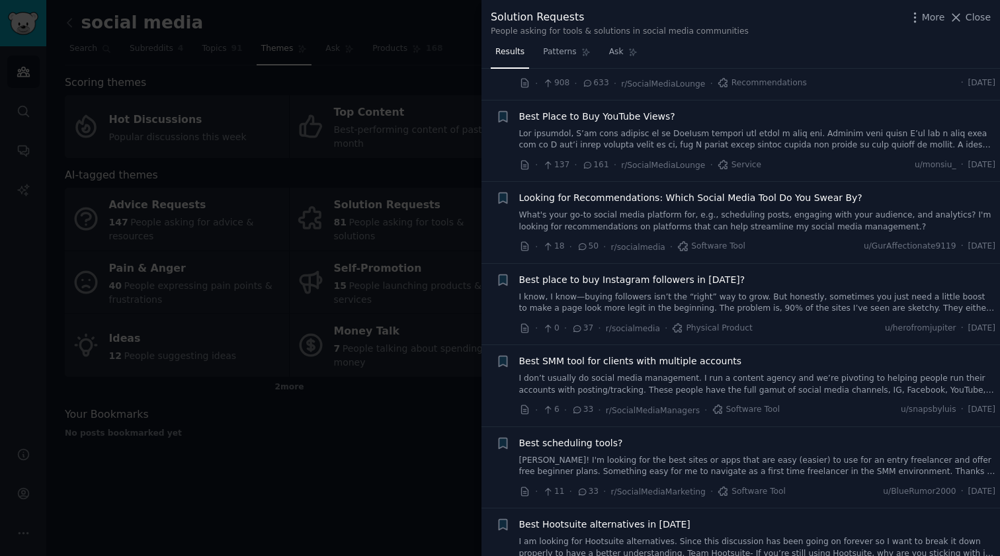
scroll to position [100, 0]
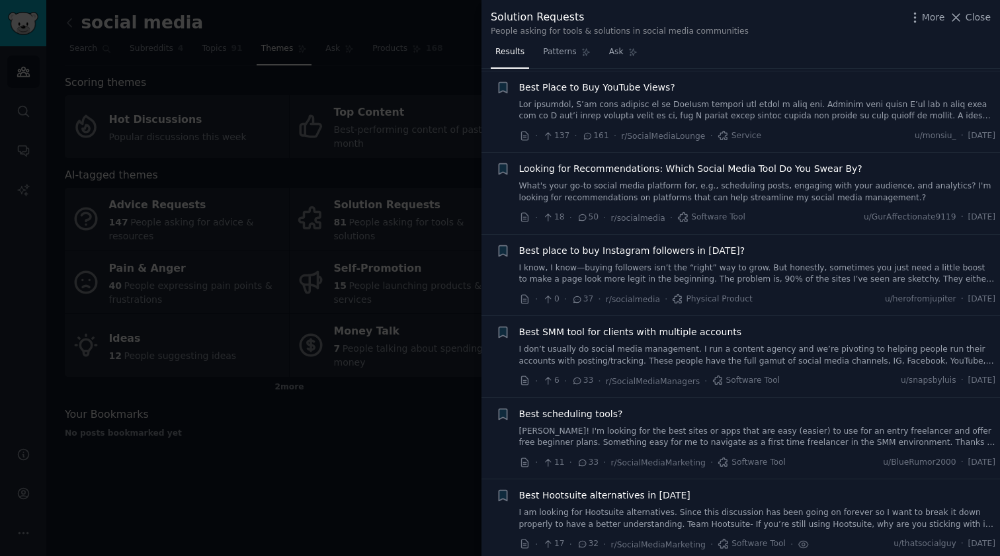
click at [668, 267] on link "I know, I know—buying followers isn’t the “right” way to grow. But honestly, so…" at bounding box center [757, 273] width 477 height 23
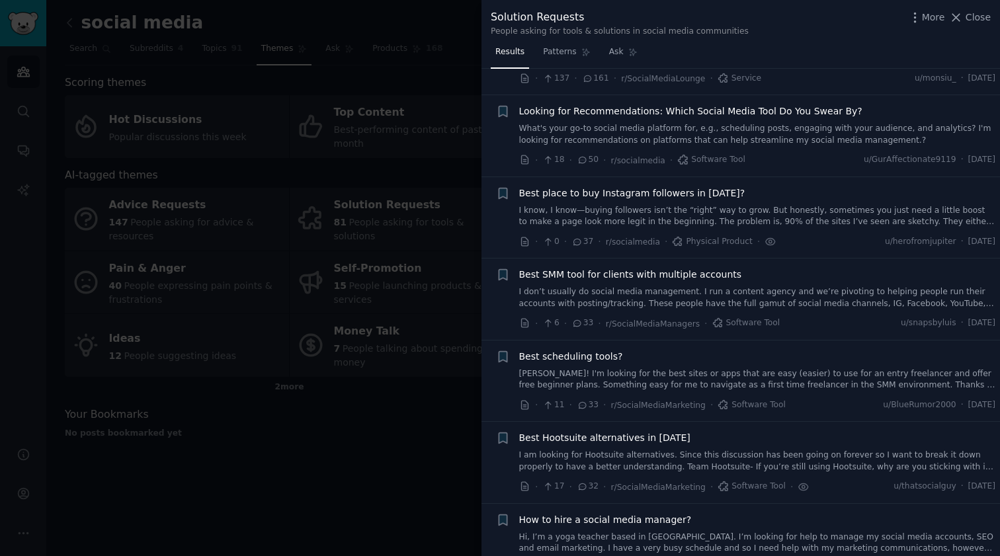
click at [660, 295] on link "I don’t usually do social media management. I run a content agency and we’re pi…" at bounding box center [757, 297] width 477 height 23
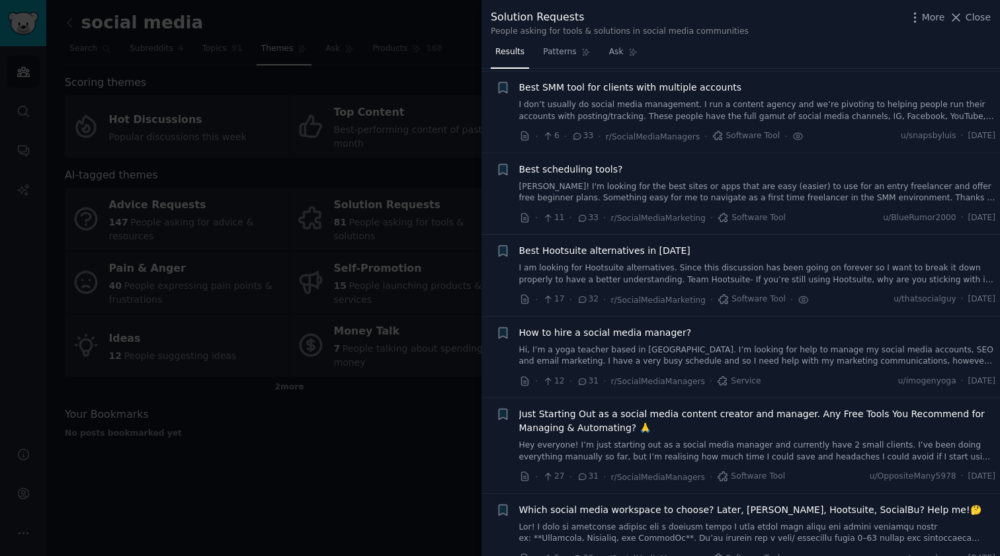
click at [672, 268] on link "I am looking for Hootsuite alternatives. Since this discussion has been going o…" at bounding box center [757, 273] width 477 height 23
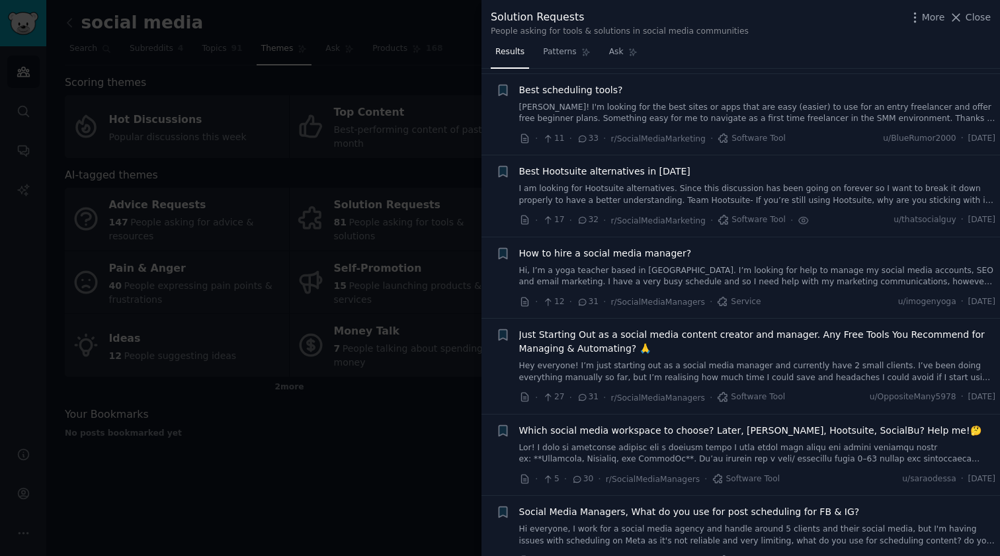
scroll to position [407, 0]
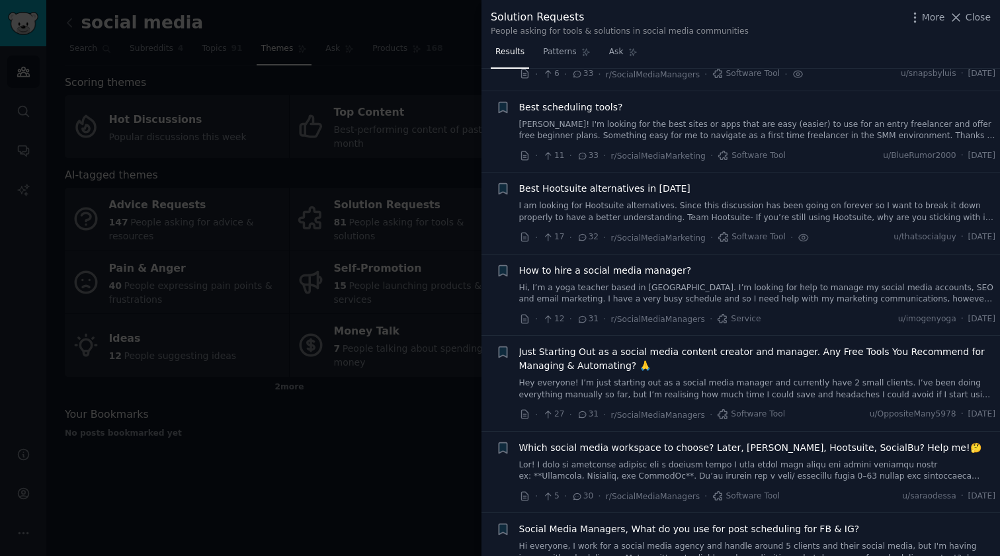
click at [673, 113] on div "Best scheduling tools? Hiya! I'm looking for the best sites or apps that are ea…" at bounding box center [757, 121] width 477 height 42
click at [672, 125] on link "Hiya! I'm looking for the best sites or apps that are easy (easier) to use for …" at bounding box center [757, 130] width 477 height 23
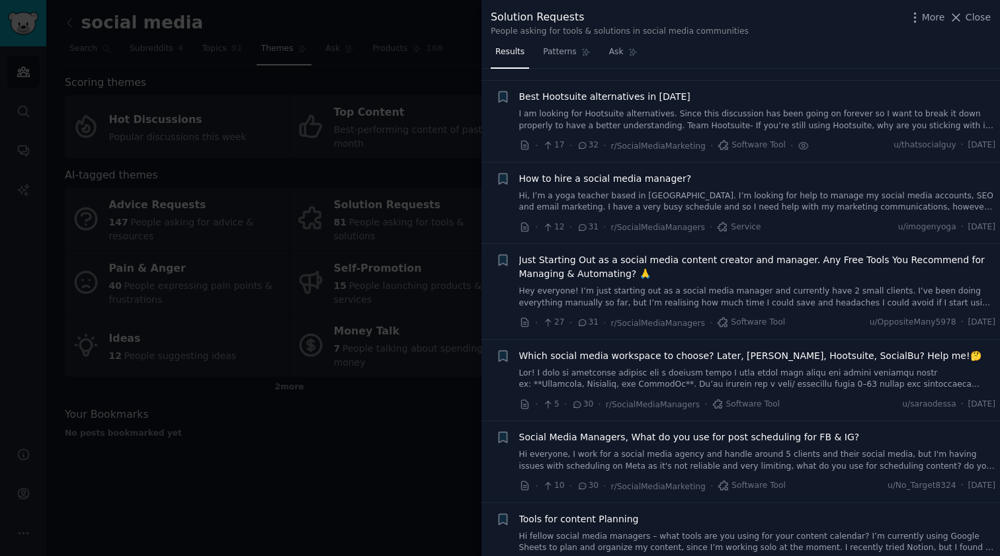
scroll to position [501, 0]
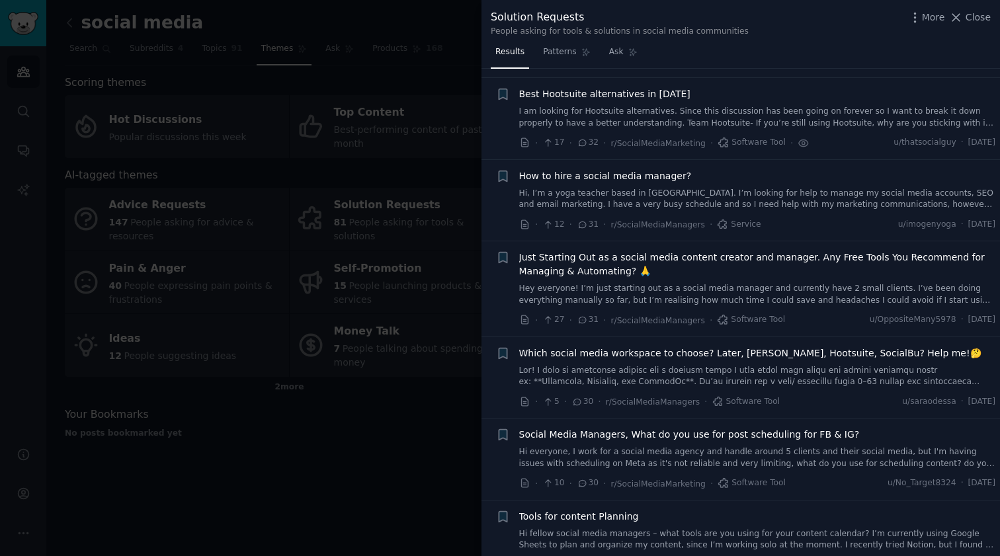
click at [616, 370] on link at bounding box center [757, 376] width 477 height 23
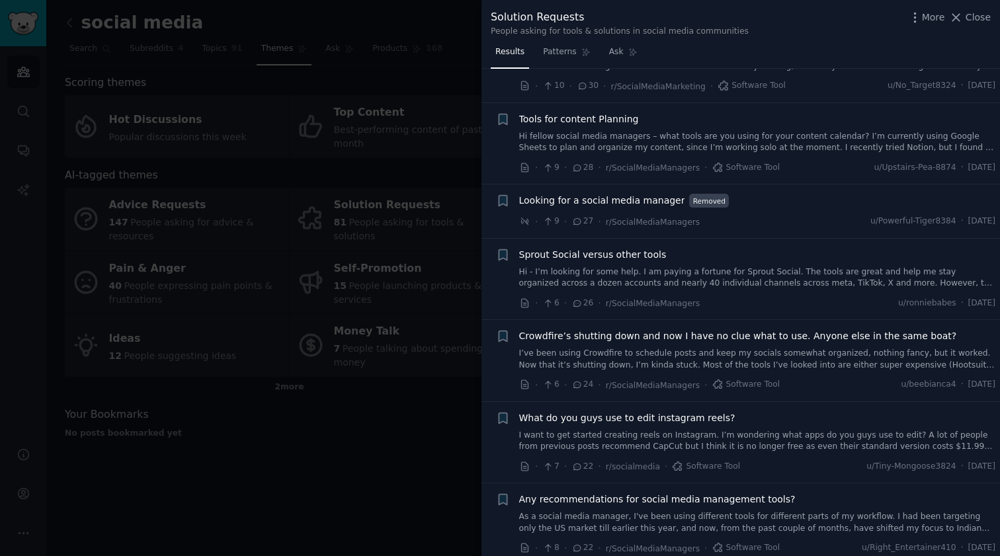
scroll to position [905, 0]
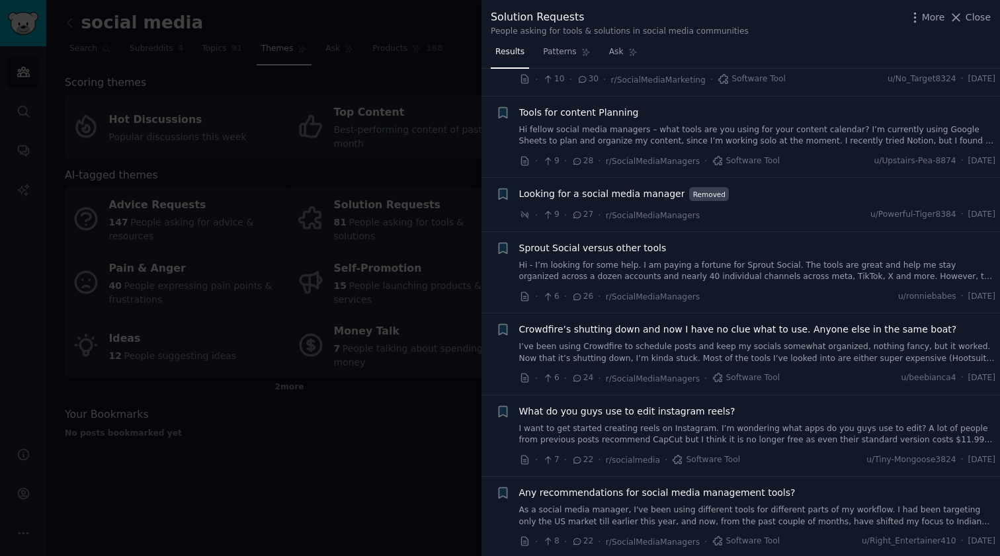
click at [641, 344] on link "I’ve been using Crowdfire to schedule posts and keep my socials somewhat organi…" at bounding box center [757, 352] width 477 height 23
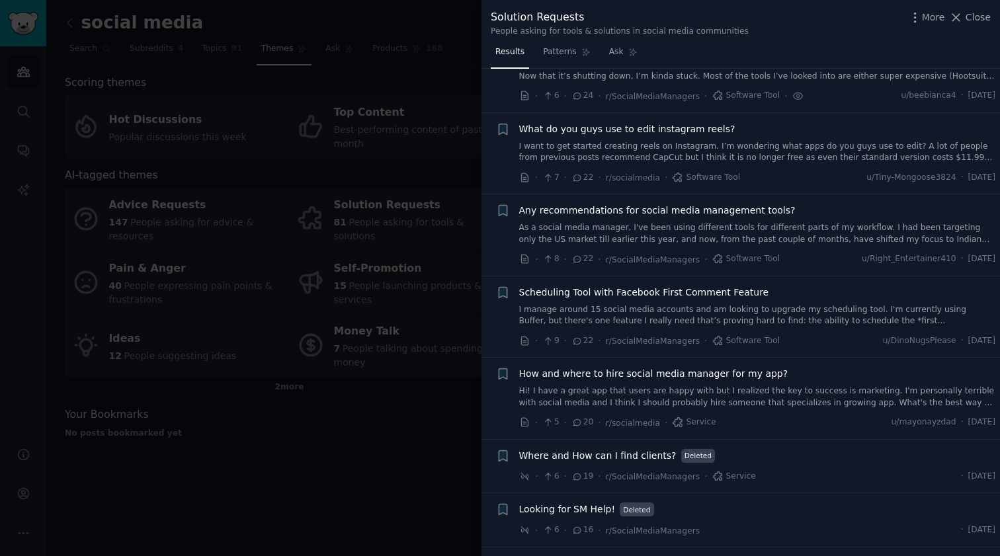
scroll to position [1189, 0]
click at [682, 221] on link "As a social media manager, I've been using different tools for different parts …" at bounding box center [757, 232] width 477 height 23
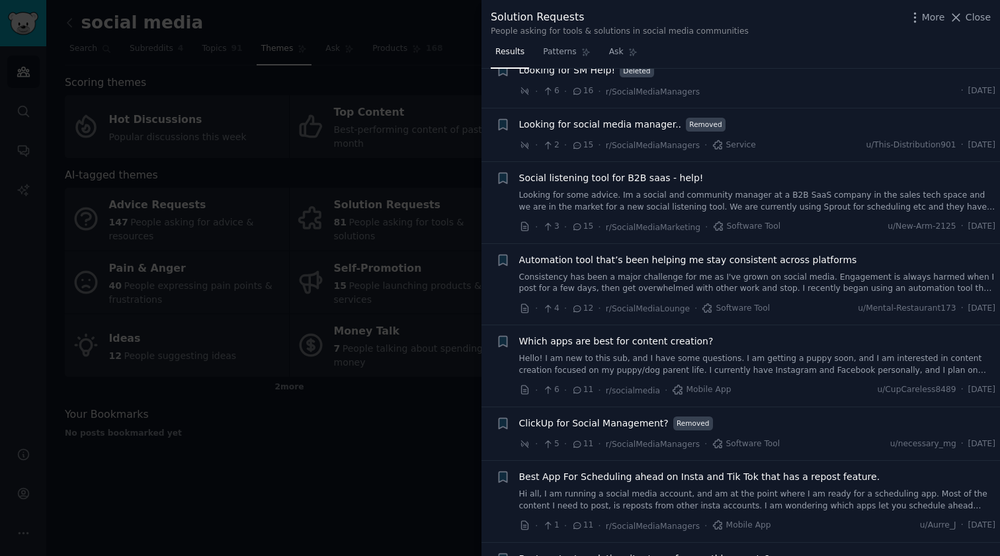
scroll to position [1636, 0]
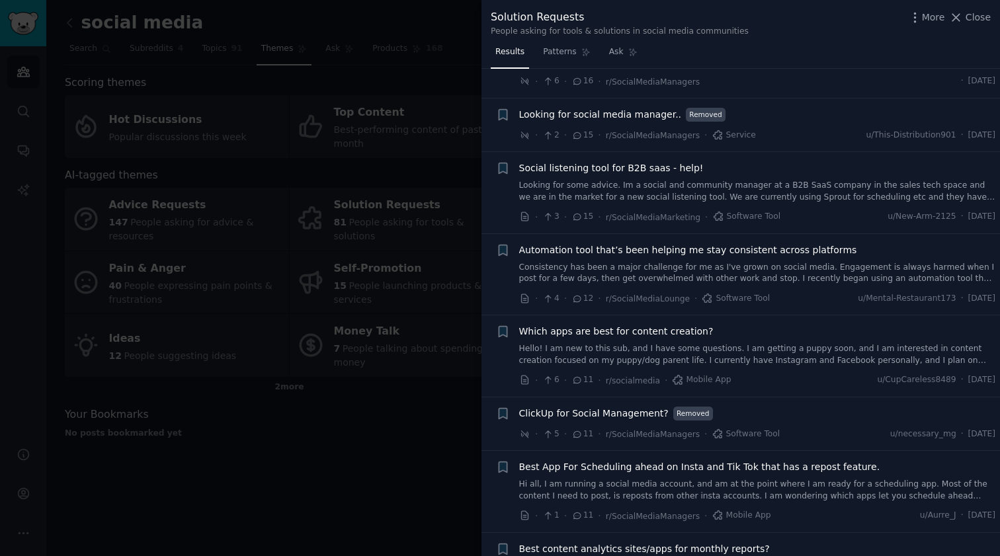
click at [613, 262] on link "Consistency has been a major challenge for me as I've grown on social media. En…" at bounding box center [757, 273] width 477 height 23
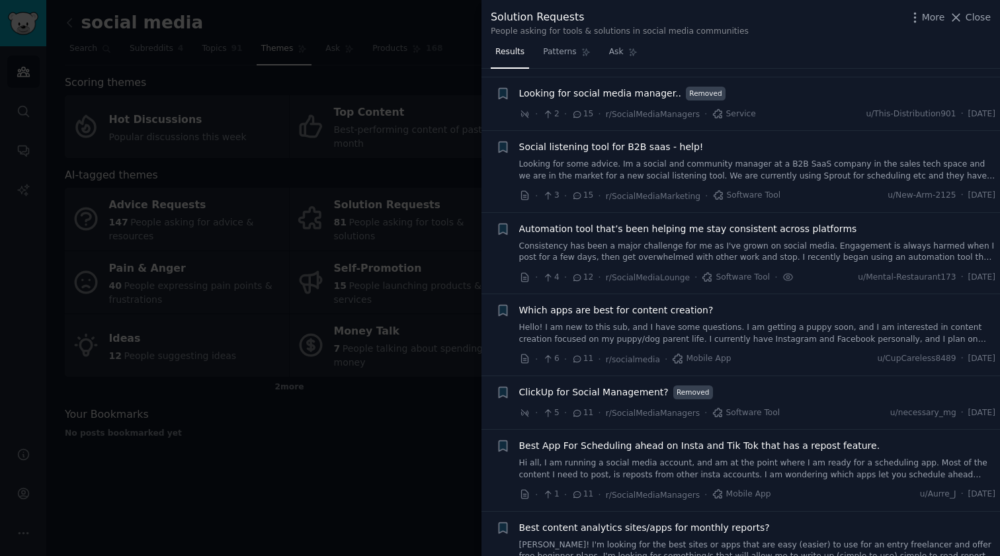
scroll to position [1650, 0]
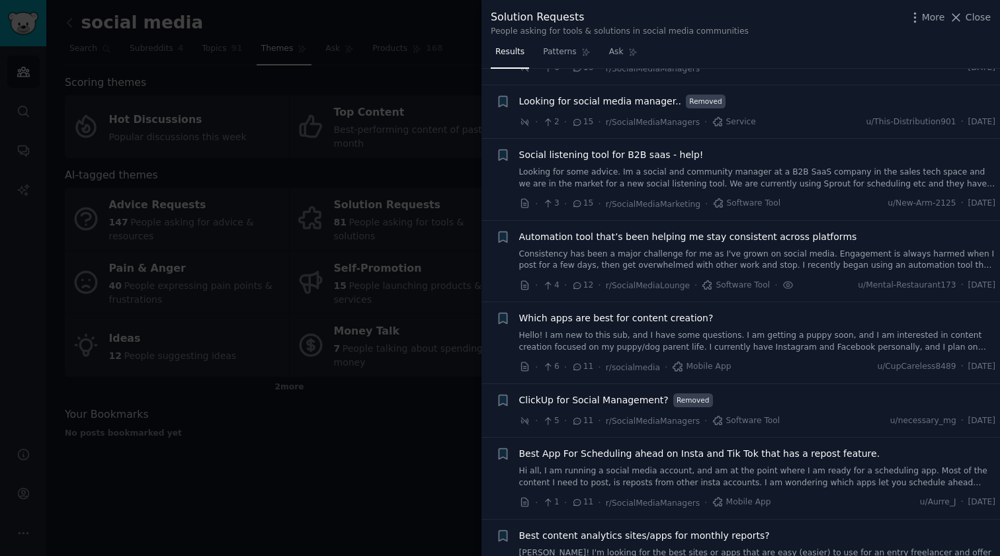
click at [639, 167] on link "Looking for some advice. Im a social and community manager at a B2B SaaS compan…" at bounding box center [757, 178] width 477 height 23
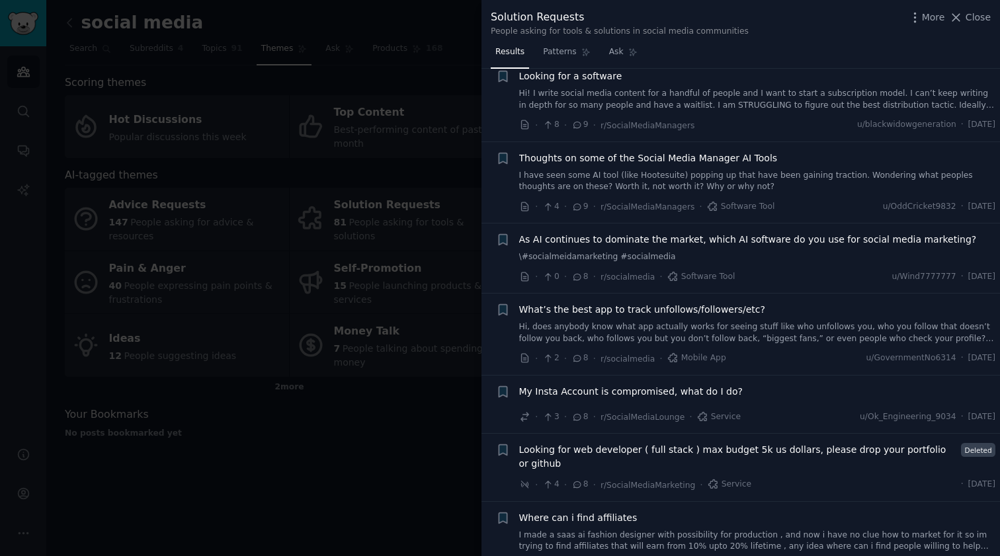
scroll to position [2522, 0]
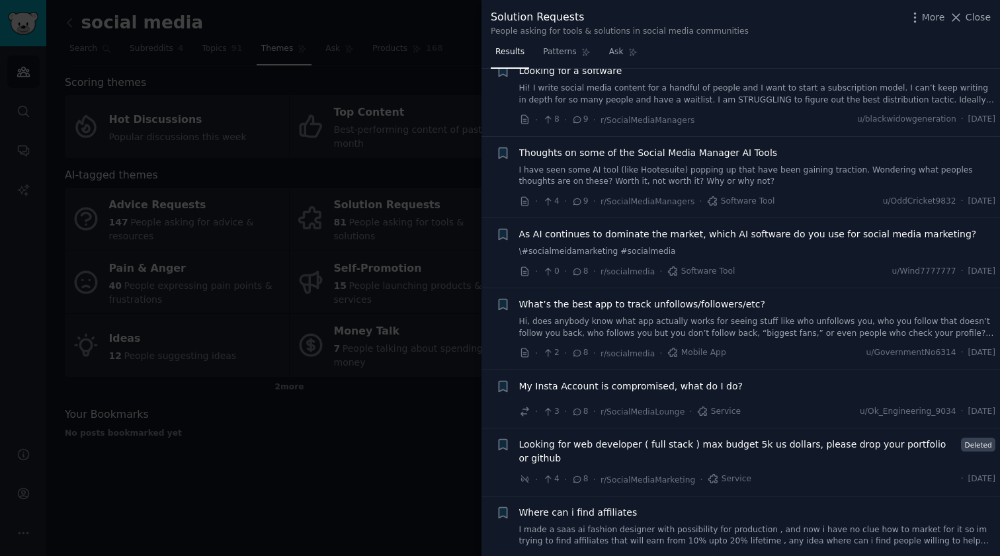
click at [661, 316] on link "Hi, does anybody know what app actually works for seeing stuff like who unfollo…" at bounding box center [757, 327] width 477 height 23
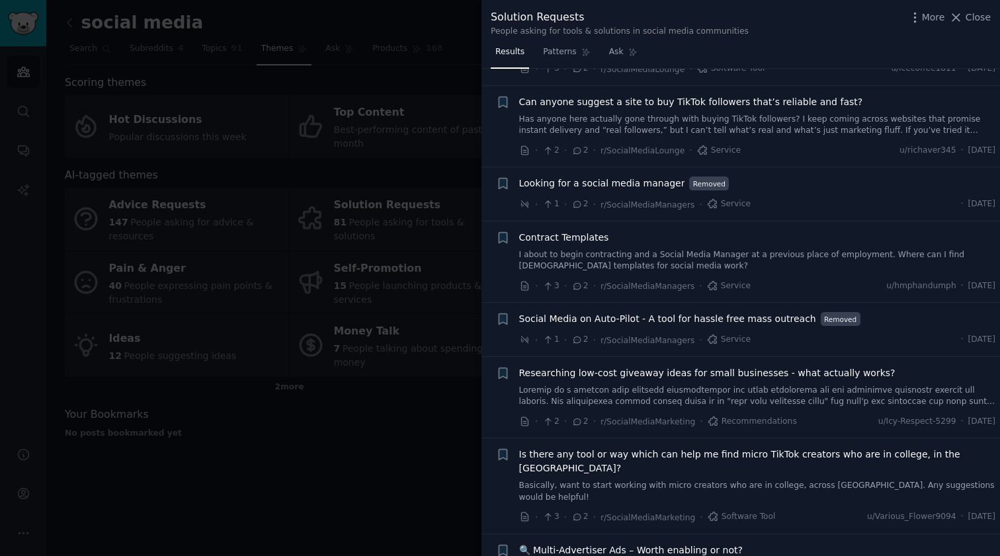
scroll to position [4917, 0]
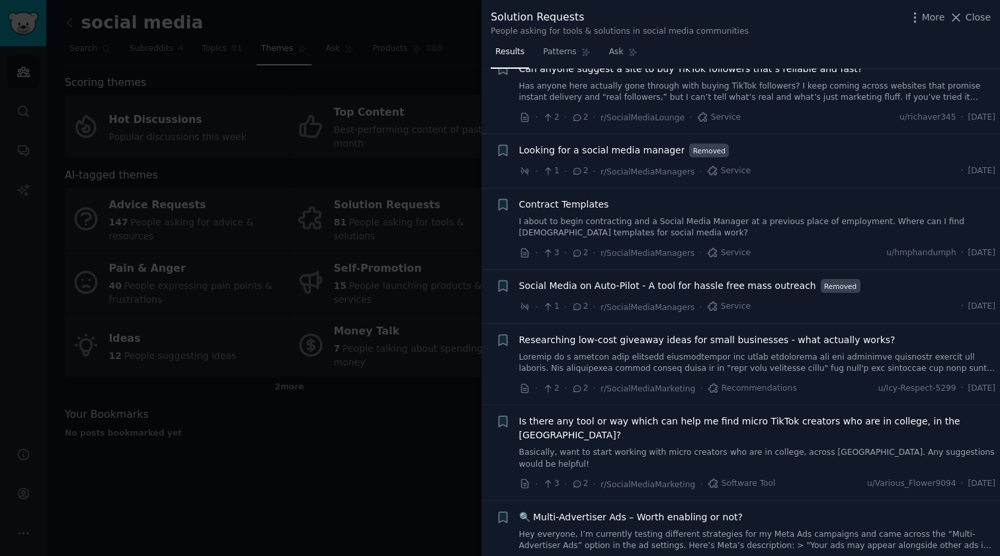
click at [752, 279] on span "Social Media on Auto-Pilot - A tool for hassle free mass outreach" at bounding box center [667, 286] width 297 height 14
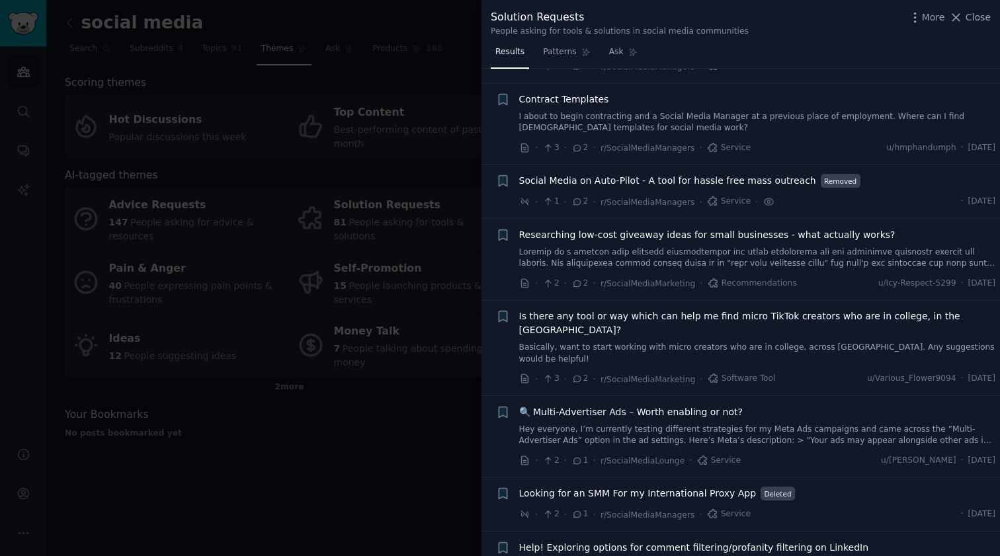
scroll to position [5055, 0]
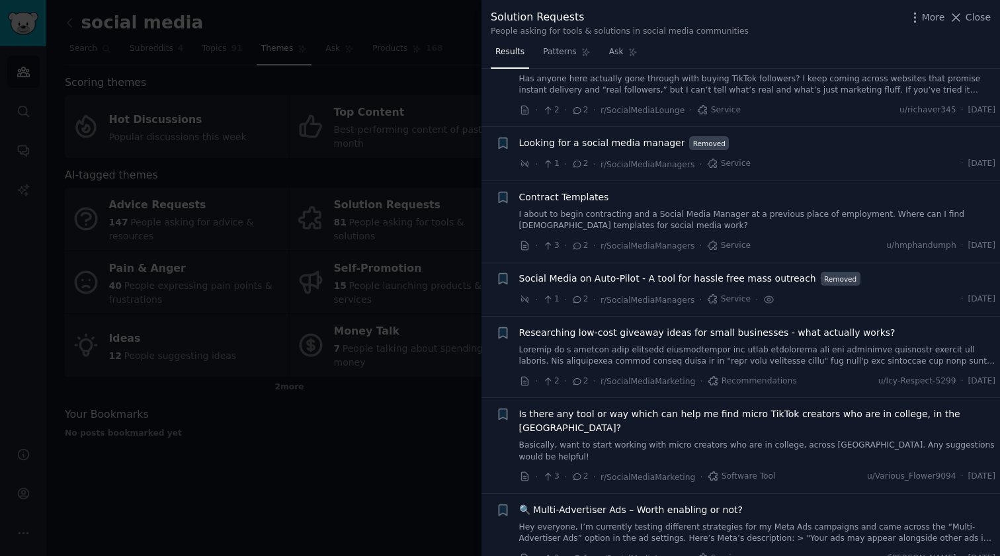
click at [742, 272] on span "Social Media on Auto-Pilot - A tool for hassle free mass outreach" at bounding box center [667, 279] width 297 height 14
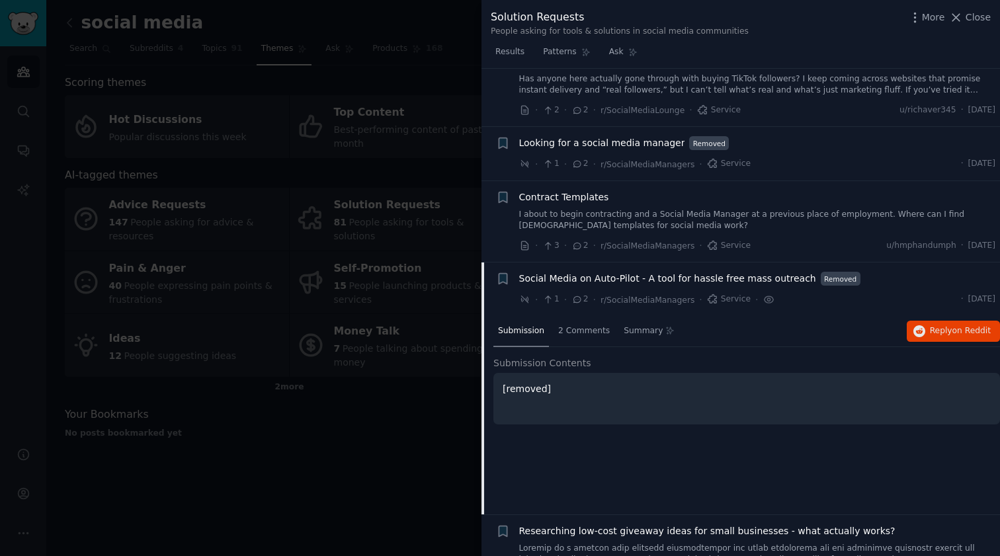
scroll to position [5055, 0]
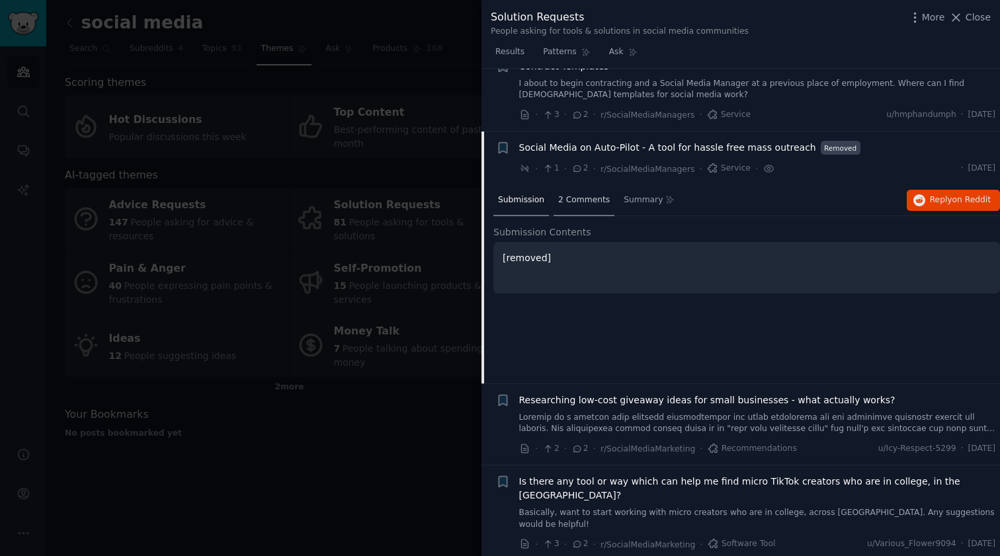
click at [590, 194] on span "2 Comments" at bounding box center [584, 200] width 52 height 12
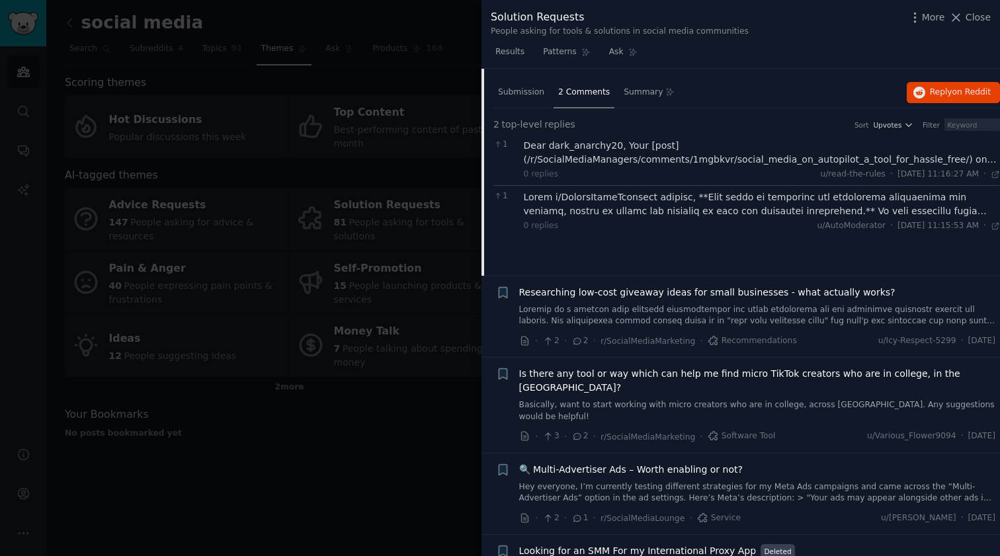
scroll to position [5195, 0]
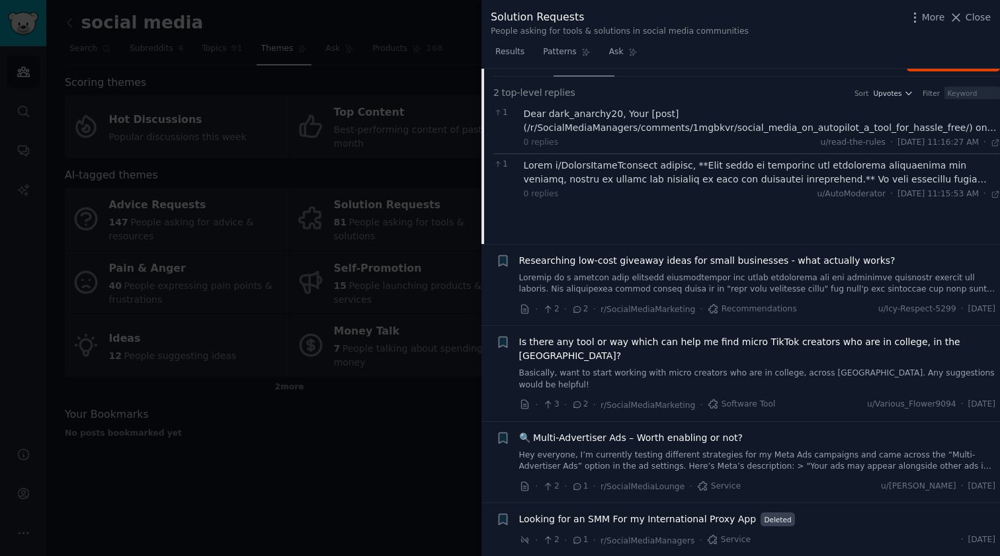
click at [647, 272] on link at bounding box center [757, 283] width 477 height 23
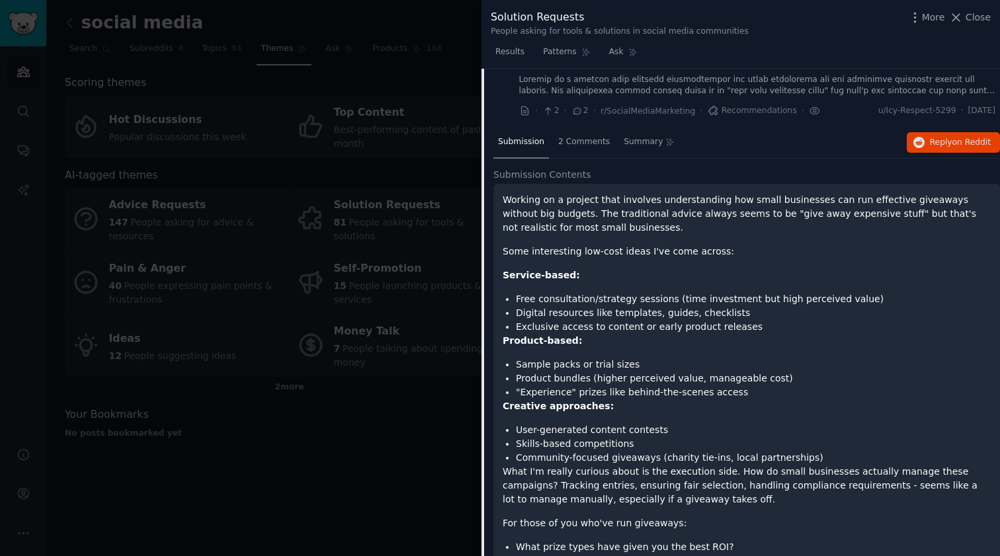
scroll to position [5109, 0]
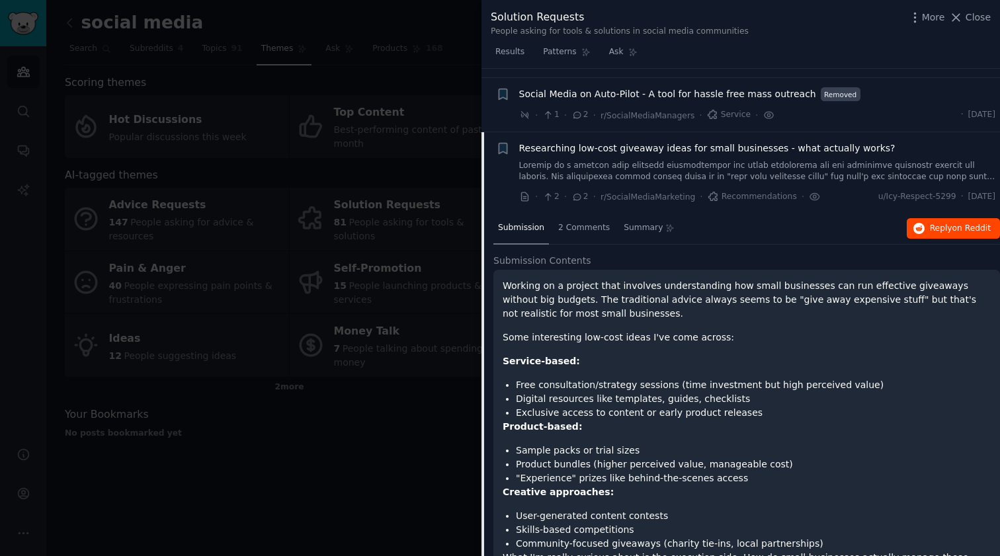
click at [932, 223] on span "Reply on Reddit" at bounding box center [960, 229] width 61 height 12
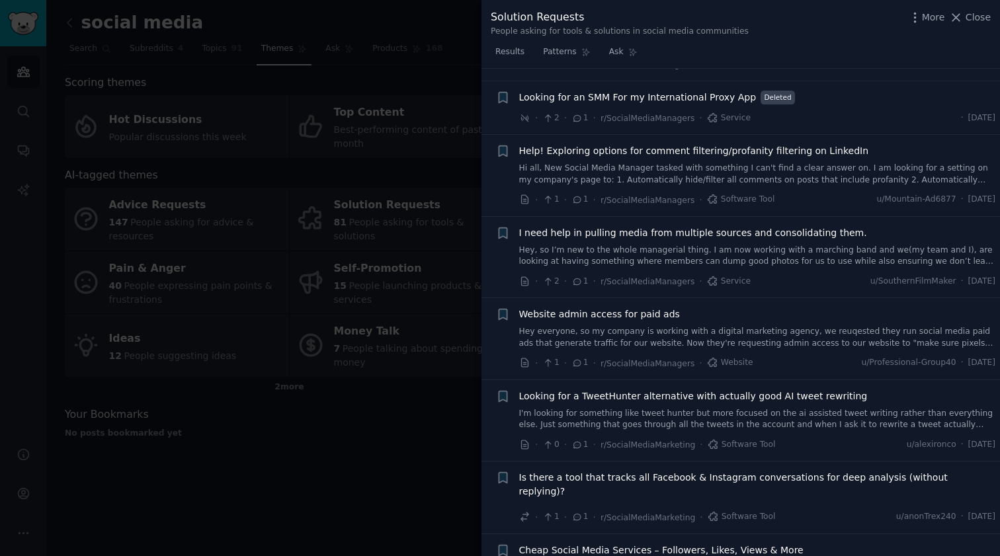
scroll to position [6016, 0]
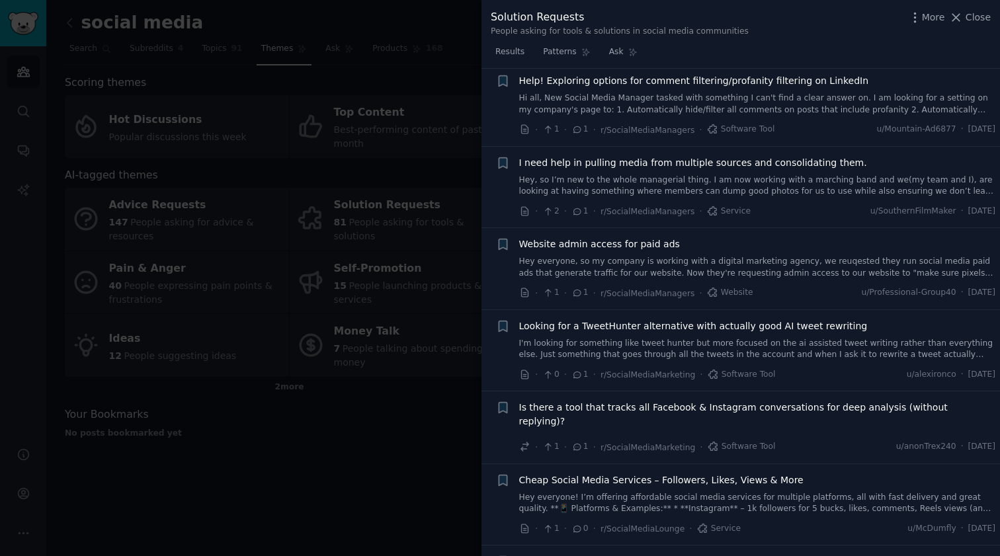
click at [658, 401] on span "Is there a tool that tracks all Facebook & Instagram conversations for deep ana…" at bounding box center [757, 415] width 477 height 28
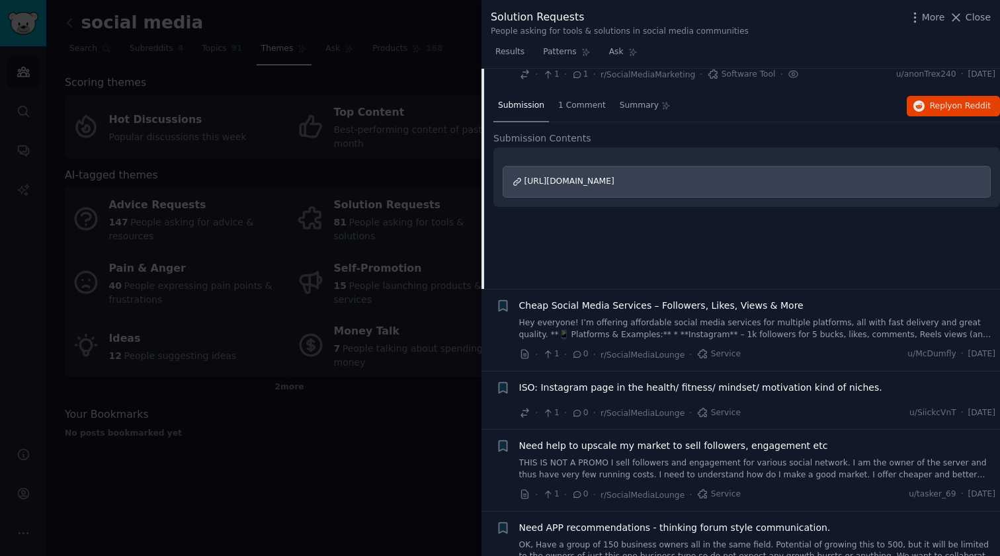
scroll to position [5718, 0]
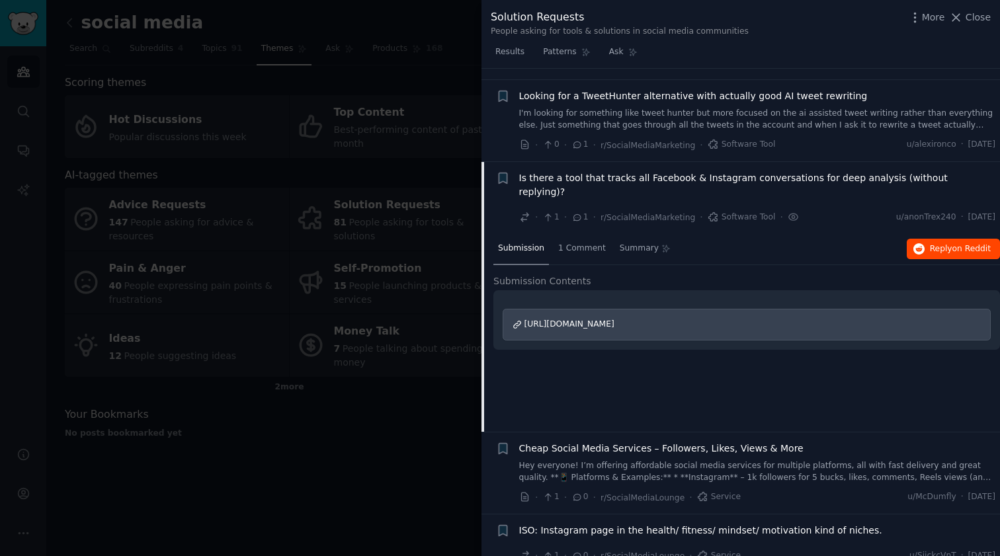
click at [941, 243] on span "Reply on Reddit" at bounding box center [960, 249] width 61 height 12
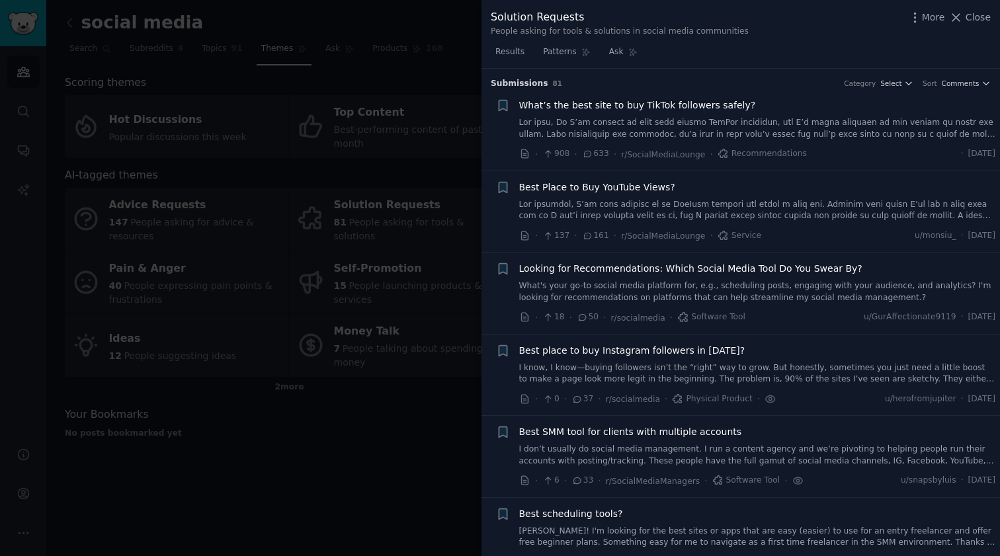
scroll to position [0, 0]
click at [411, 448] on div at bounding box center [500, 278] width 1000 height 556
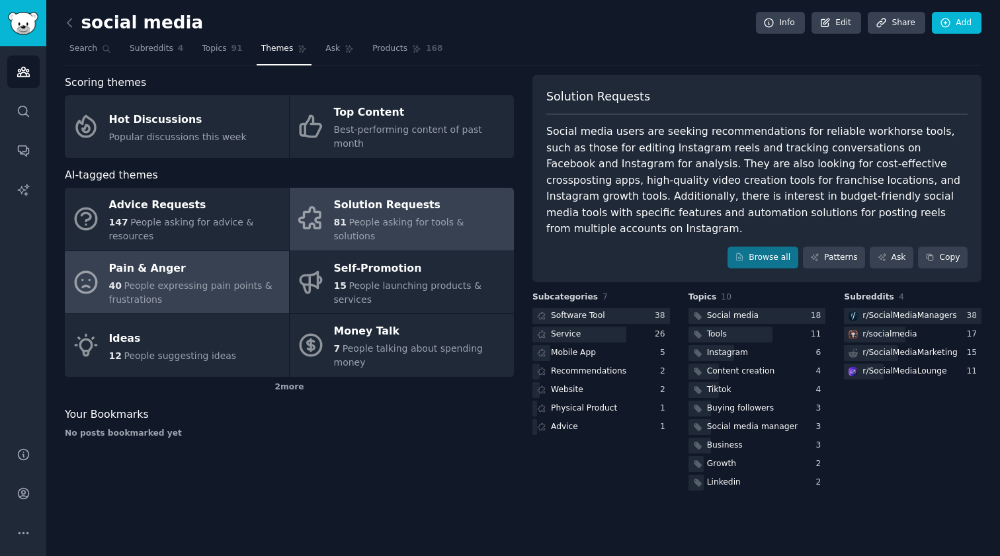
click at [155, 280] on span "People expressing pain points & frustrations" at bounding box center [190, 292] width 163 height 24
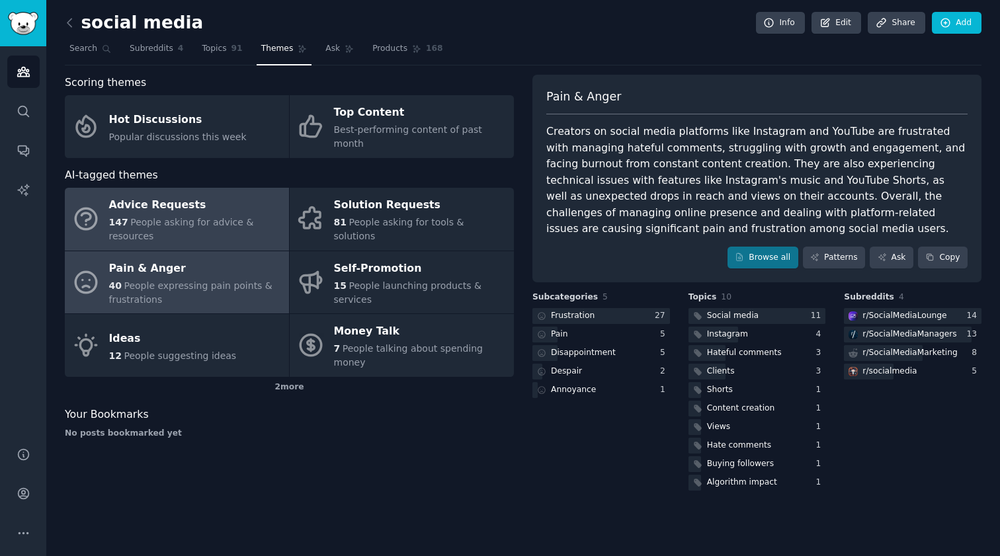
click at [169, 195] on div "Advice Requests" at bounding box center [195, 205] width 173 height 21
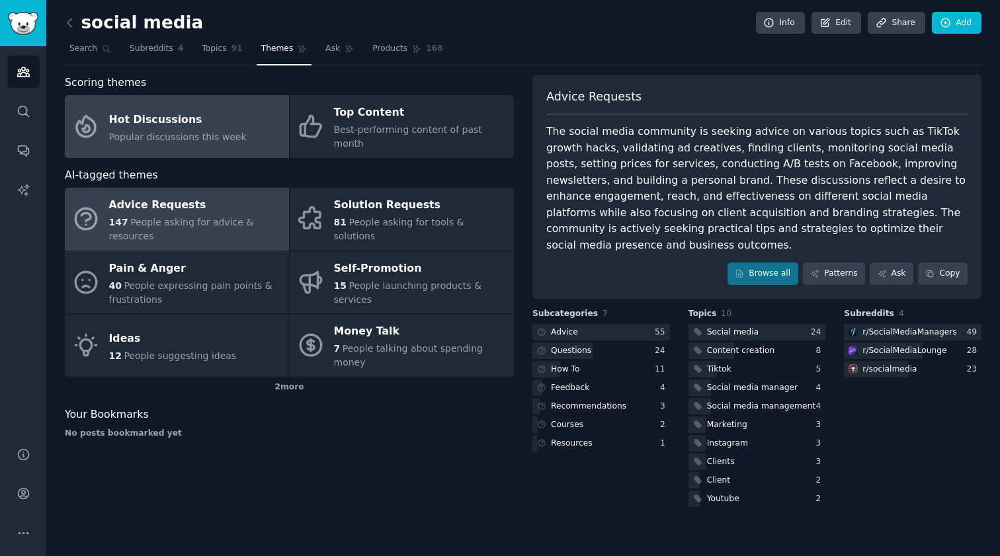
click at [211, 132] on span "Popular discussions this week" at bounding box center [178, 137] width 138 height 11
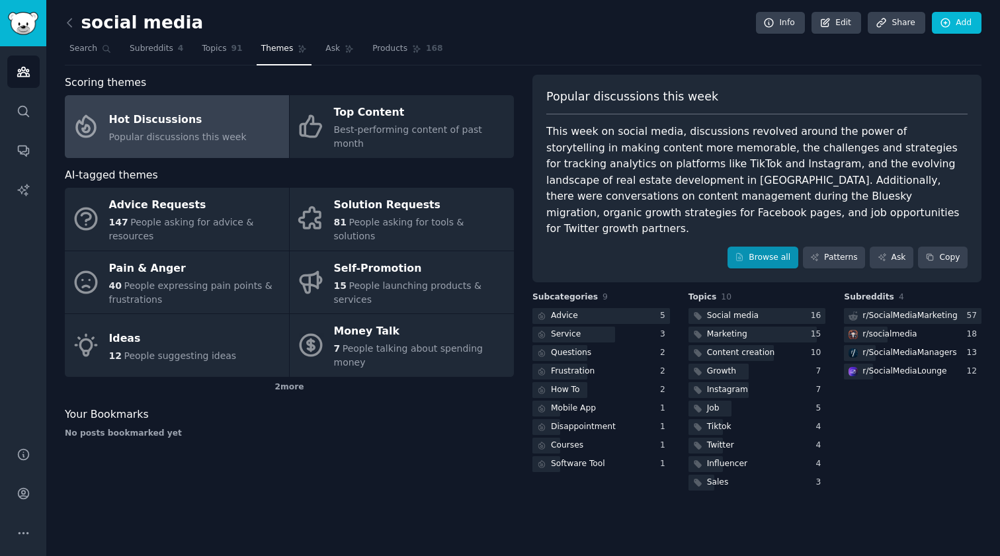
click at [767, 247] on link "Browse all" at bounding box center [762, 258] width 71 height 22
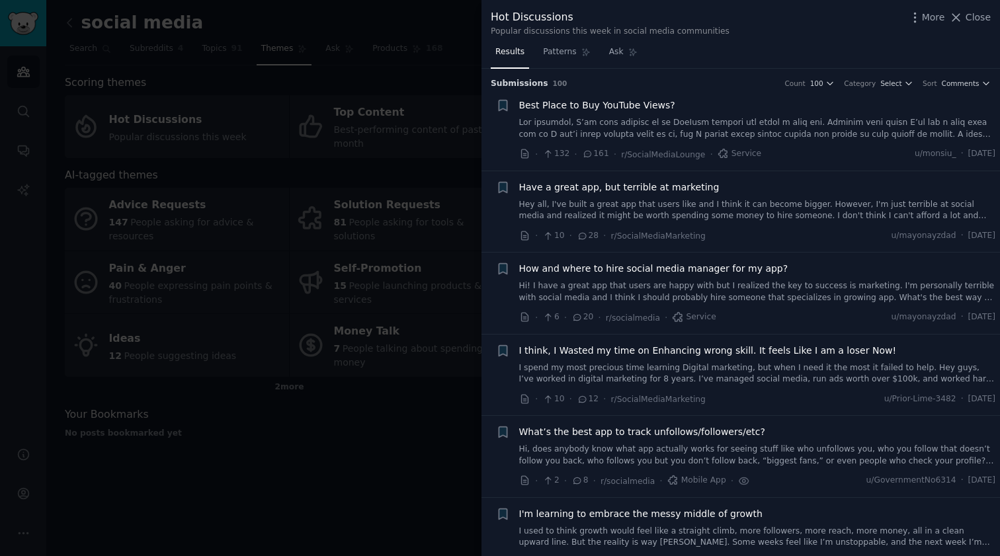
click at [746, 206] on link "Hey all, I've built a great app that users like and I think it can become bigge…" at bounding box center [757, 210] width 477 height 23
click at [731, 123] on link at bounding box center [757, 128] width 477 height 23
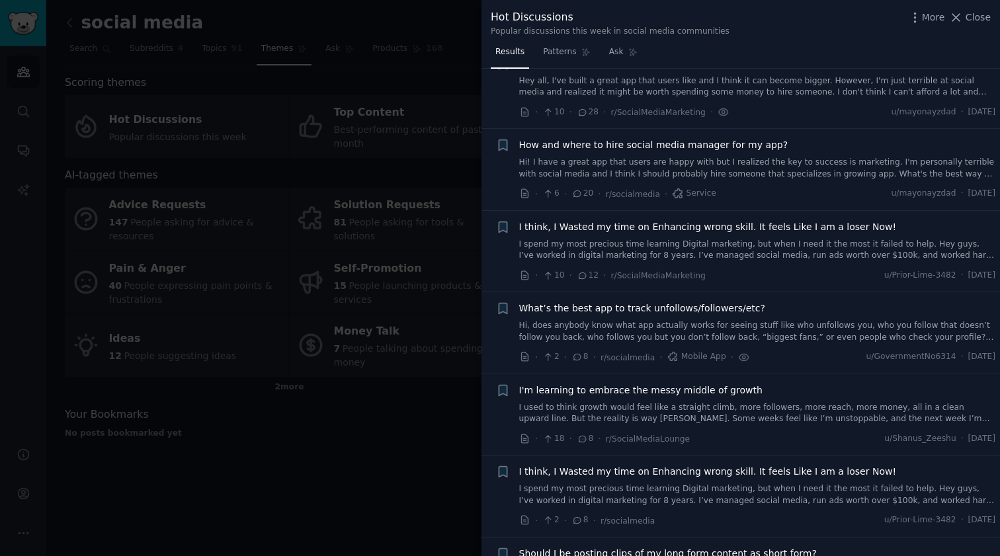
scroll to position [125, 0]
click at [707, 326] on link "Hi, does anybody know what app actually works for seeing stuff like who unfollo…" at bounding box center [757, 330] width 477 height 23
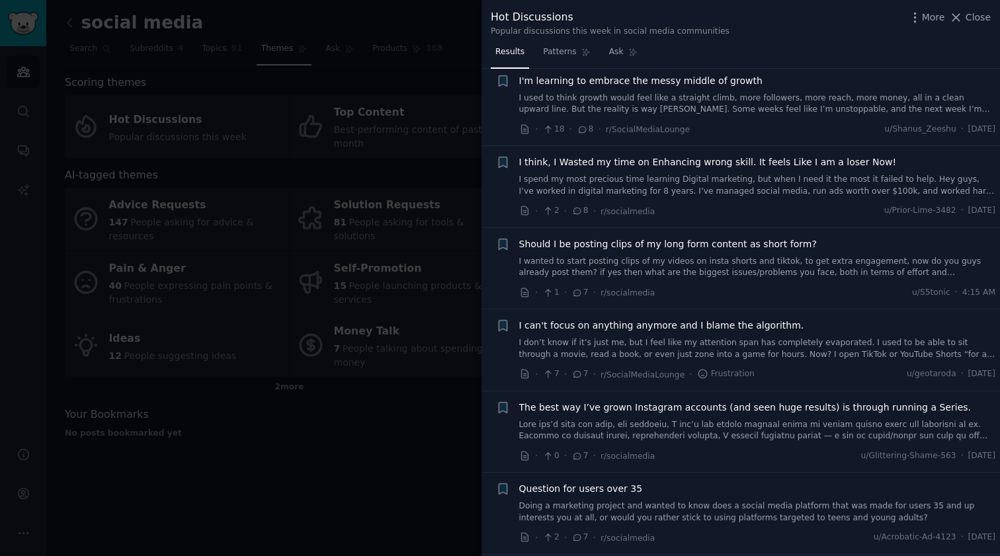
scroll to position [450, 0]
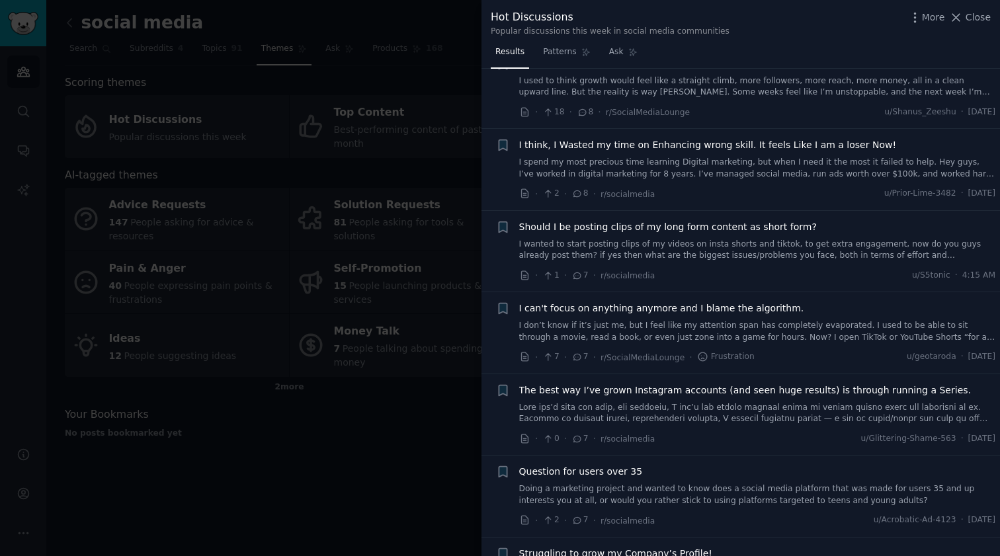
click at [748, 246] on link "I wanted to start posting clips of my videos on insta shorts and tiktok, to get…" at bounding box center [757, 250] width 477 height 23
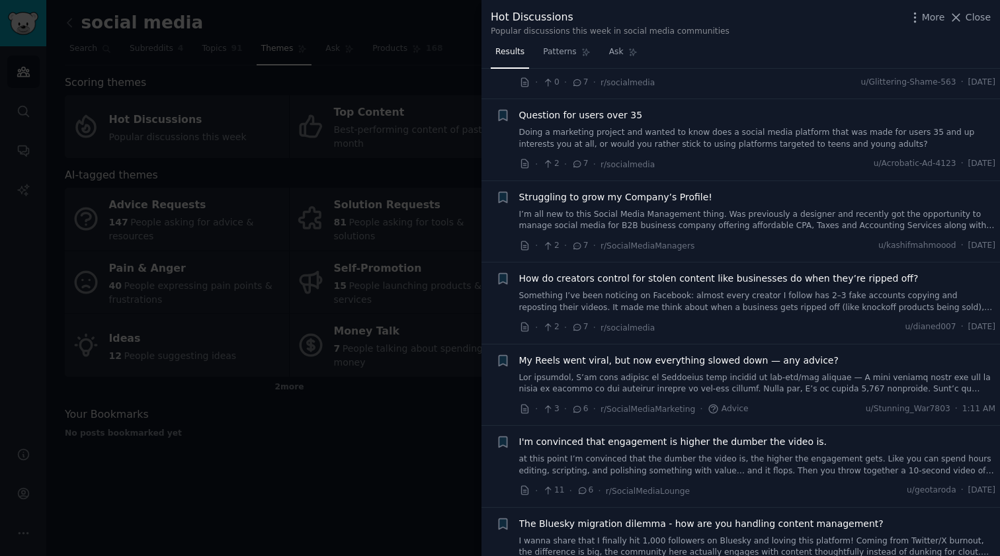
scroll to position [828, 0]
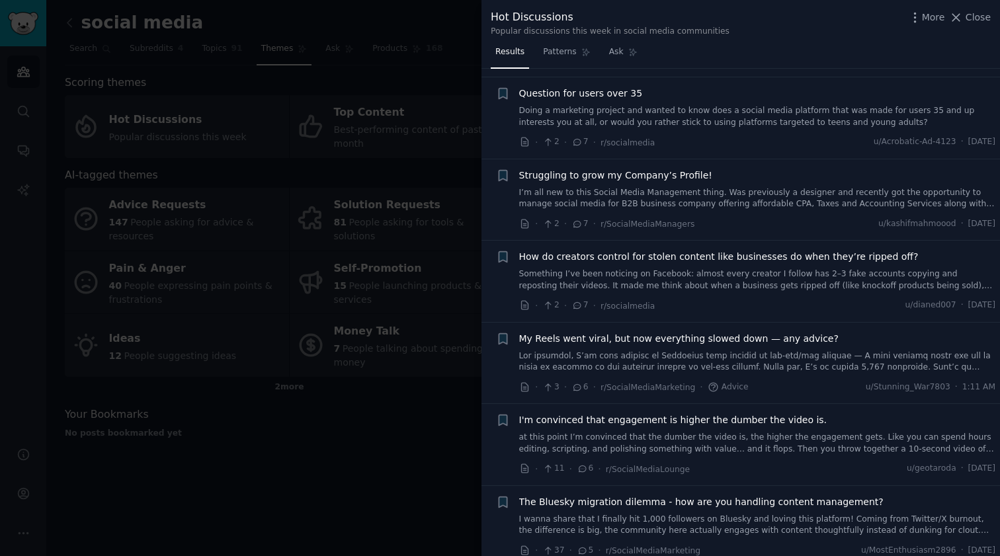
click at [707, 432] on link "at this point I’m convinced that the dumber the video is, the higher the engage…" at bounding box center [757, 443] width 477 height 23
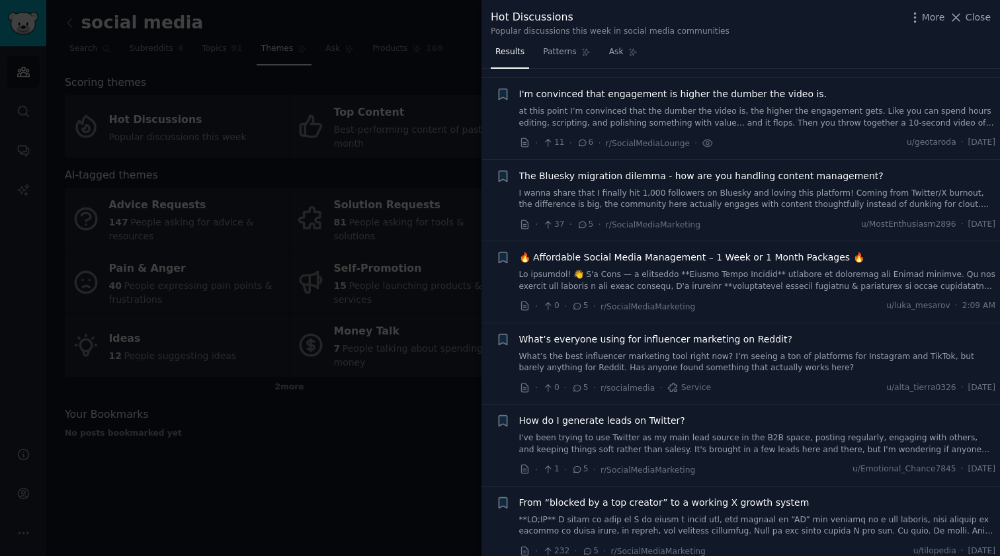
click at [742, 191] on link "I wanna share that I finally hit 1,000 followers on Bluesky and loving this pla…" at bounding box center [757, 199] width 477 height 23
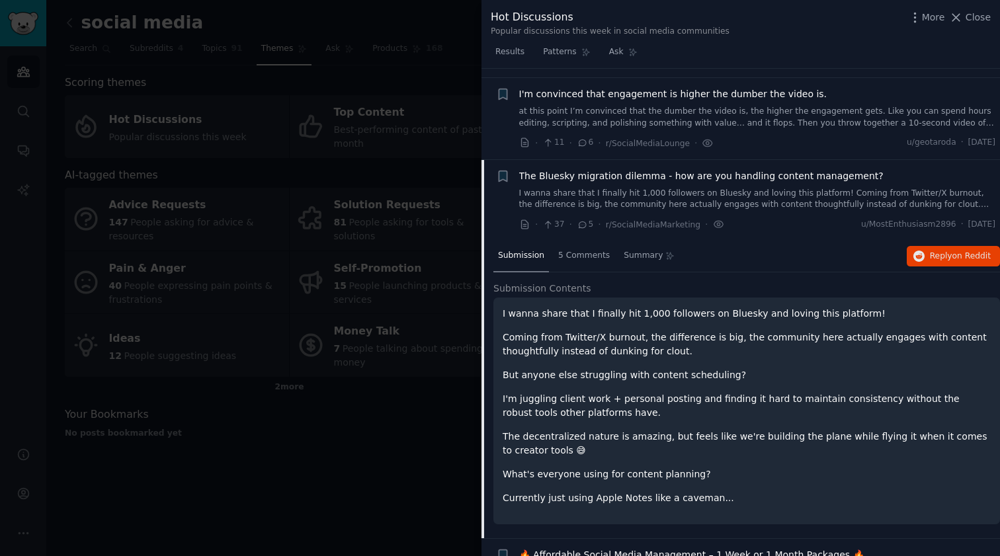
scroll to position [1236, 0]
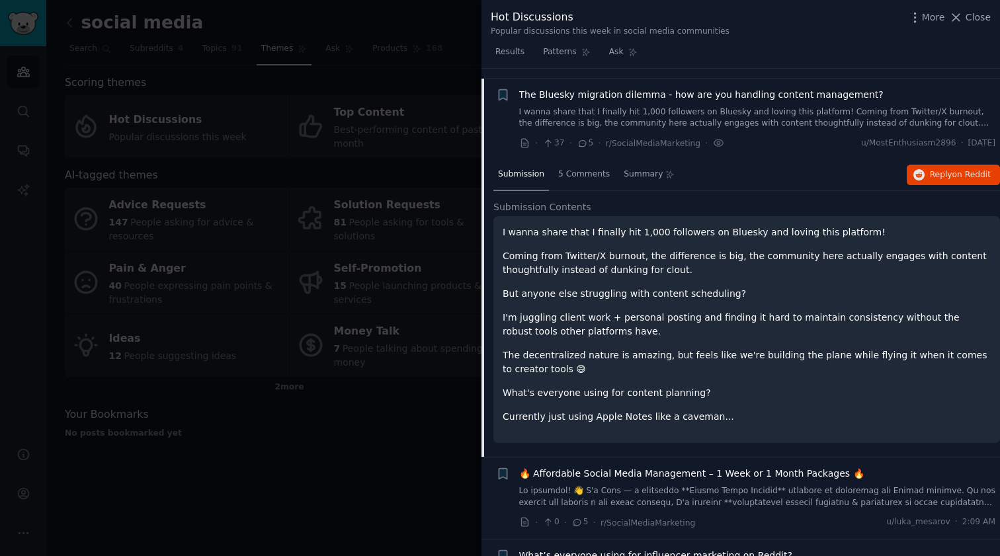
click at [766, 107] on link "I wanna share that I finally hit 1,000 followers on Bluesky and loving this pla…" at bounding box center [757, 117] width 477 height 23
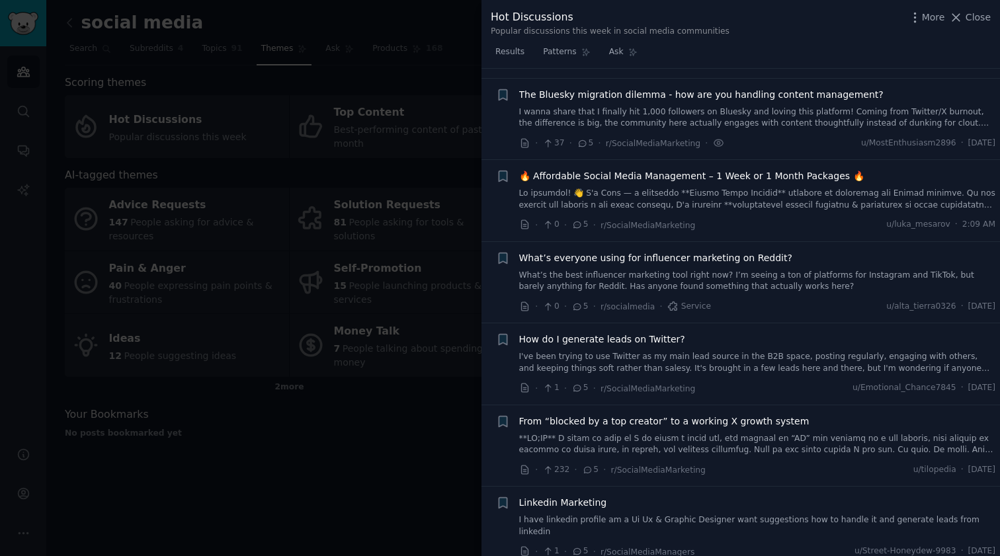
scroll to position [1235, 0]
click at [764, 107] on link "I wanna share that I finally hit 1,000 followers on Bluesky and loving this pla…" at bounding box center [757, 118] width 477 height 23
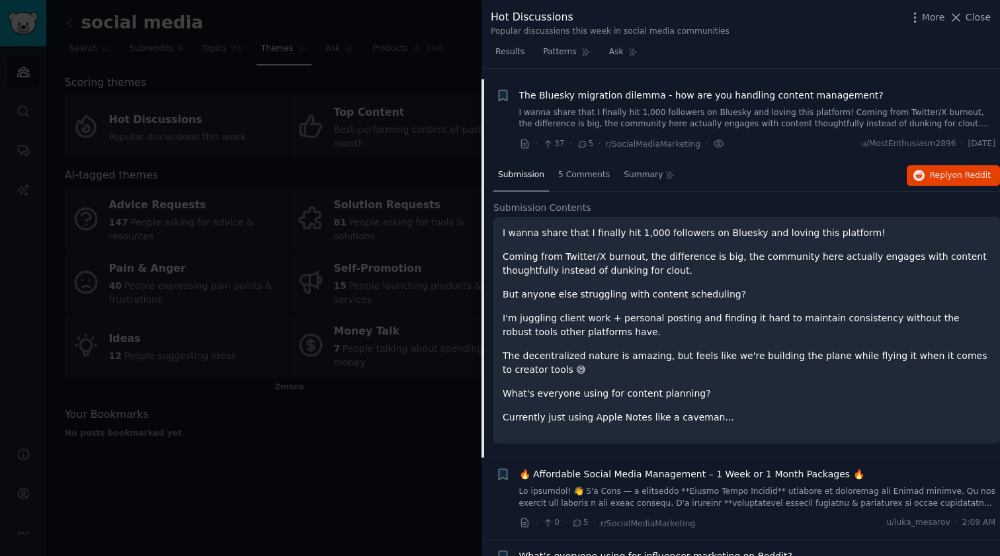
scroll to position [1236, 0]
click at [811, 88] on span "The Bluesky migration dilemma - how are you handling content management?" at bounding box center [701, 95] width 364 height 14
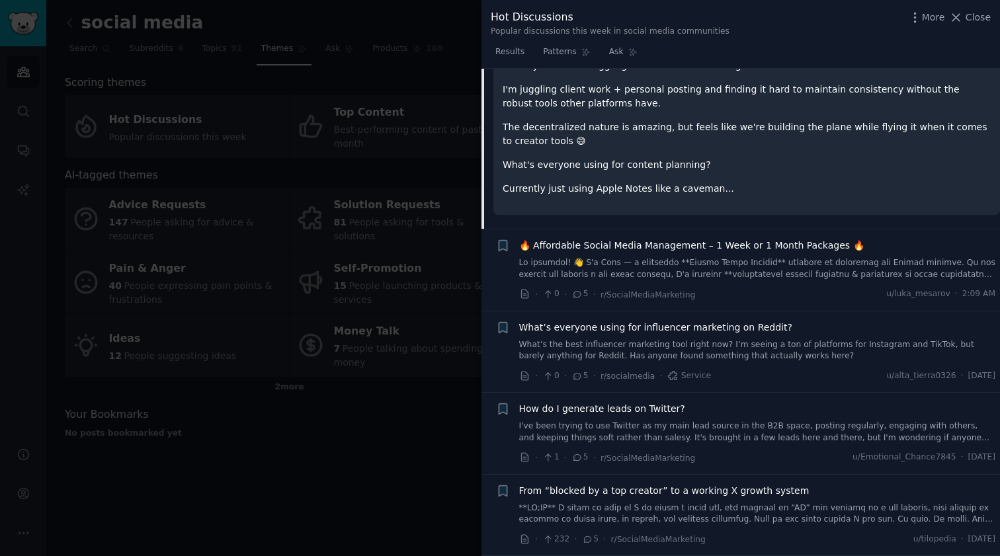
click at [693, 257] on link at bounding box center [757, 268] width 477 height 23
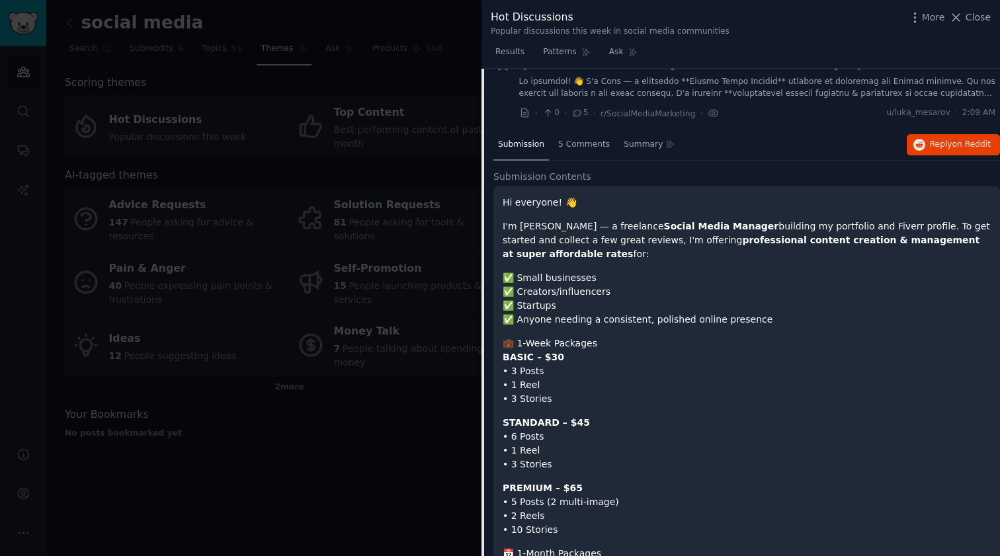
scroll to position [1316, 0]
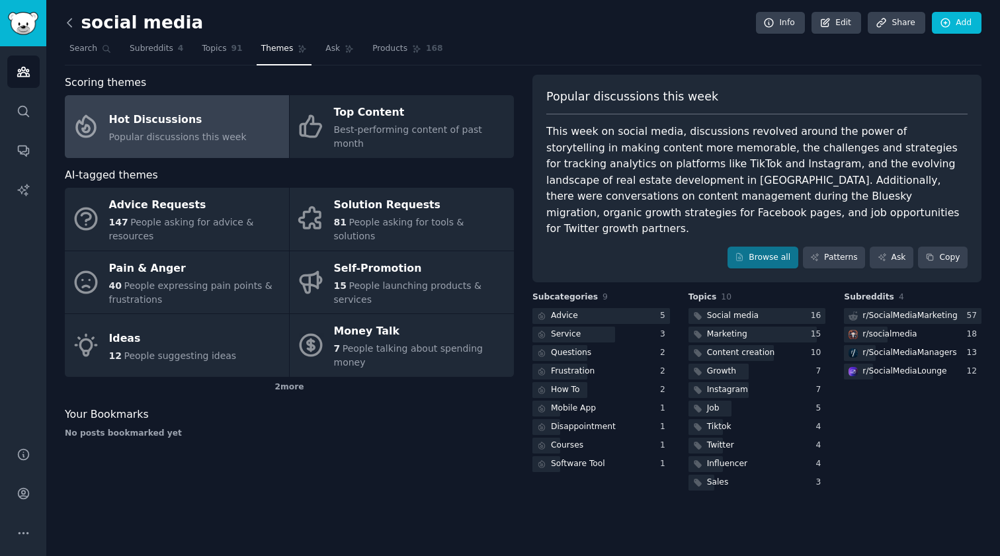
click at [73, 21] on icon at bounding box center [70, 23] width 14 height 14
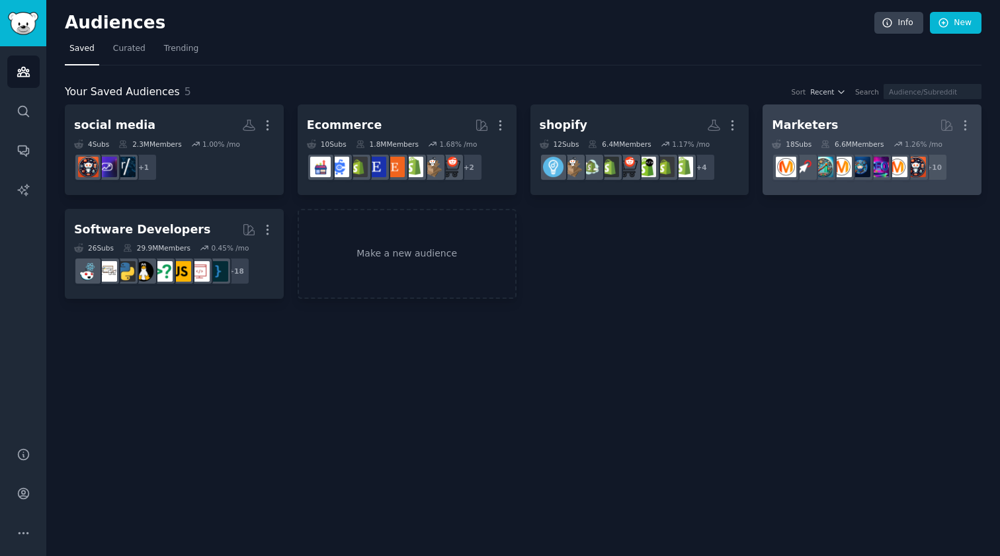
click at [847, 126] on h2 "Marketers More" at bounding box center [872, 125] width 200 height 23
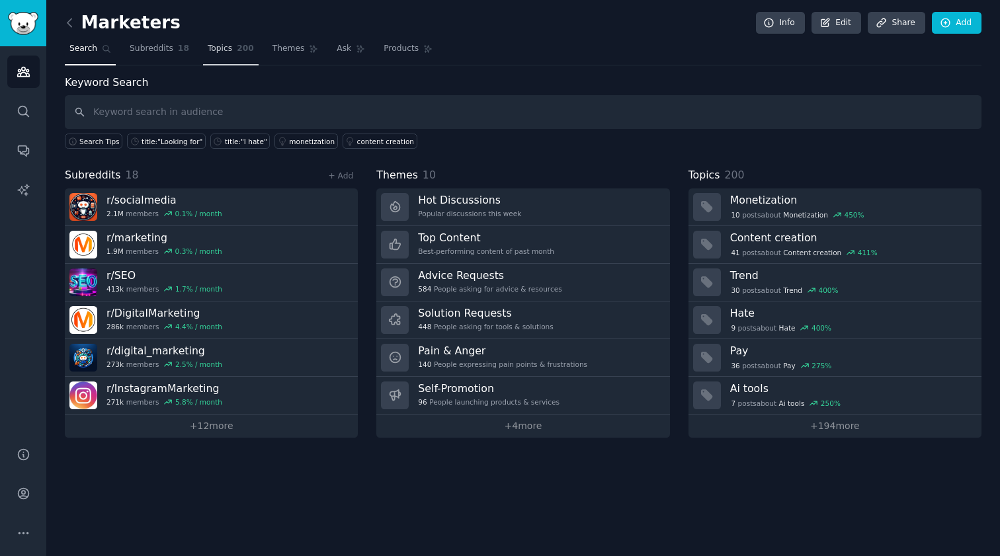
click at [240, 53] on span "200" at bounding box center [245, 49] width 17 height 12
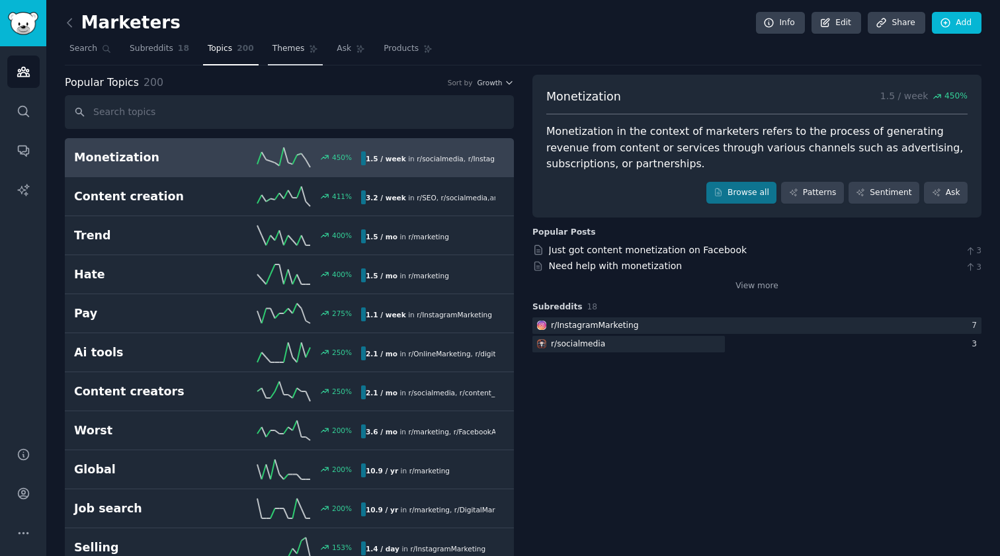
click at [288, 51] on span "Themes" at bounding box center [288, 49] width 32 height 12
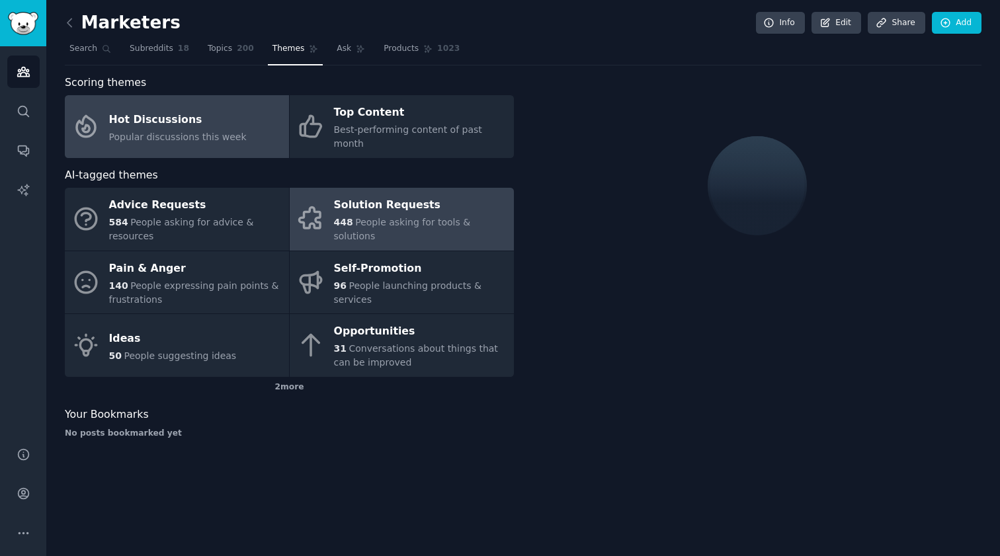
click at [370, 204] on div "Solution Requests" at bounding box center [420, 205] width 173 height 21
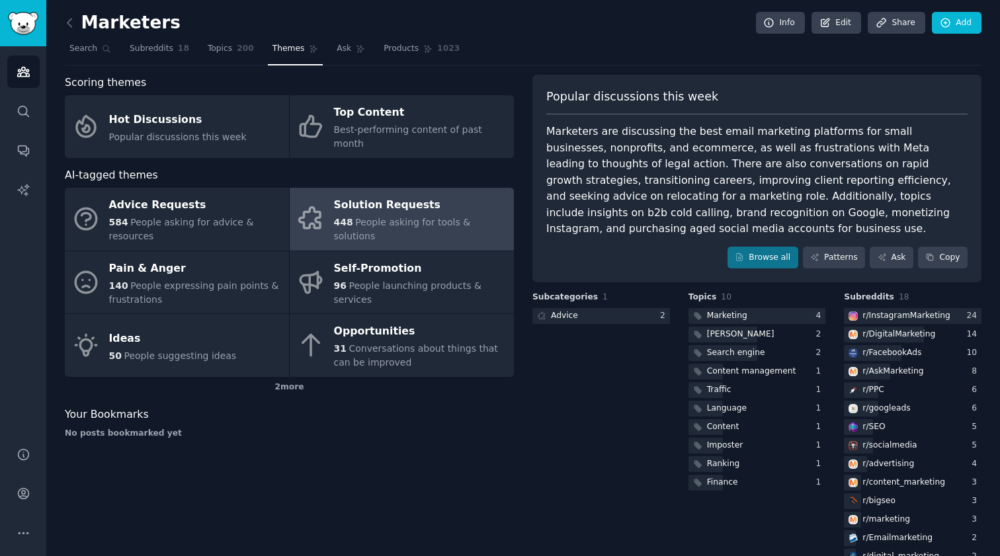
click at [406, 198] on div "Solution Requests" at bounding box center [420, 205] width 173 height 21
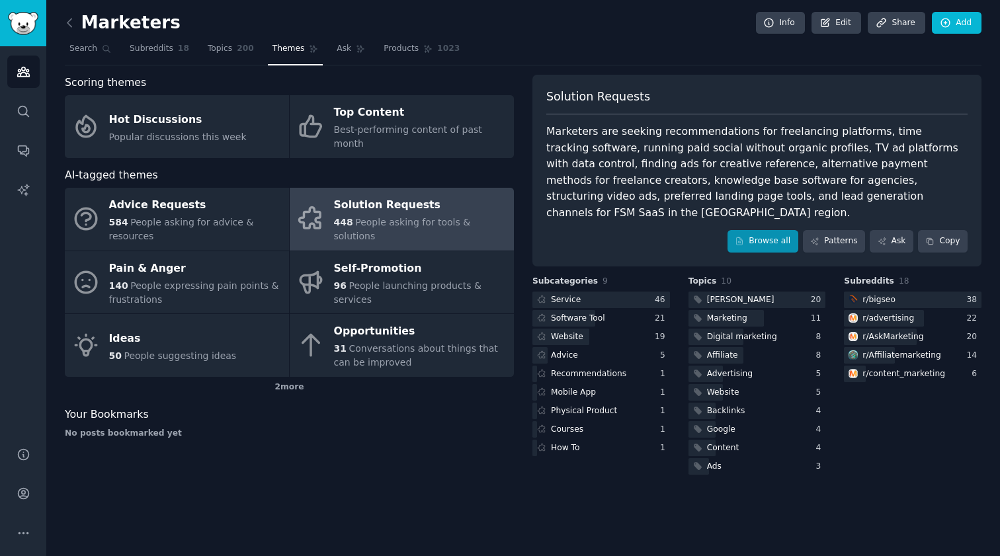
click at [764, 230] on link "Browse all" at bounding box center [762, 241] width 71 height 22
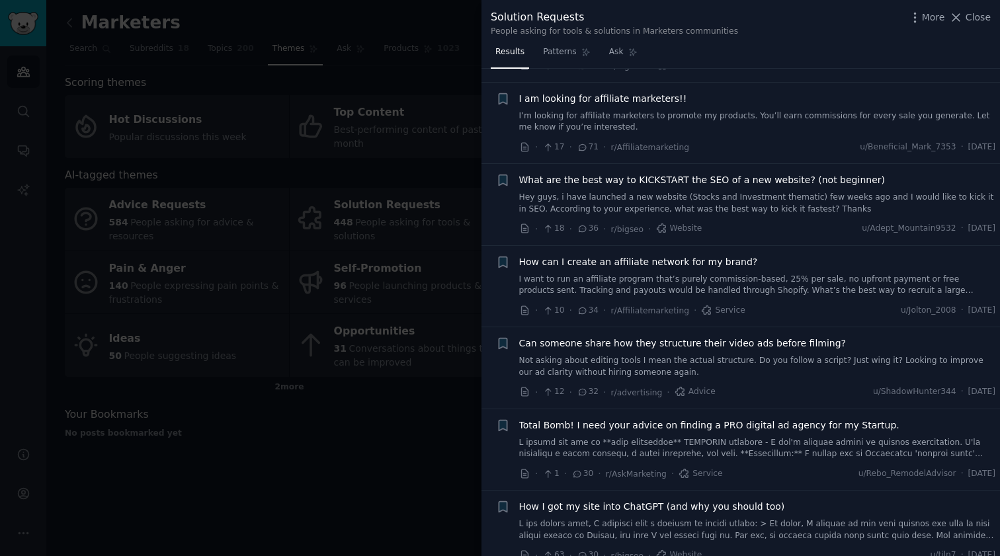
scroll to position [90, 0]
click at [291, 457] on div at bounding box center [500, 278] width 1000 height 556
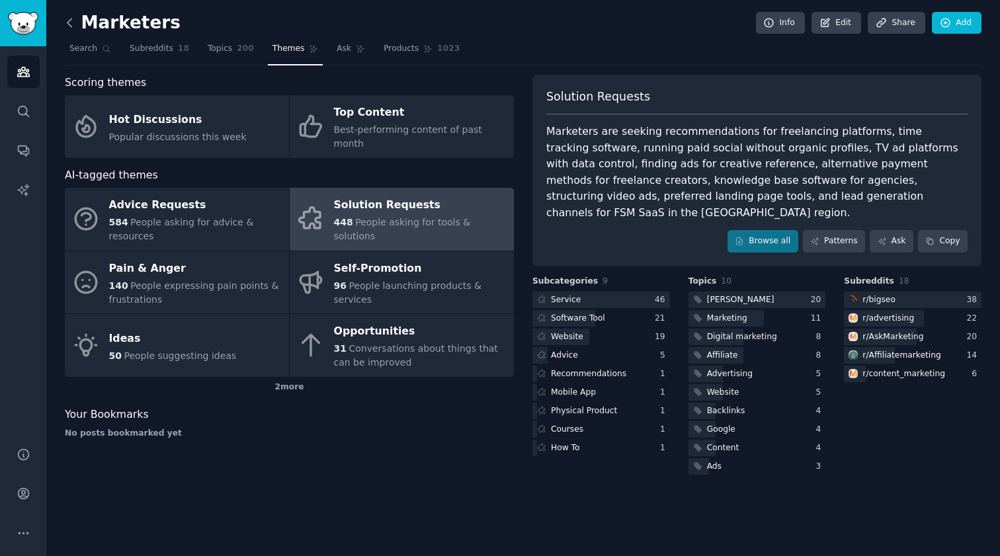
click at [72, 28] on icon at bounding box center [70, 23] width 14 height 14
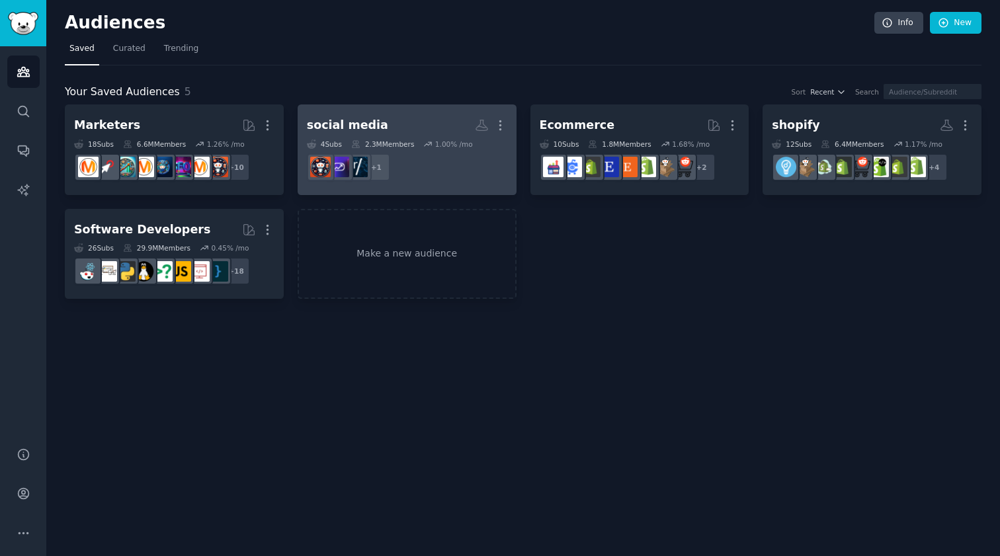
click at [422, 126] on h2 "social media More" at bounding box center [407, 125] width 200 height 23
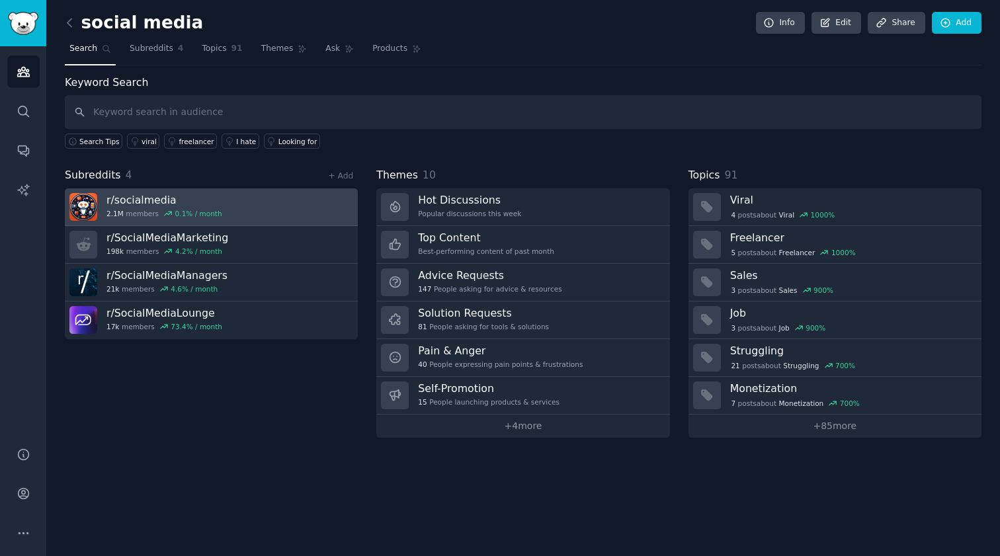
click at [147, 194] on h3 "r/ socialmedia" at bounding box center [164, 200] width 116 height 14
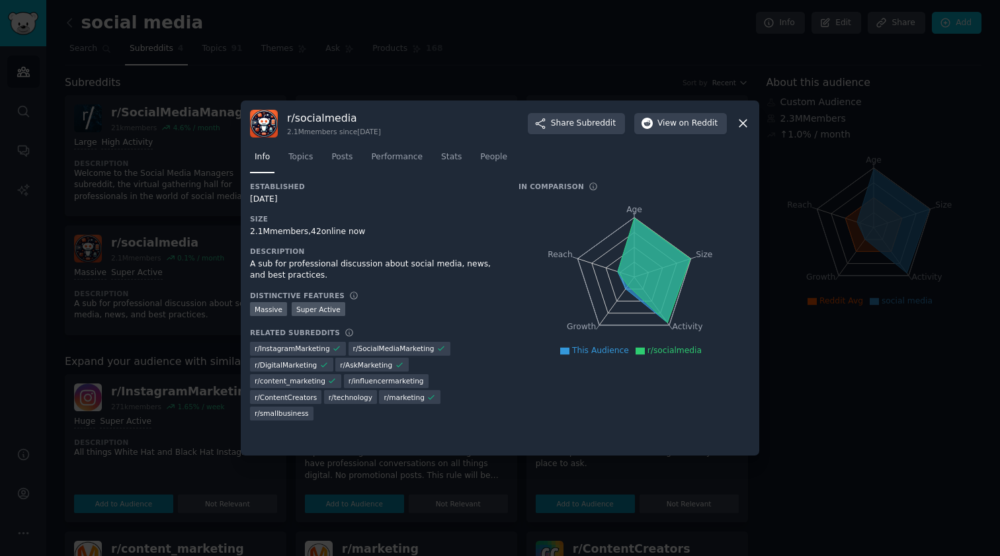
click at [402, 77] on div at bounding box center [500, 278] width 1000 height 556
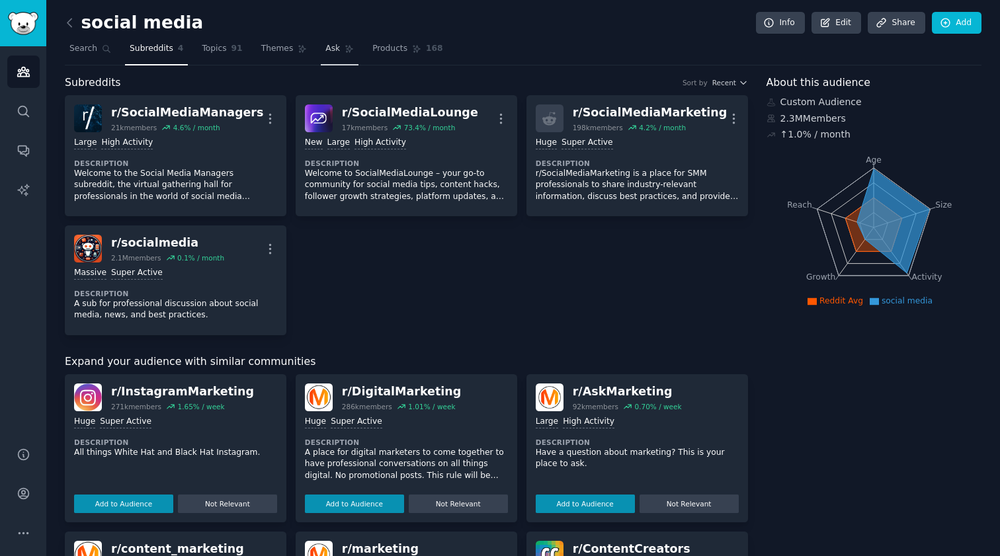
click at [344, 50] on icon at bounding box center [348, 48] width 9 height 9
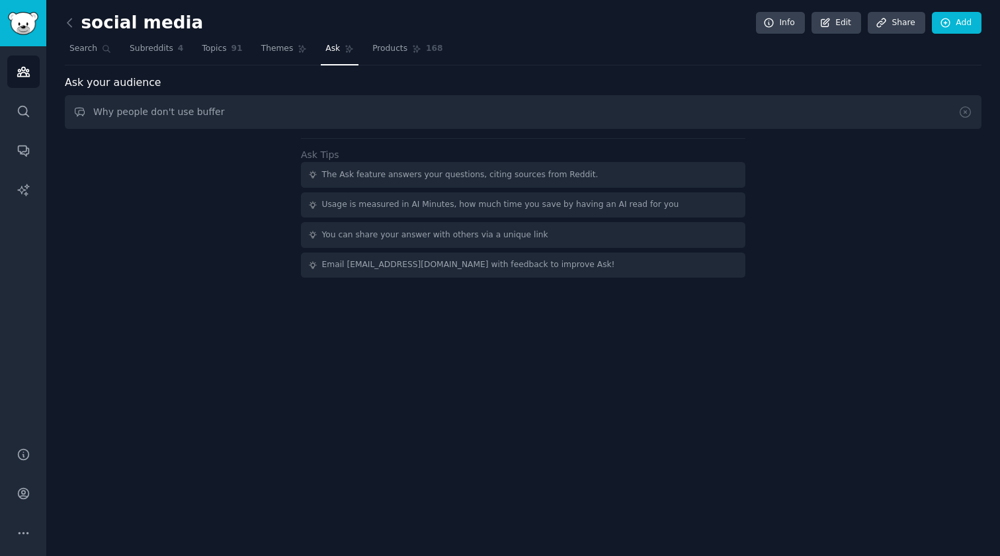
type input "Why people don't use buffer"
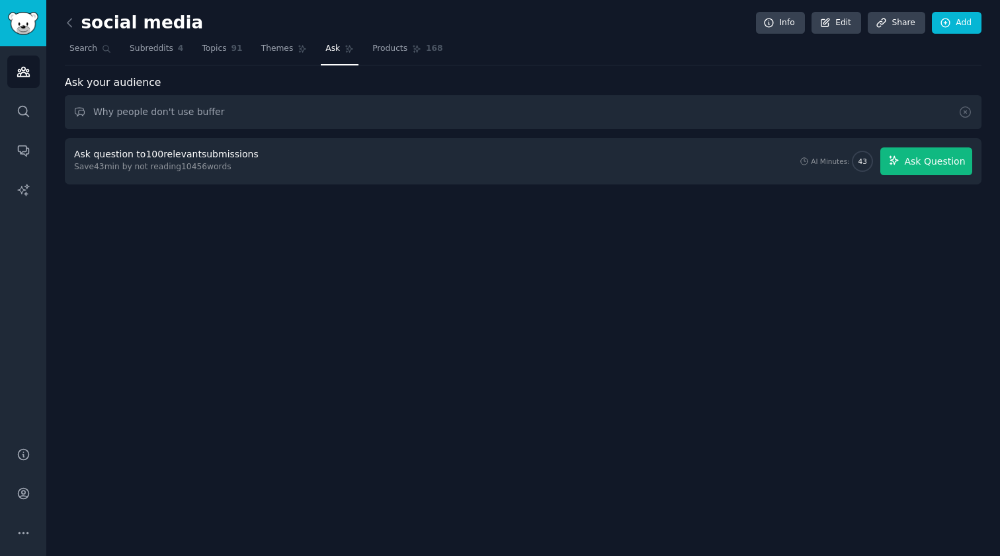
click at [928, 163] on span "Ask Question" at bounding box center [934, 162] width 61 height 14
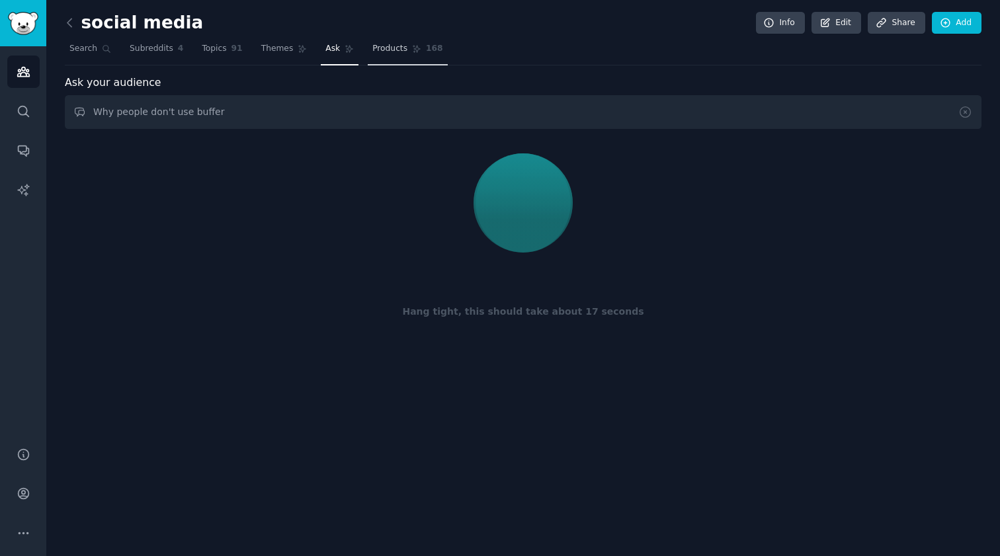
click at [388, 48] on span "Products" at bounding box center [389, 49] width 35 height 12
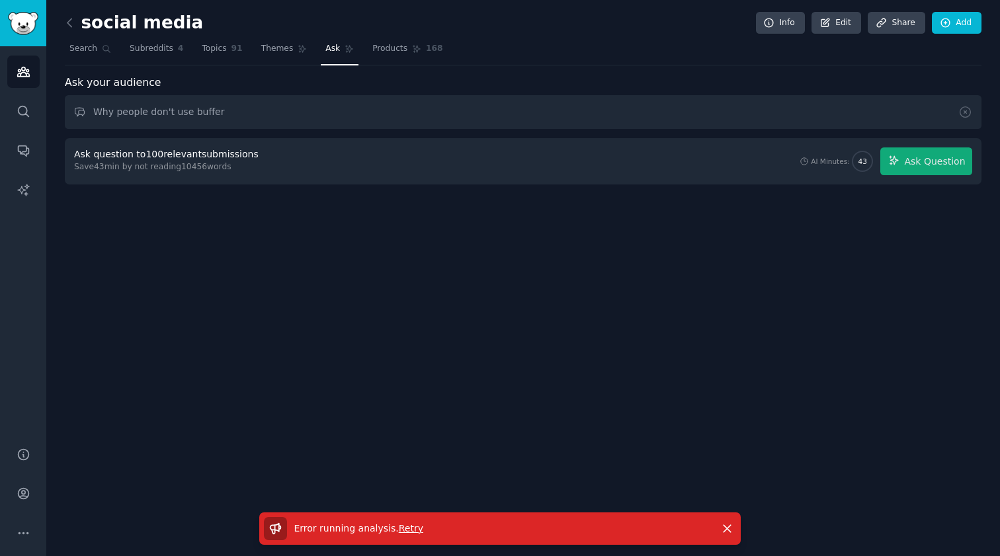
click at [399, 526] on span "Retry" at bounding box center [411, 528] width 24 height 11
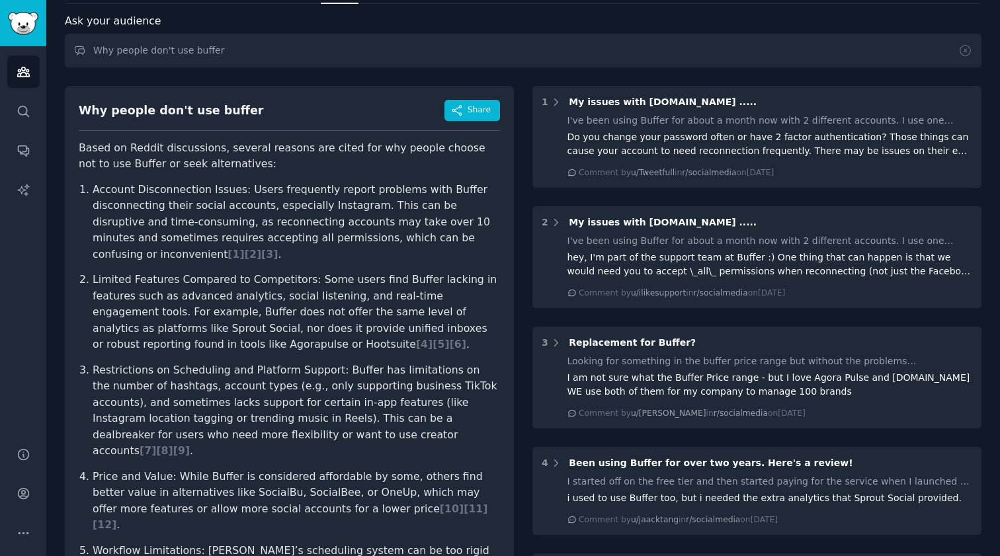
scroll to position [62, 0]
click at [416, 337] on span "[ 4 ]" at bounding box center [424, 343] width 17 height 13
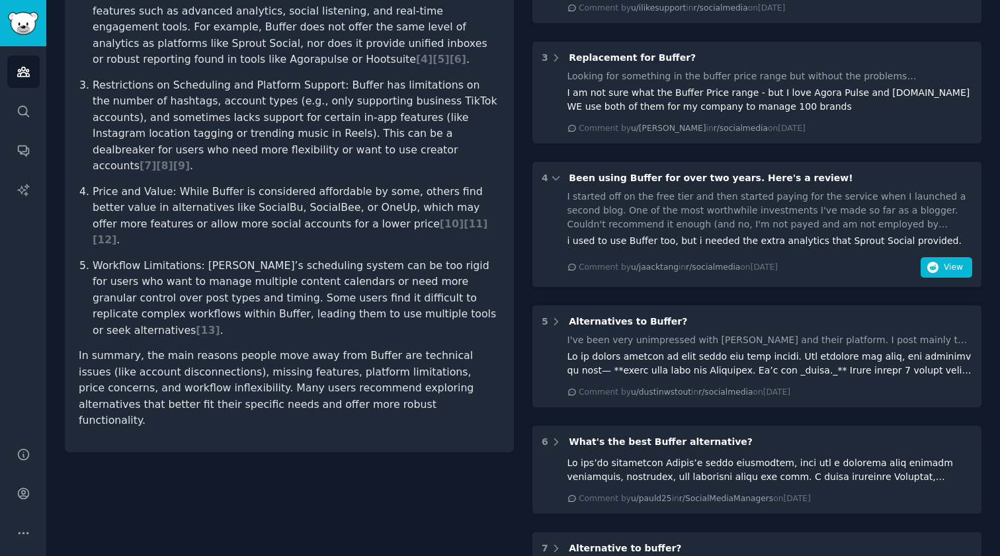
scroll to position [263, 0]
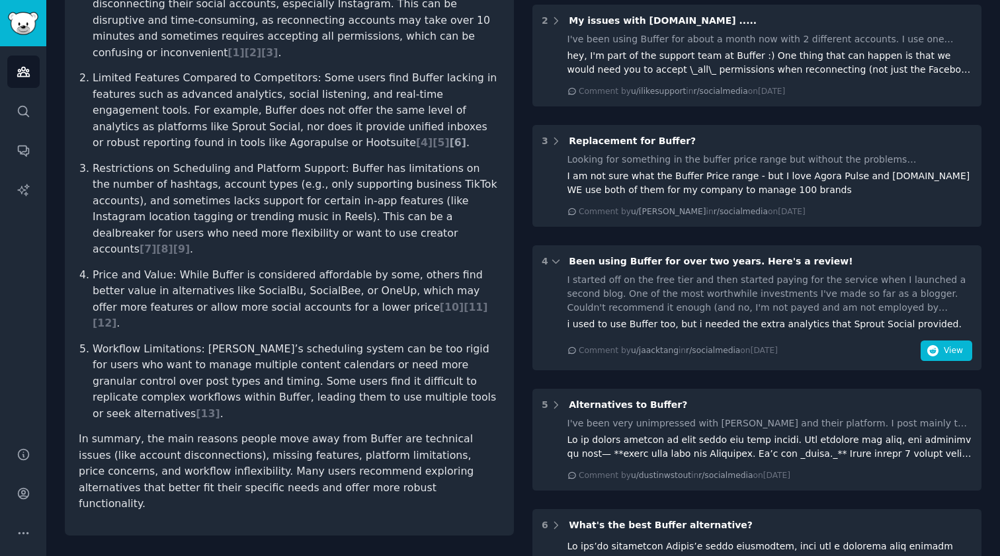
click at [450, 136] on span "[ 6 ]" at bounding box center [458, 142] width 17 height 13
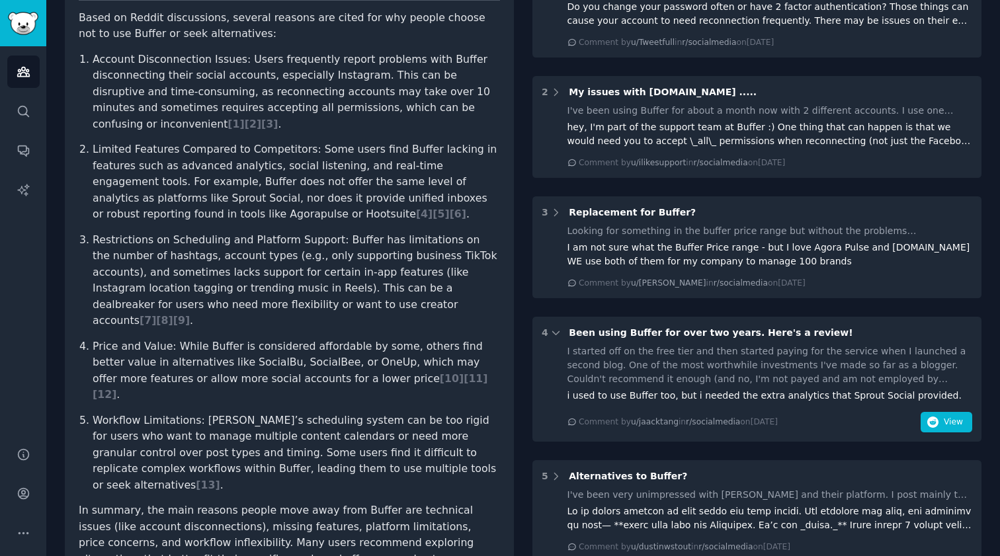
scroll to position [157, 0]
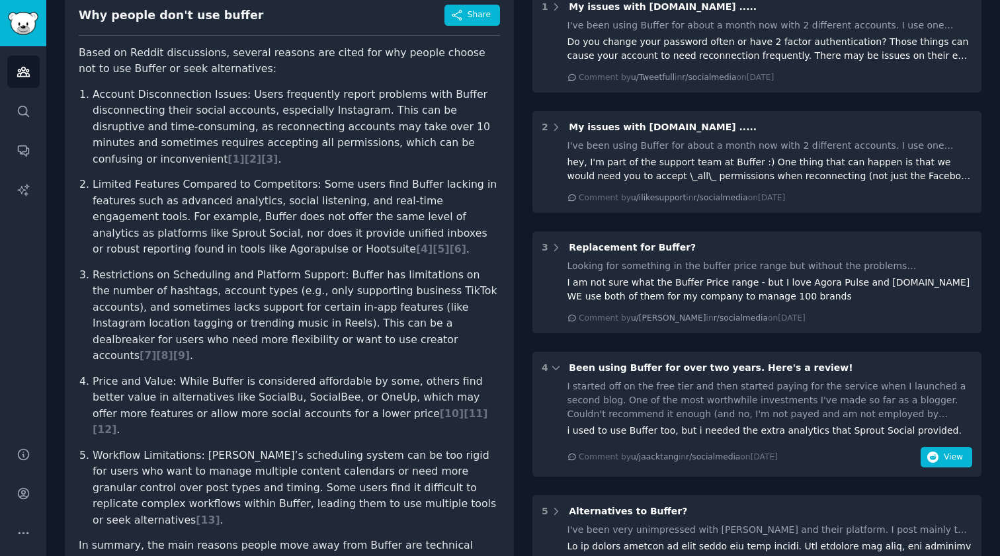
click at [223, 374] on p "Price and Value: While Buffer is considered affordable by some, others find bet…" at bounding box center [296, 406] width 407 height 65
click at [216, 448] on p "Workflow Limitations: Buffer’s scheduling system can be too rigid for users who…" at bounding box center [296, 488] width 407 height 81
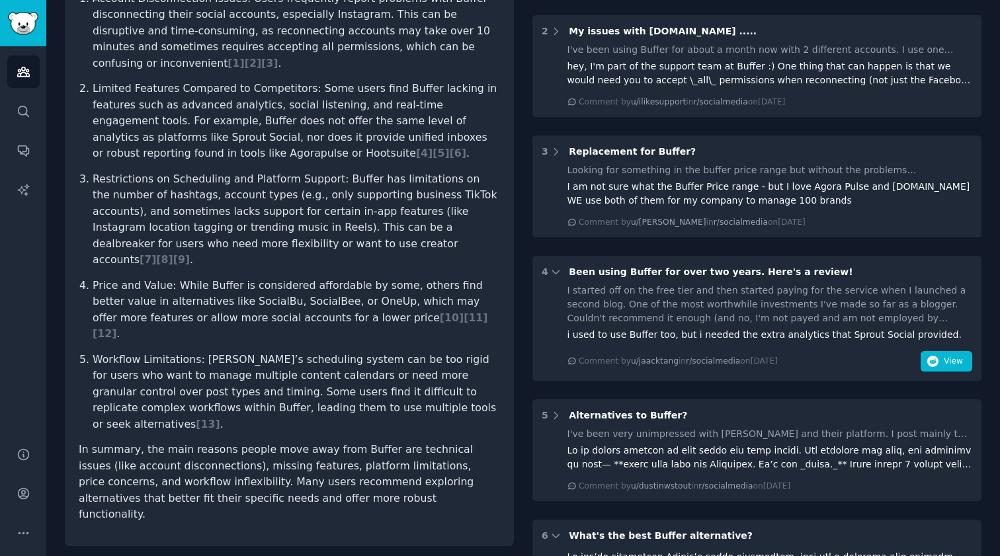
scroll to position [252, 0]
click at [959, 358] on span "View" at bounding box center [952, 362] width 19 height 12
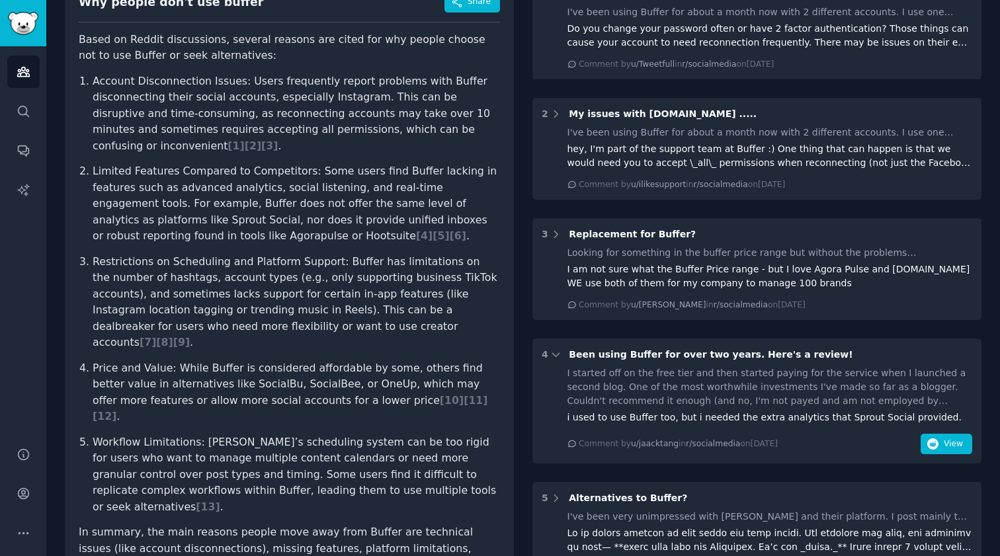
scroll to position [151, 0]
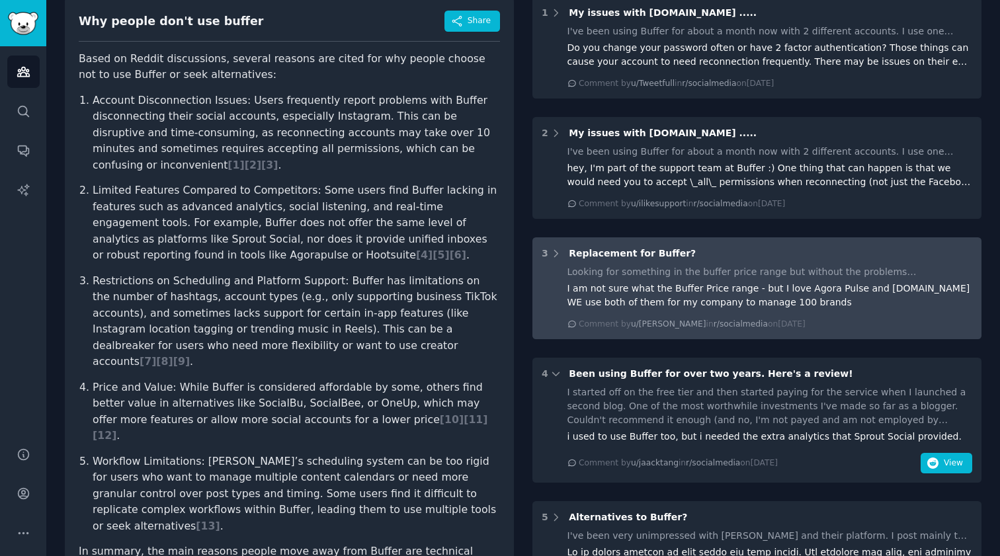
click at [769, 284] on div "I am not sure what the Buffer Price range - but I love Agora Pulse and Later.co…" at bounding box center [769, 296] width 405 height 28
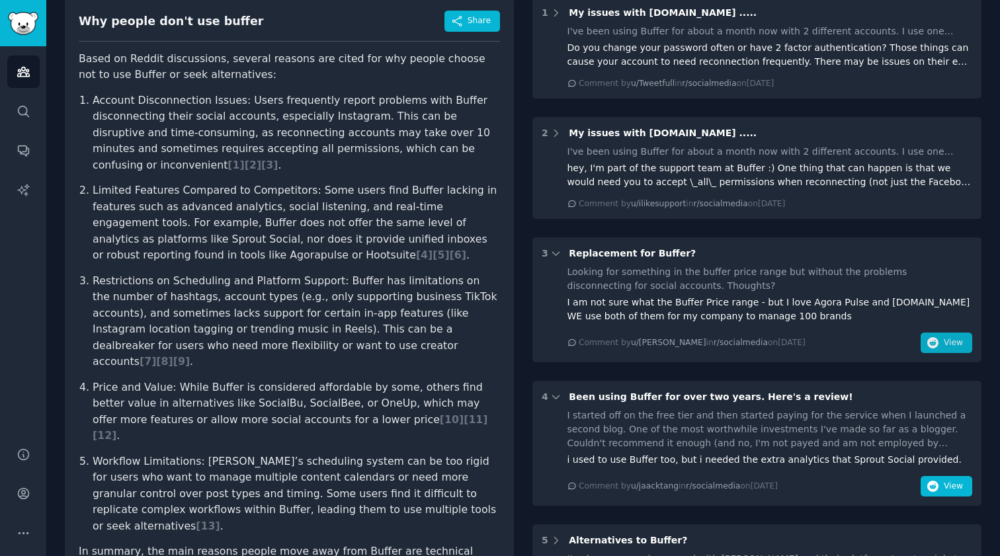
click at [938, 339] on button "View" at bounding box center [946, 343] width 52 height 21
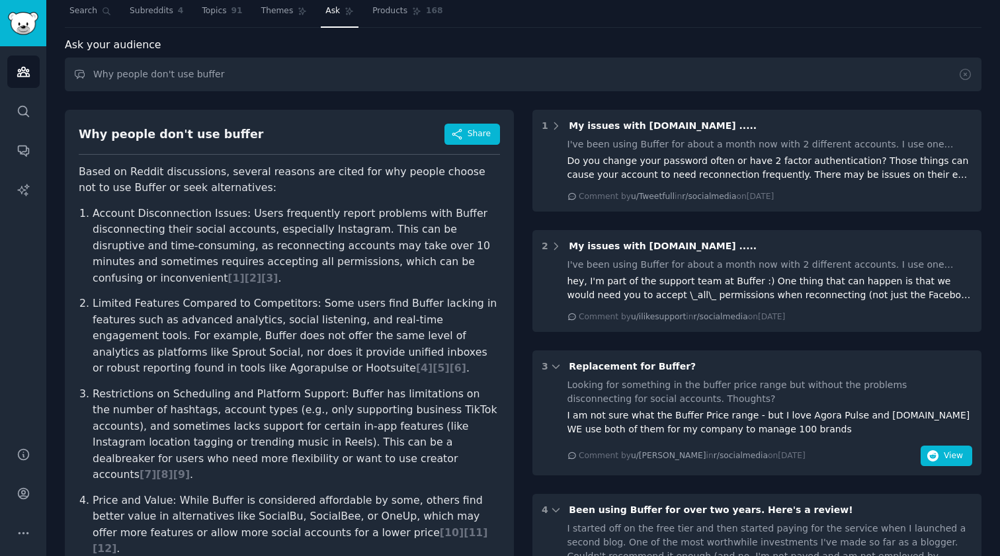
scroll to position [30, 0]
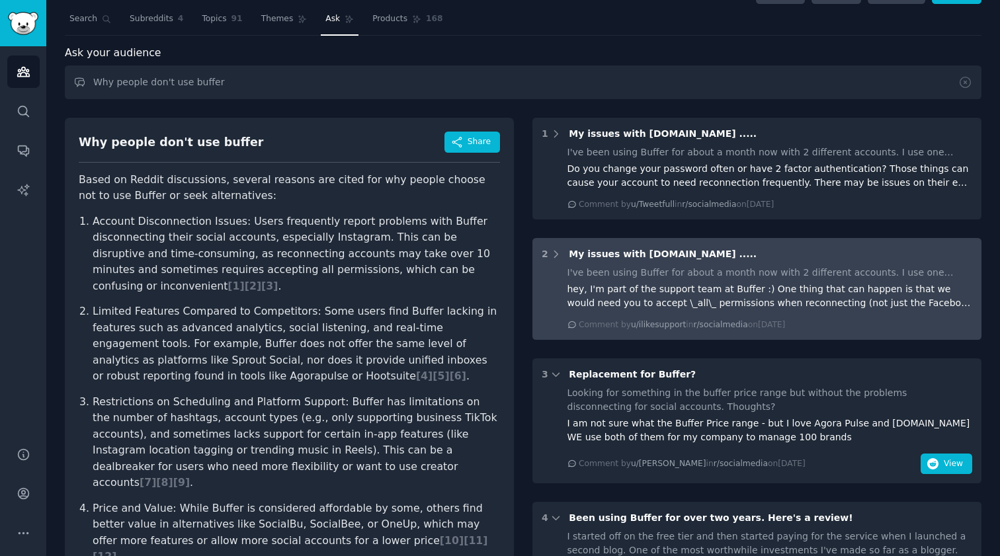
click at [786, 278] on div "I've been using Buffer for about a month now with 2 different accounts. I use o…" at bounding box center [769, 273] width 405 height 14
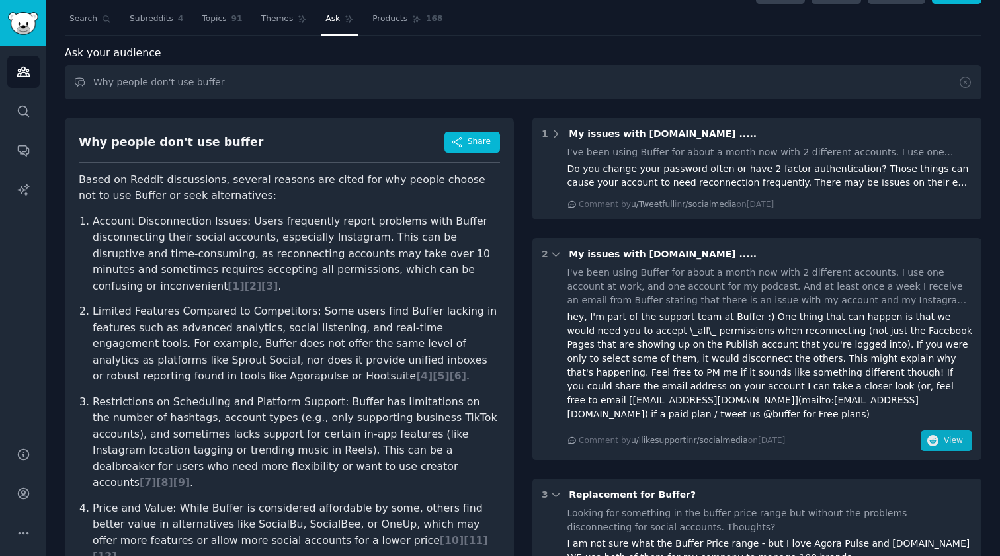
click at [944, 435] on span "View" at bounding box center [952, 441] width 19 height 12
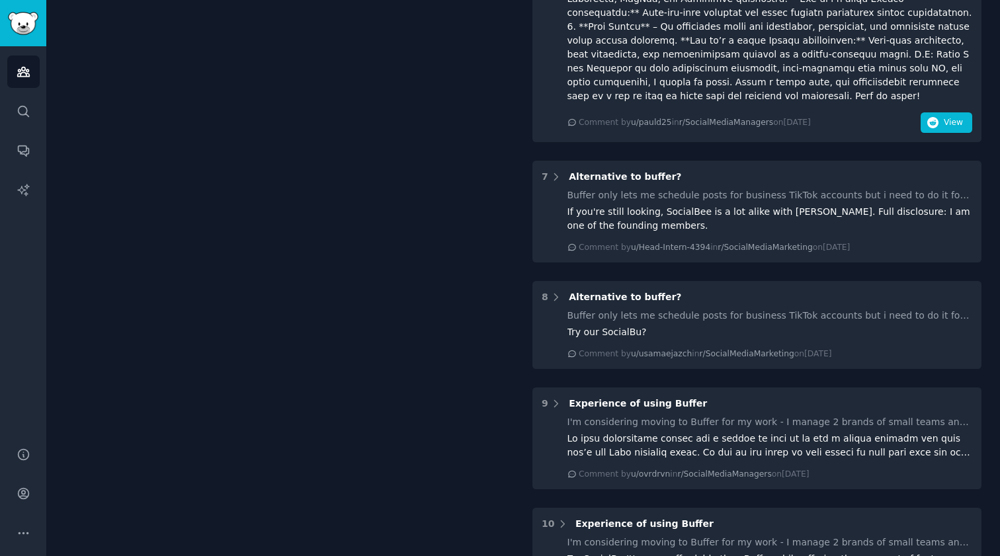
scroll to position [1210, 0]
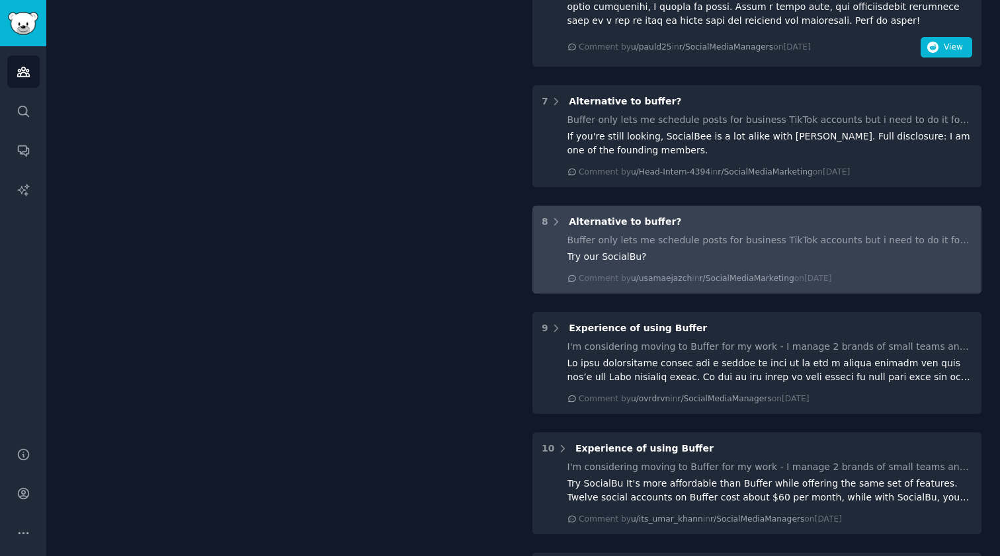
click at [827, 233] on div "Buffer only lets me schedule posts for business TikTok accounts but i need to d…" at bounding box center [769, 240] width 405 height 14
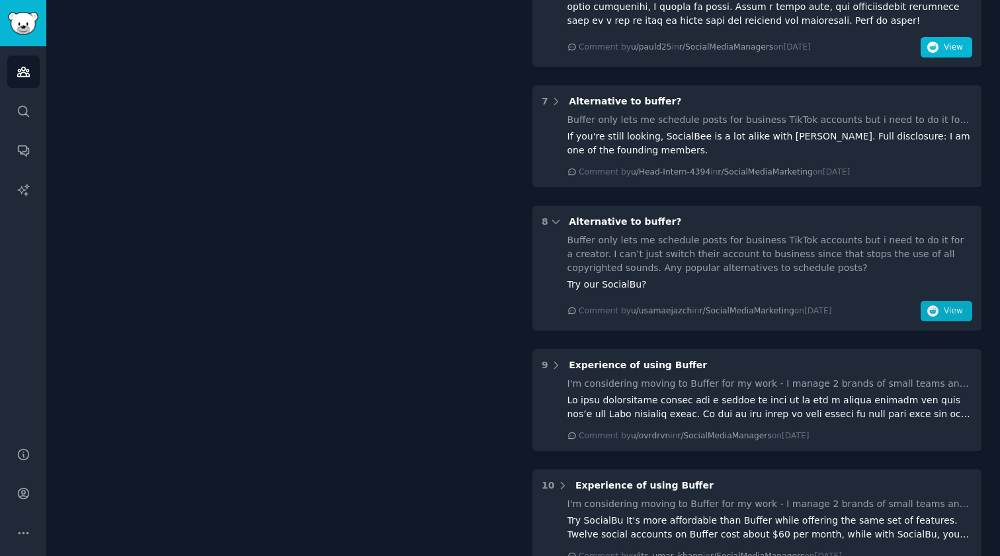
click at [951, 305] on span "View" at bounding box center [952, 311] width 19 height 12
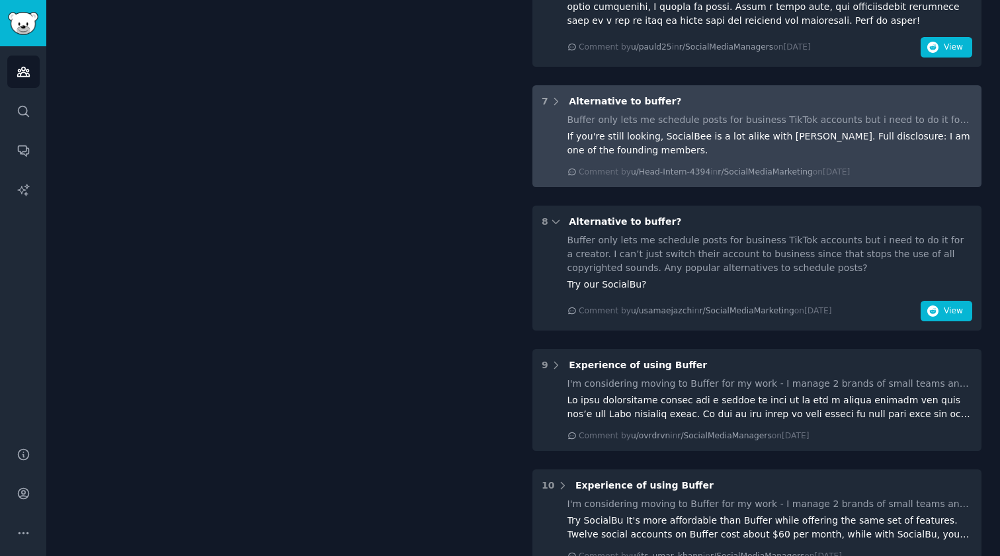
click at [869, 130] on div "If you're still looking, SocialBee is a lot alike with Buffer. Full disclosure:…" at bounding box center [769, 144] width 405 height 28
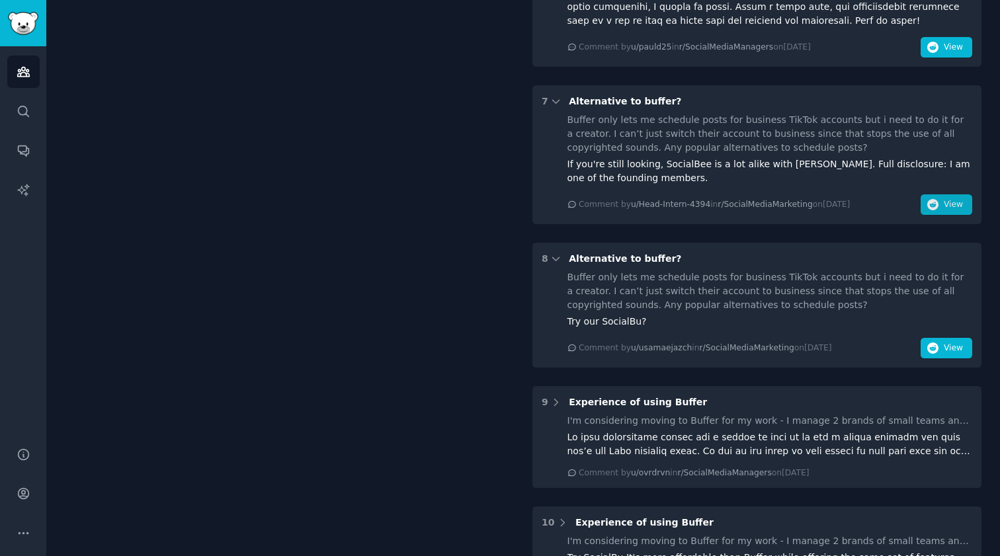
click at [938, 194] on button "View" at bounding box center [946, 204] width 52 height 21
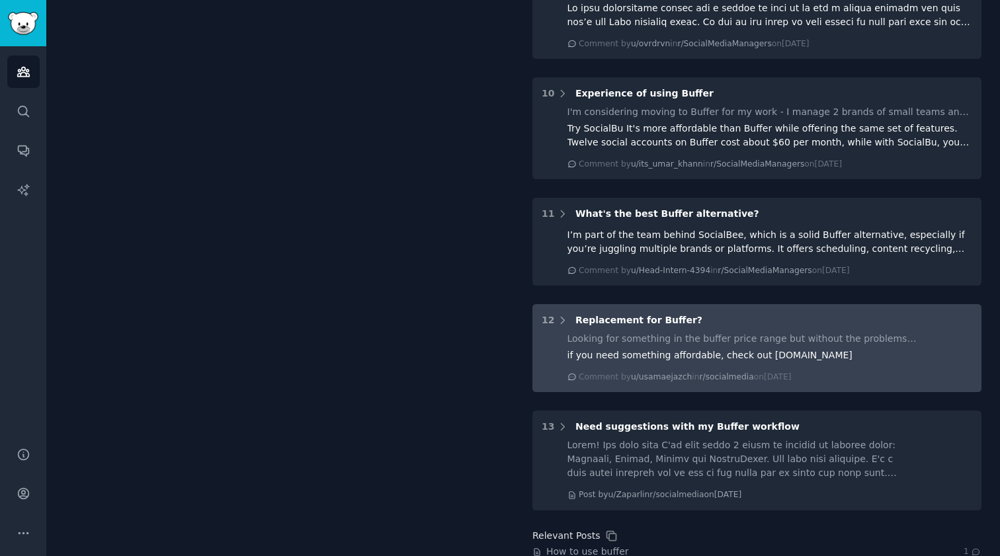
scroll to position [1649, 0]
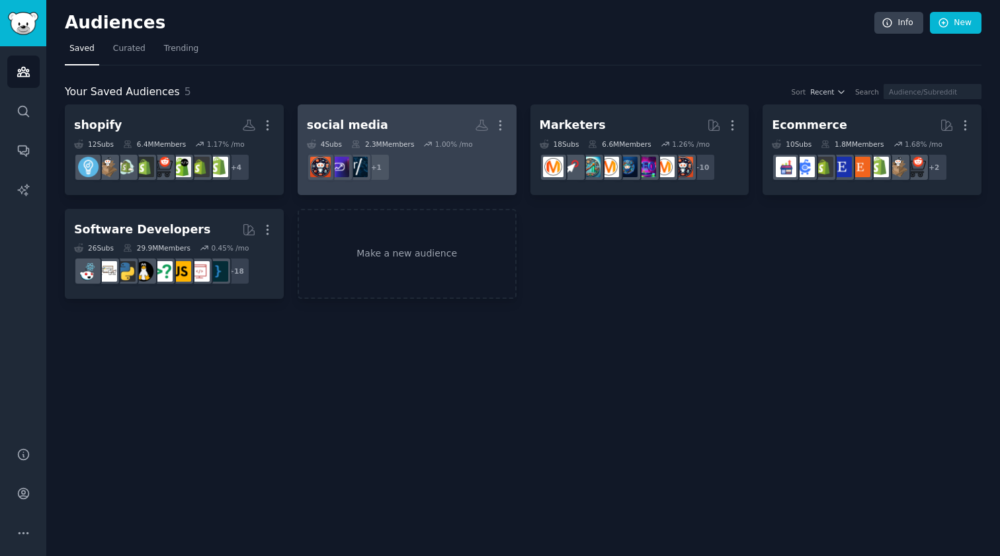
click at [421, 122] on h2 "social media More" at bounding box center [407, 125] width 200 height 23
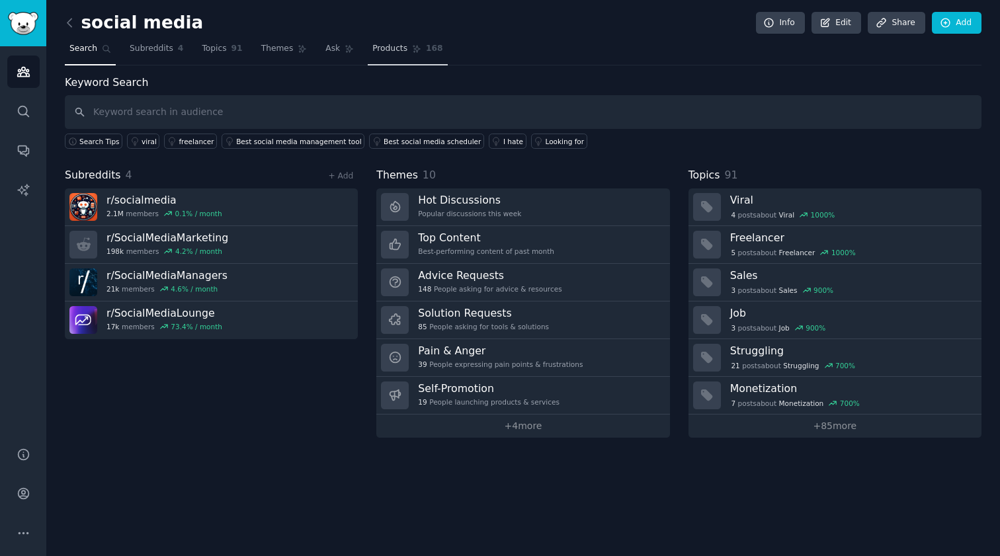
click at [399, 43] on span "Products" at bounding box center [389, 49] width 35 height 12
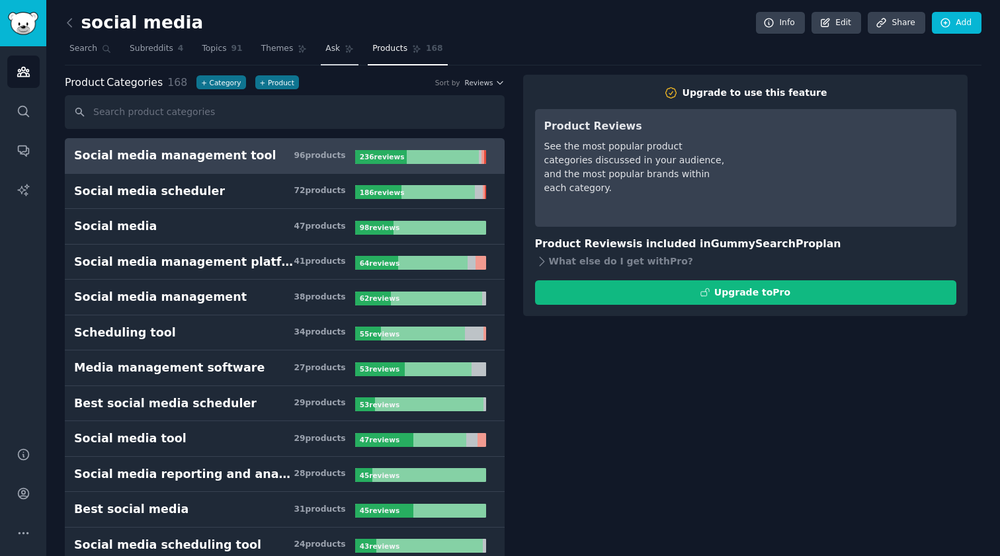
click at [342, 54] on link "Ask" at bounding box center [340, 51] width 38 height 27
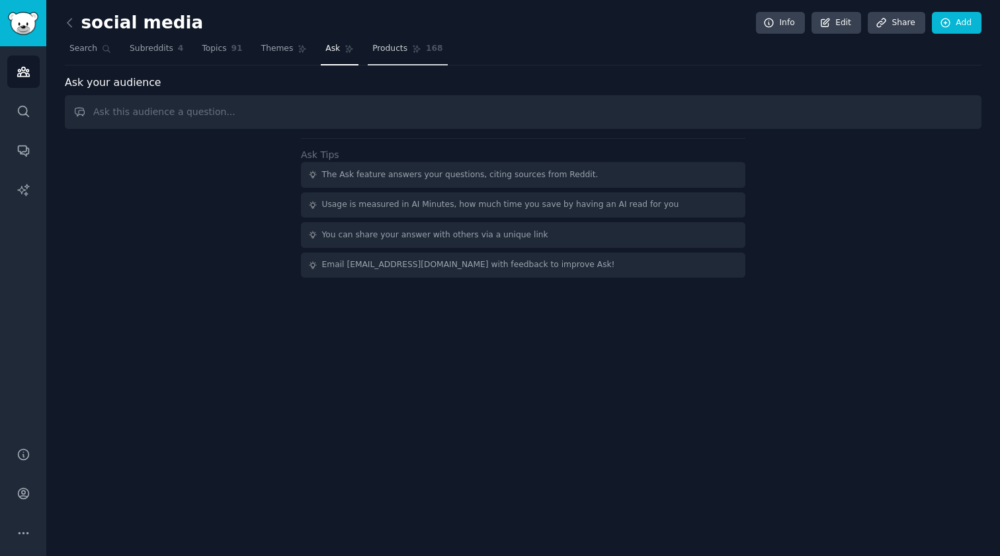
click at [388, 48] on span "Products" at bounding box center [389, 49] width 35 height 12
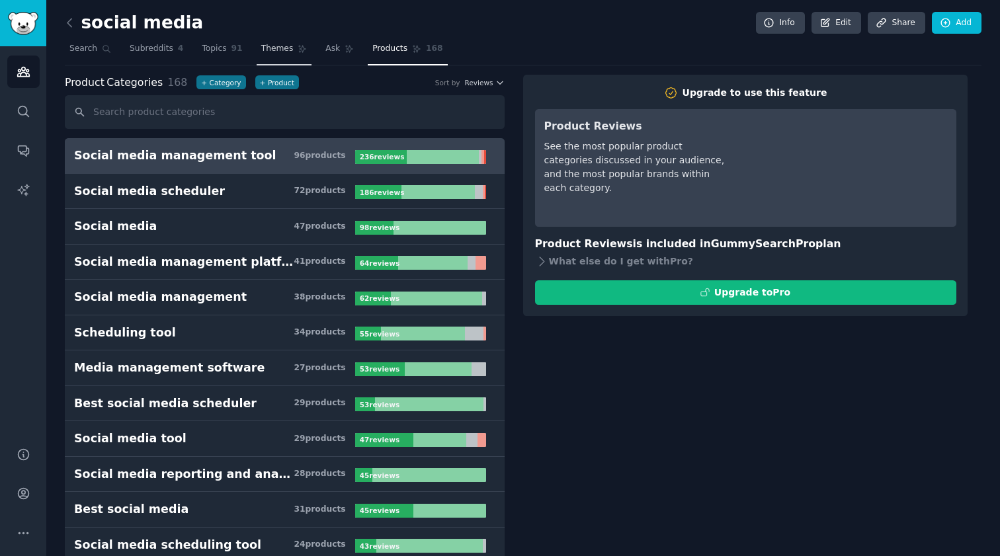
click at [292, 57] on link "Themes" at bounding box center [285, 51] width 56 height 27
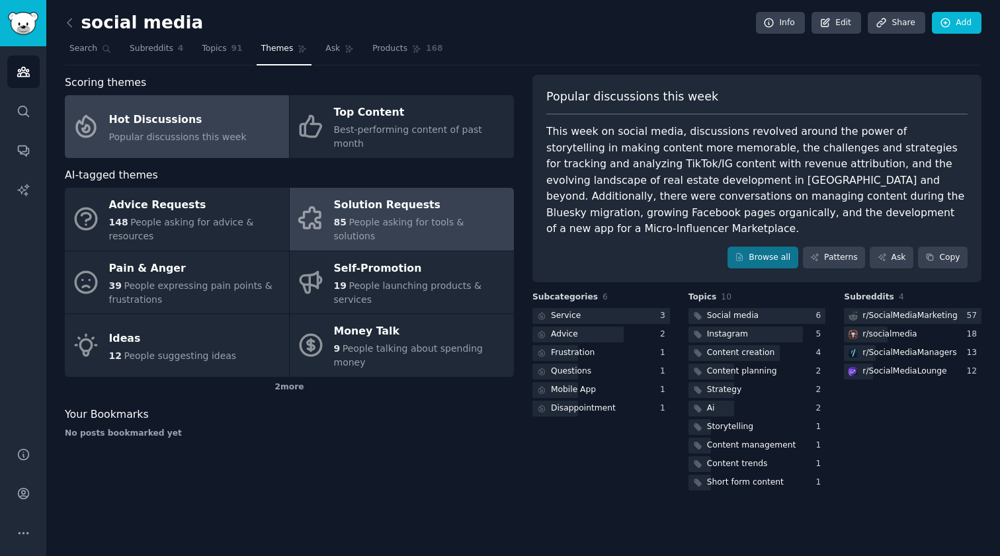
click at [403, 217] on span "People asking for tools & solutions" at bounding box center [399, 229] width 130 height 24
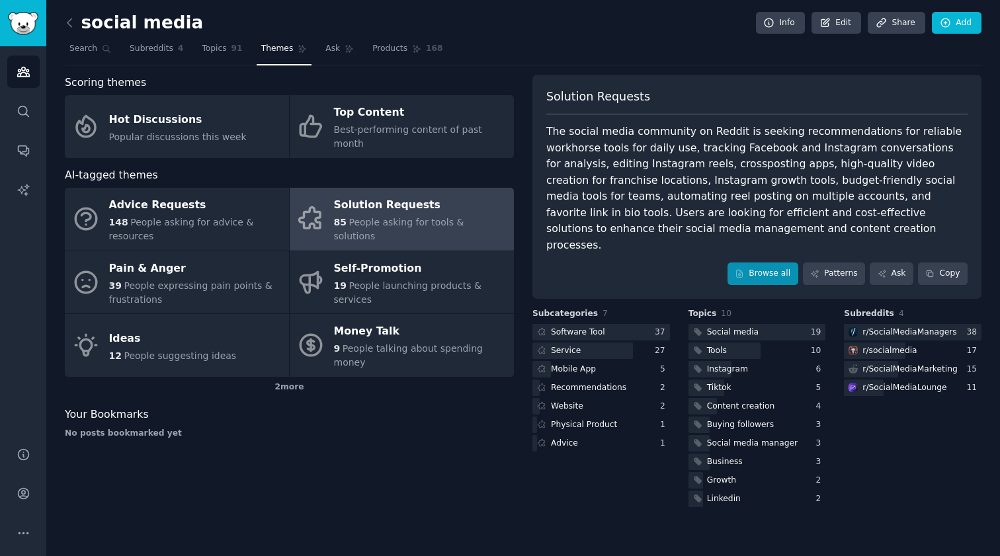
click at [760, 262] on link "Browse all" at bounding box center [762, 273] width 71 height 22
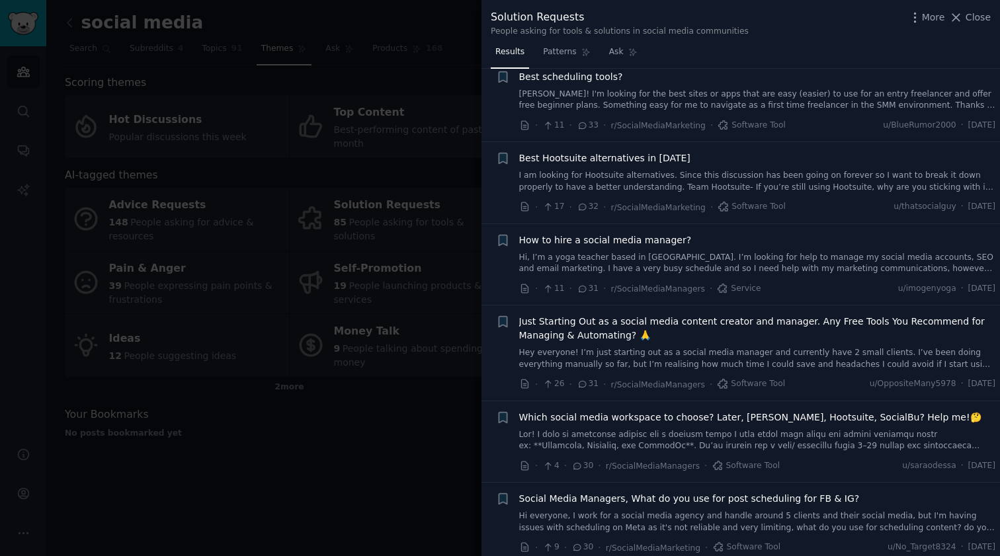
scroll to position [460, 0]
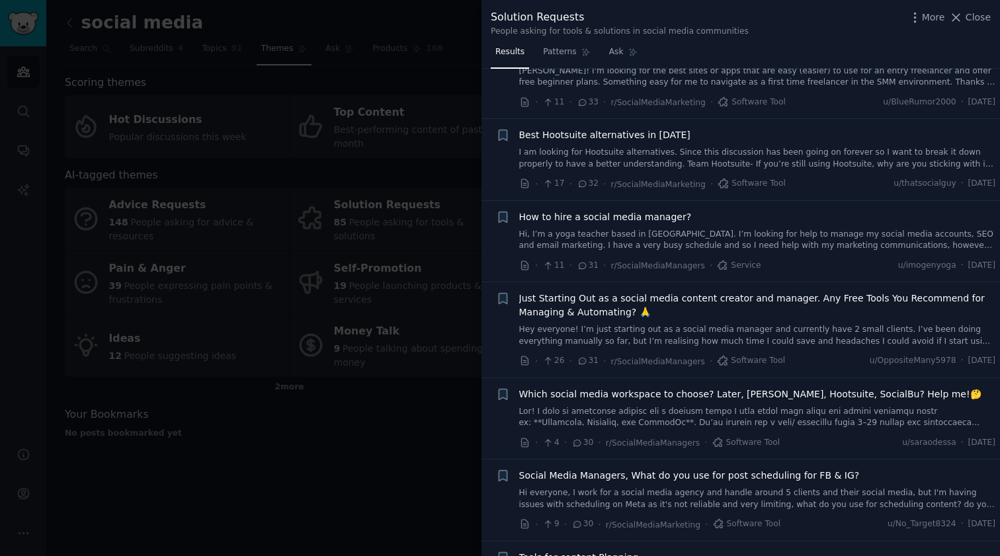
click at [654, 148] on link "I am looking for Hootsuite alternatives. Since this discussion has been going o…" at bounding box center [757, 158] width 477 height 23
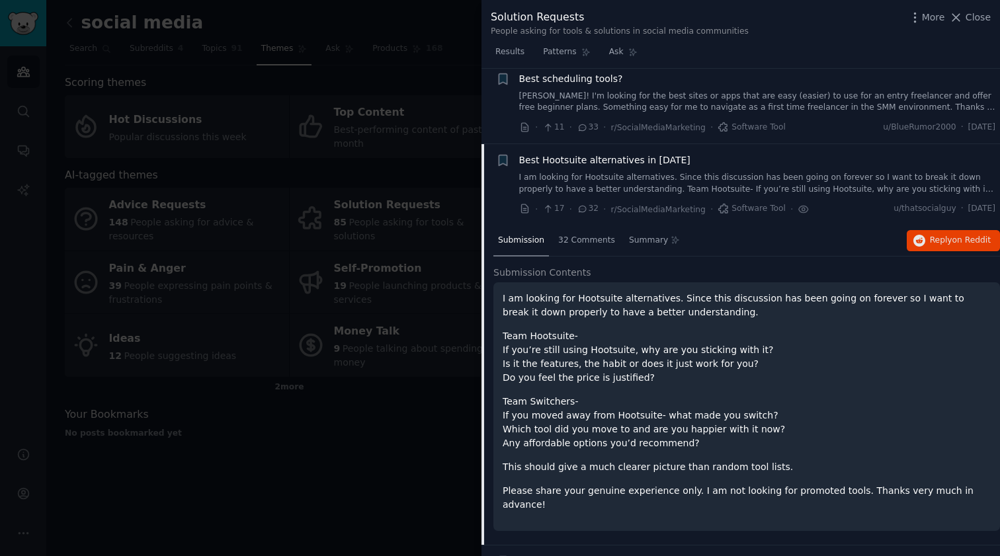
scroll to position [360, 0]
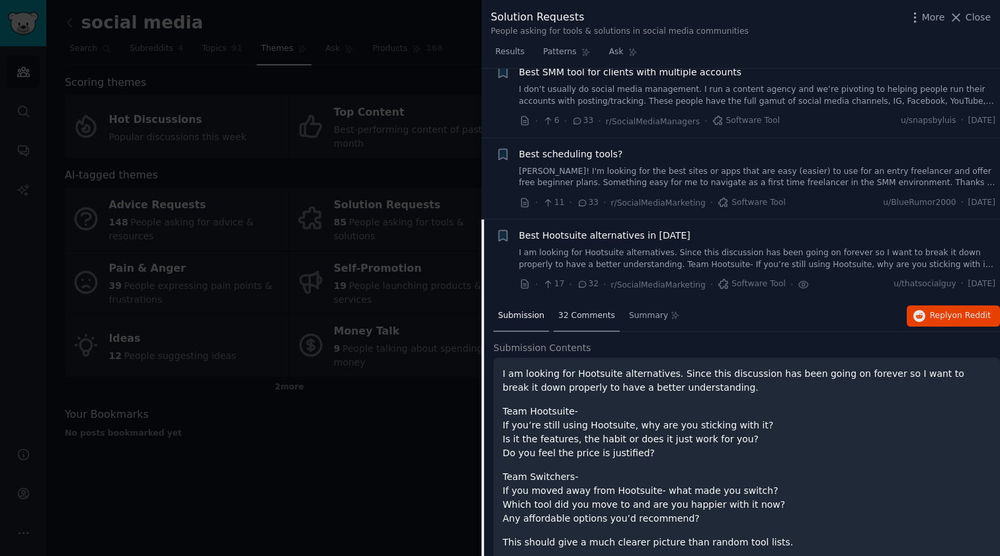
click at [567, 310] on span "32 Comments" at bounding box center [586, 316] width 57 height 12
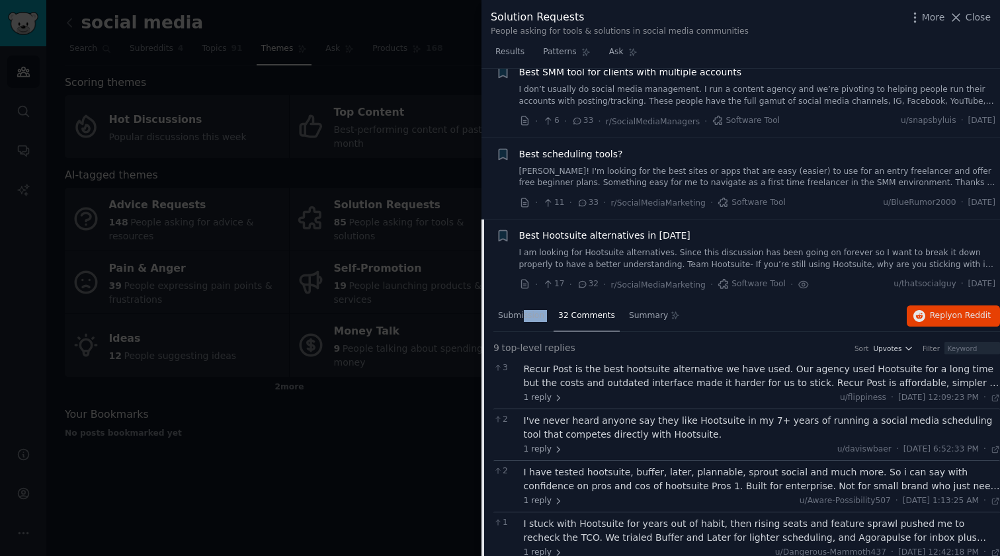
drag, startPoint x: 524, startPoint y: 313, endPoint x: 555, endPoint y: 310, distance: 30.5
click at [555, 310] on nav "Submission 32 Comments Summary" at bounding box center [588, 317] width 191 height 32
click at [508, 310] on span "Submission" at bounding box center [521, 316] width 46 height 12
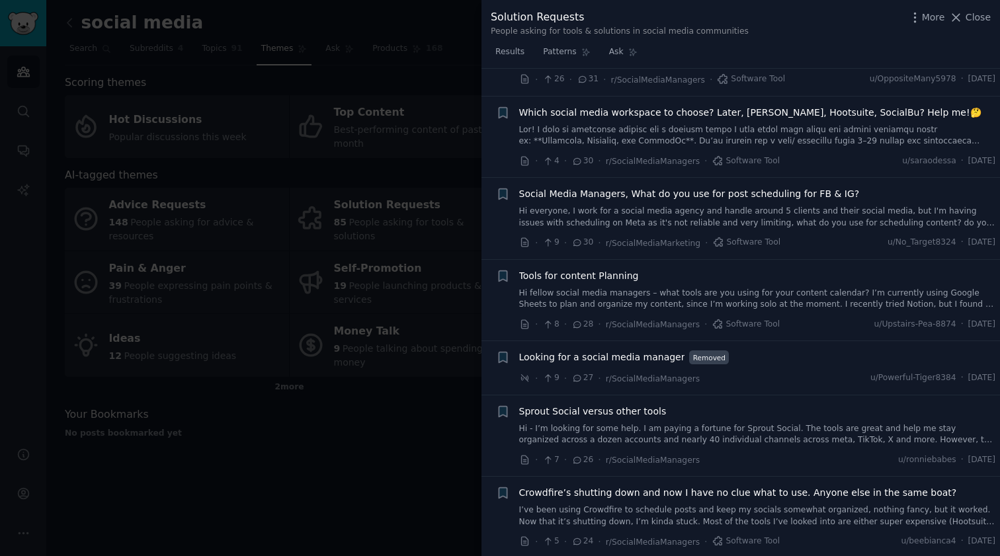
scroll to position [1078, 0]
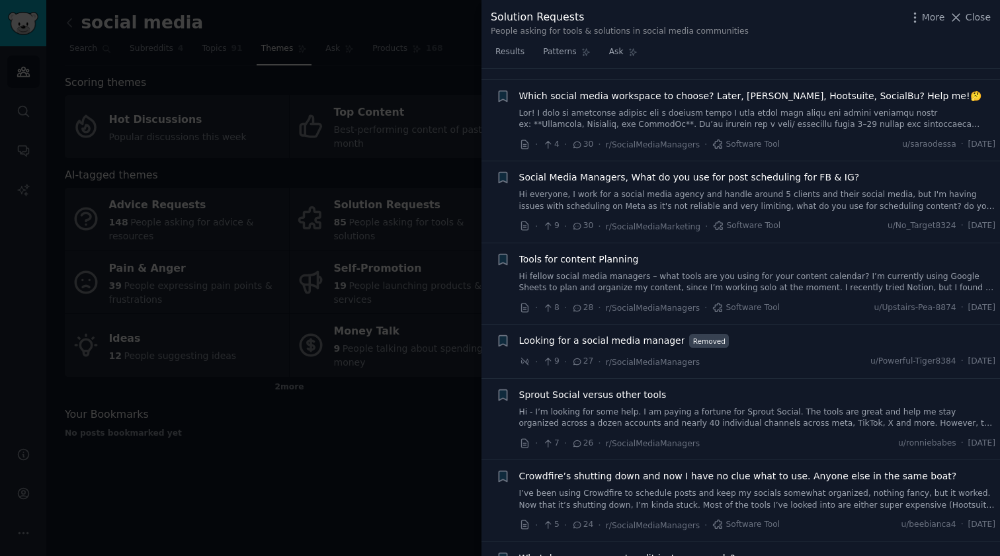
click at [434, 444] on div at bounding box center [500, 278] width 1000 height 556
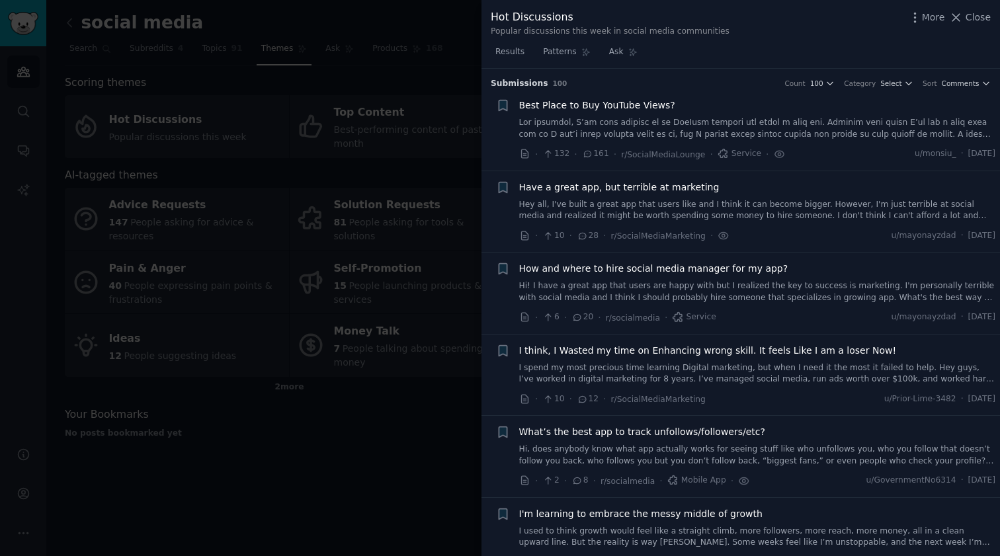
click at [456, 397] on div at bounding box center [500, 278] width 1000 height 556
click at [620, 110] on span "Best Place to Buy YouTube Views?" at bounding box center [597, 106] width 156 height 14
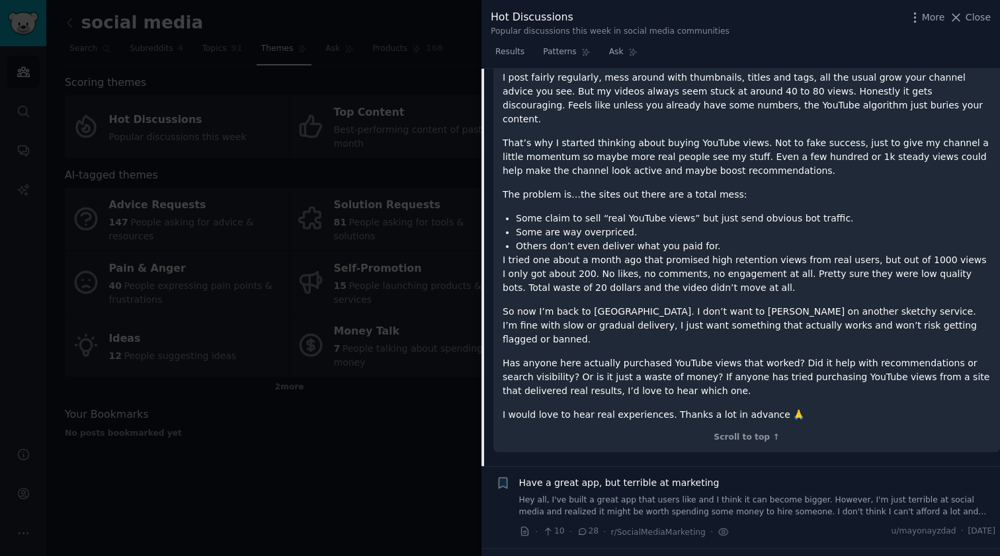
scroll to position [252, 0]
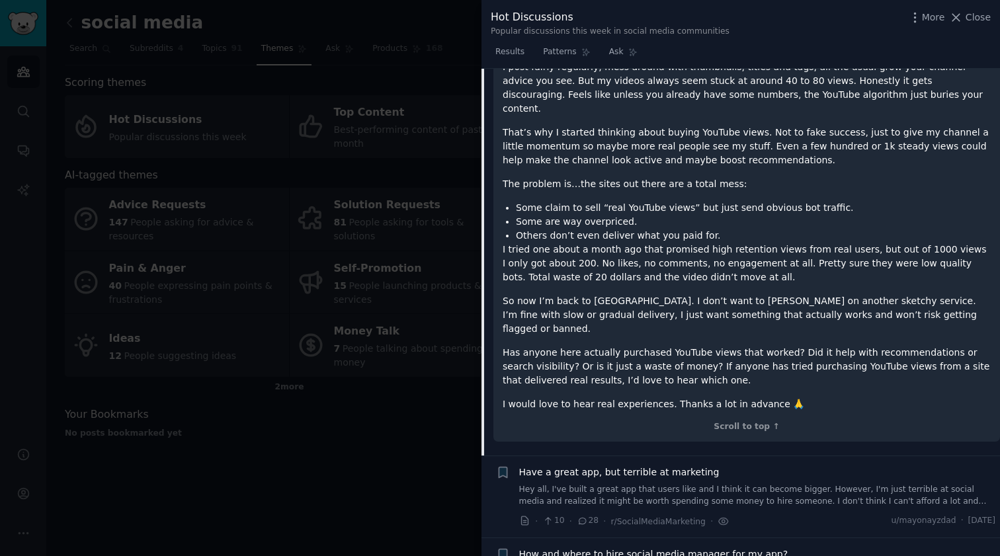
drag, startPoint x: 555, startPoint y: 294, endPoint x: 615, endPoint y: 317, distance: 63.8
click at [615, 315] on div "Hey everyone, I’ve been working on my YouTube channel for about a year now. Not…" at bounding box center [746, 198] width 488 height 426
click at [614, 346] on p "Has anyone here actually purchased YouTube views that worked? Did it help with …" at bounding box center [746, 367] width 488 height 42
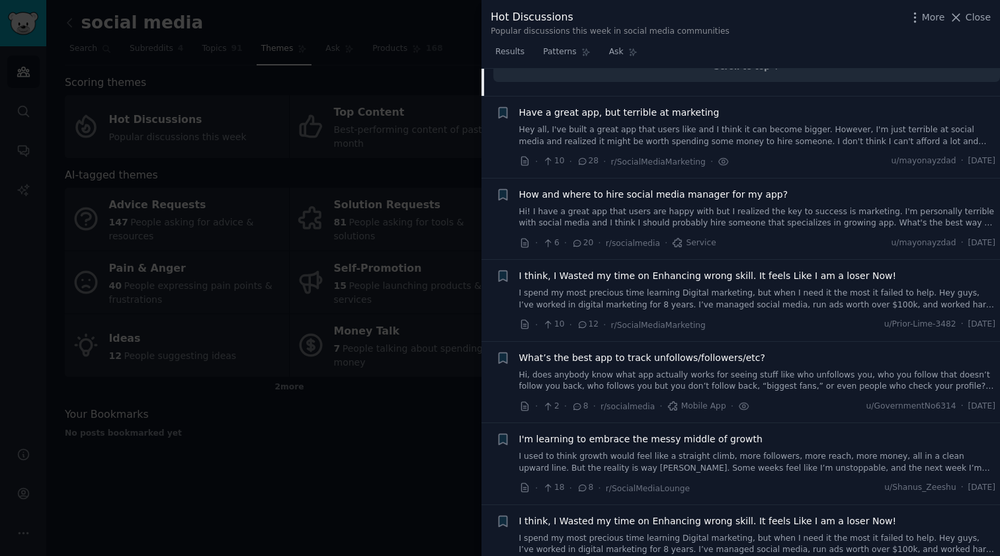
scroll to position [671, 0]
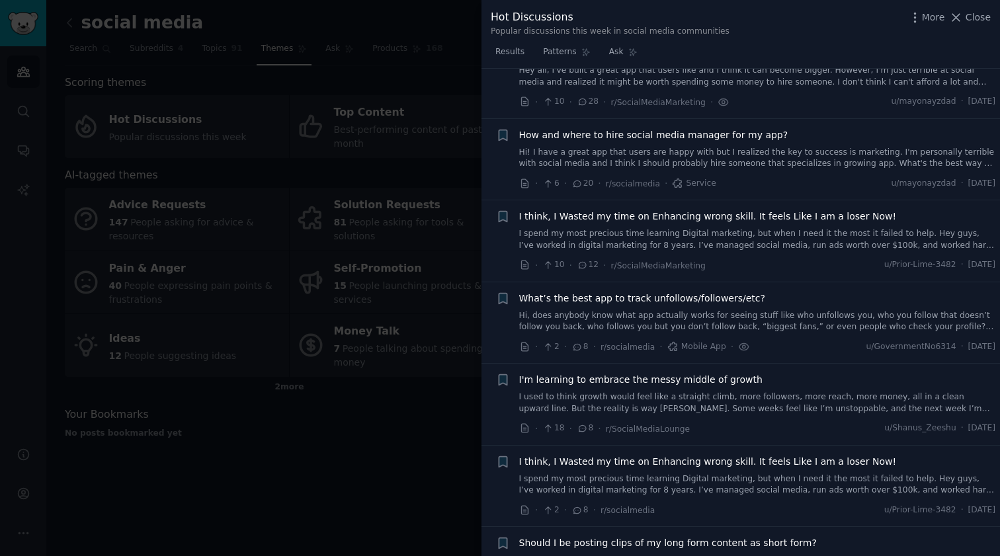
click at [696, 310] on link "Hi, does anybody know what app actually works for seeing stuff like who unfollo…" at bounding box center [757, 321] width 477 height 23
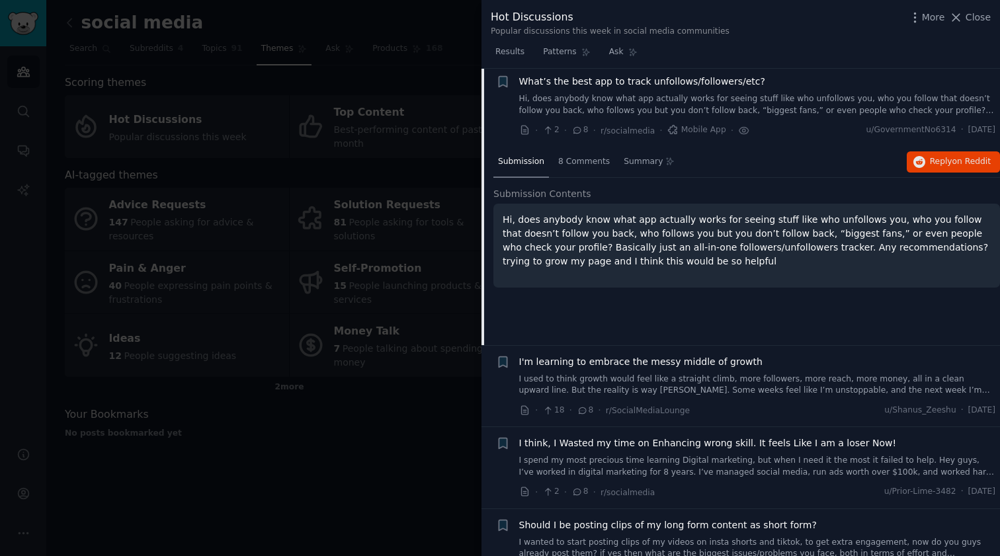
scroll to position [344, 0]
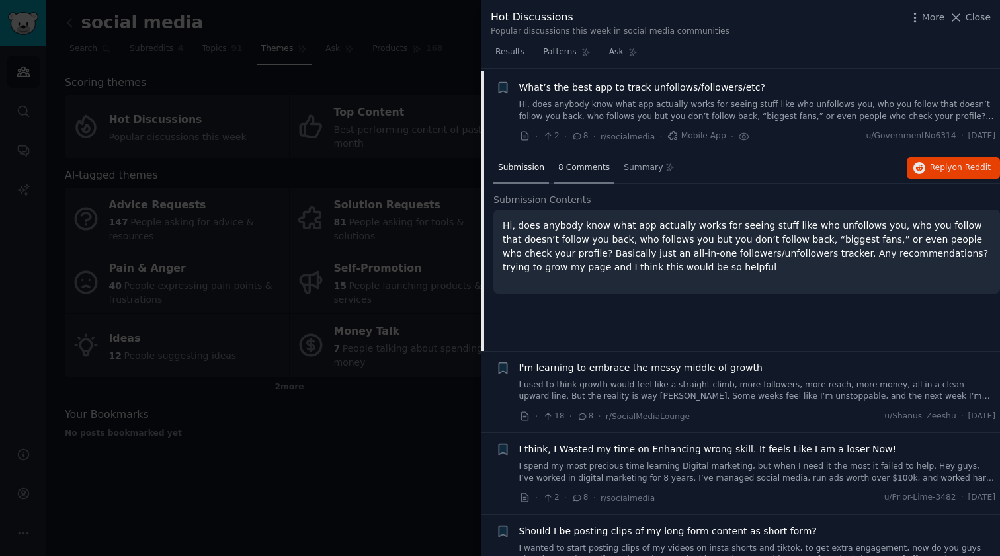
click at [579, 162] on span "8 Comments" at bounding box center [584, 168] width 52 height 12
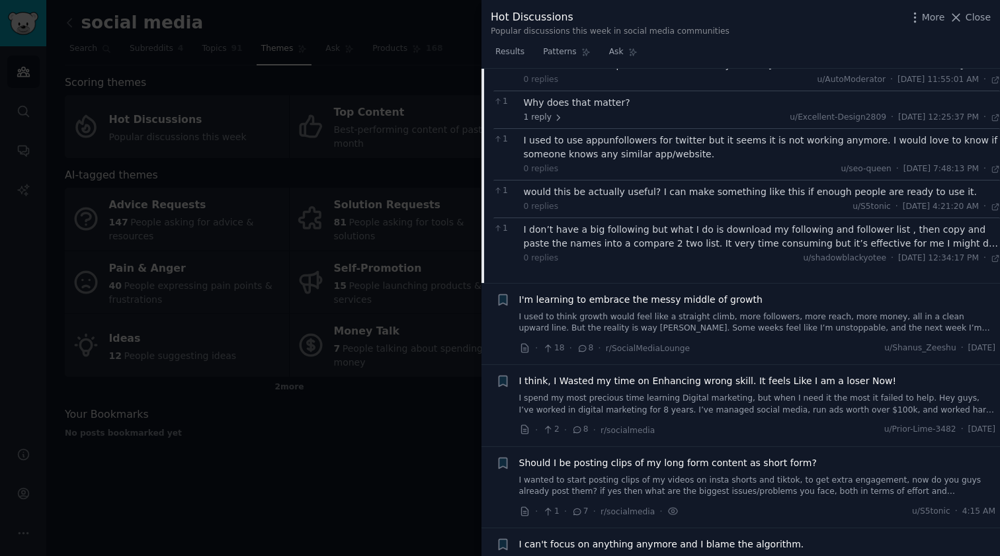
scroll to position [594, 0]
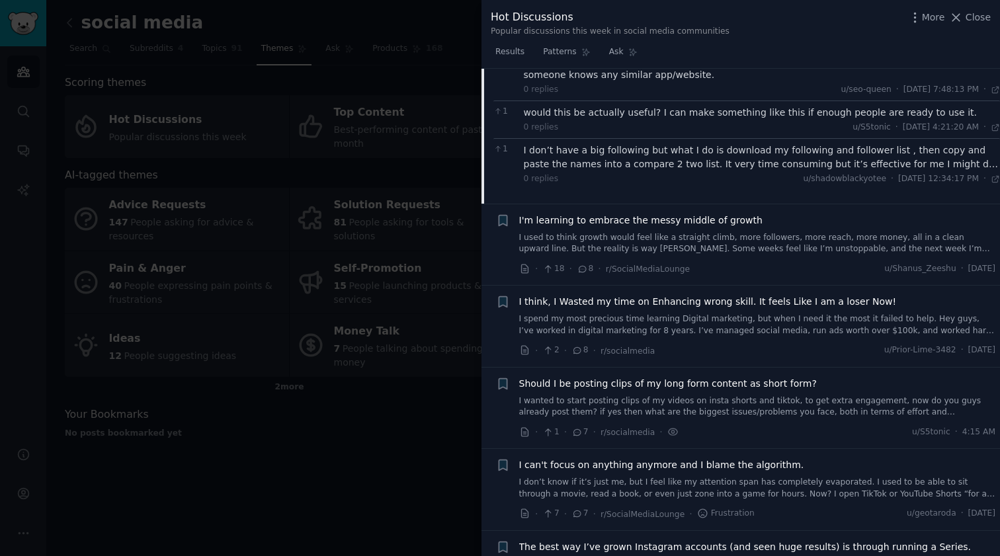
click at [700, 234] on link "I used to think growth would feel like a straight climb, more followers, more r…" at bounding box center [757, 243] width 477 height 23
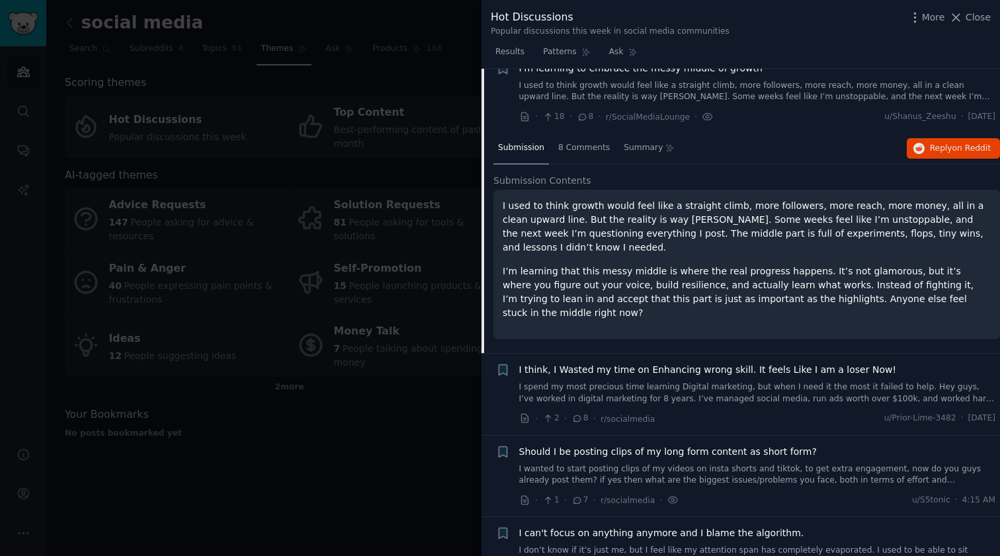
scroll to position [425, 0]
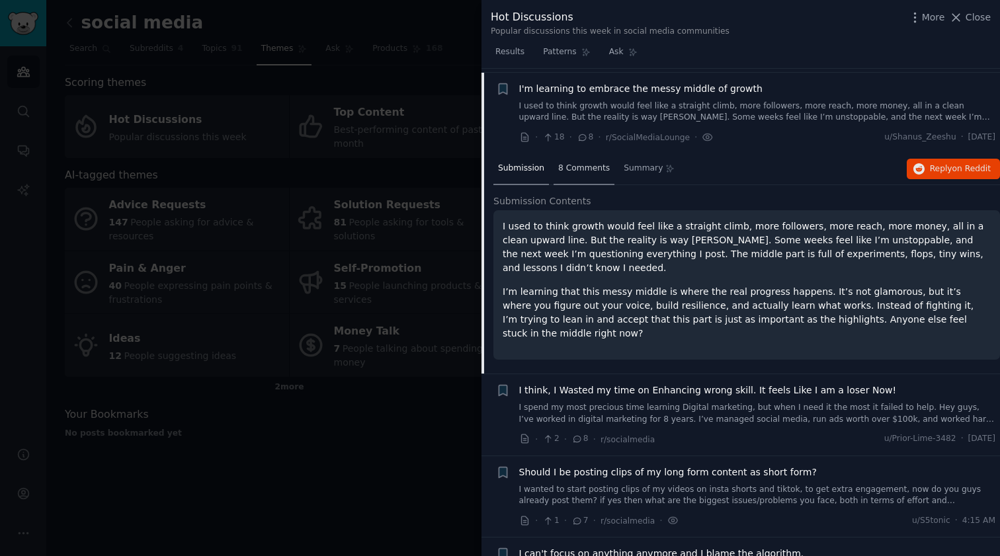
click at [590, 163] on span "8 Comments" at bounding box center [584, 169] width 52 height 12
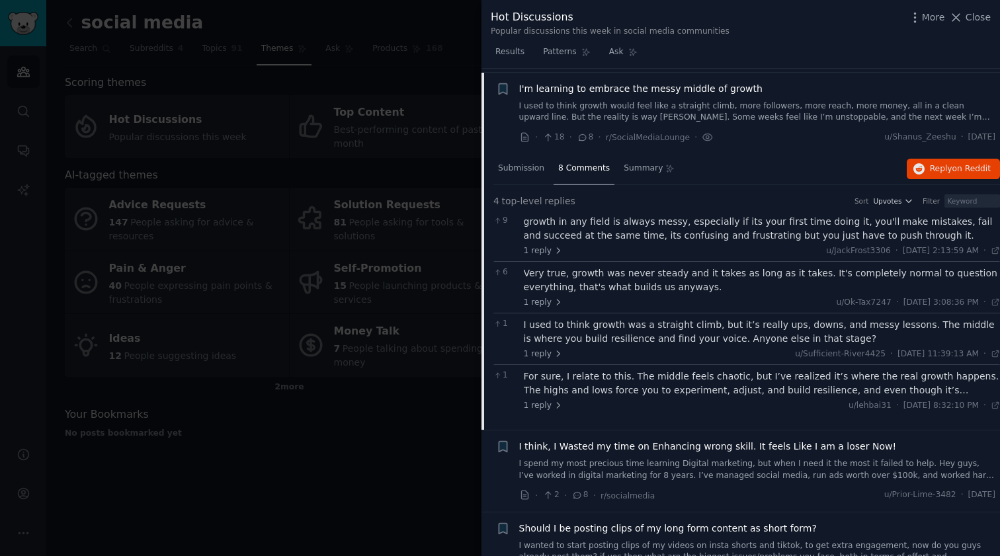
click at [404, 422] on div at bounding box center [500, 278] width 1000 height 556
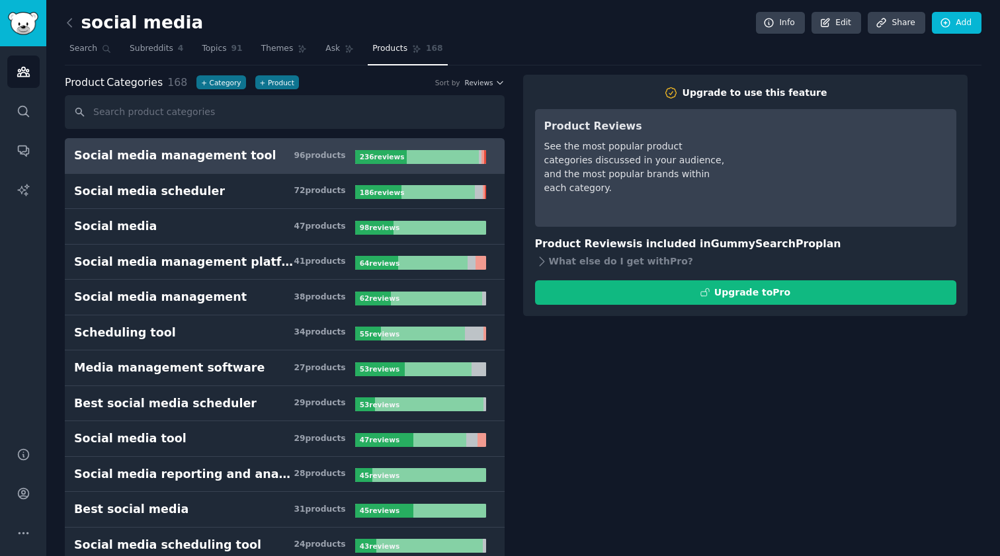
click at [280, 161] on h3 "Social media management tool 96 product s" at bounding box center [214, 155] width 281 height 17
click at [271, 152] on h3 "Social media management tool 96 product s" at bounding box center [214, 155] width 281 height 17
